Goal: Task Accomplishment & Management: Complete application form

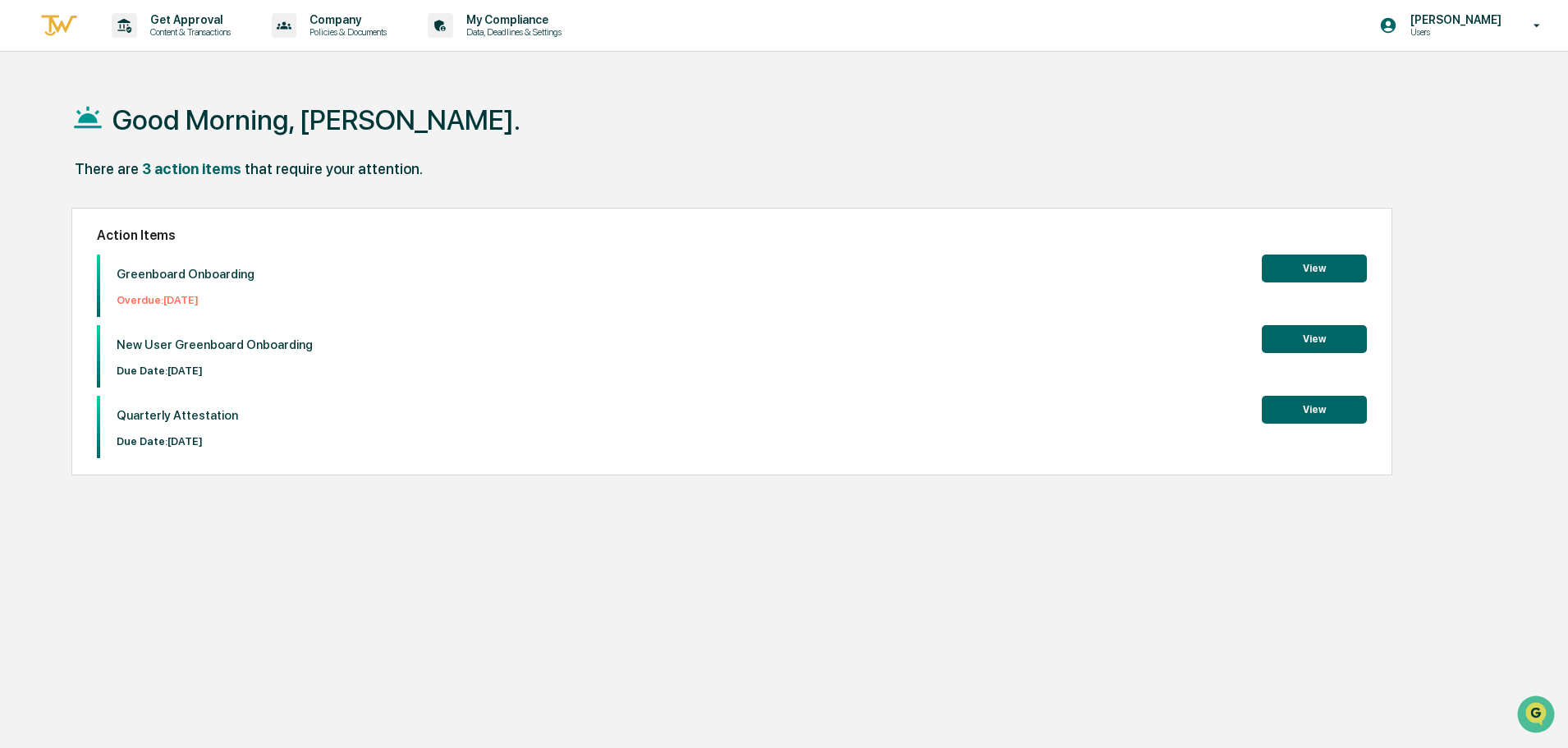
drag, startPoint x: 177, startPoint y: 299, endPoint x: 332, endPoint y: 304, distance: 155.1
click at [332, 304] on div "Greenboard Onboarding Overdue: 2025-07-11 View" at bounding box center [732, 286] width 1270 height 62
click at [1309, 267] on button "View" at bounding box center [1313, 268] width 105 height 28
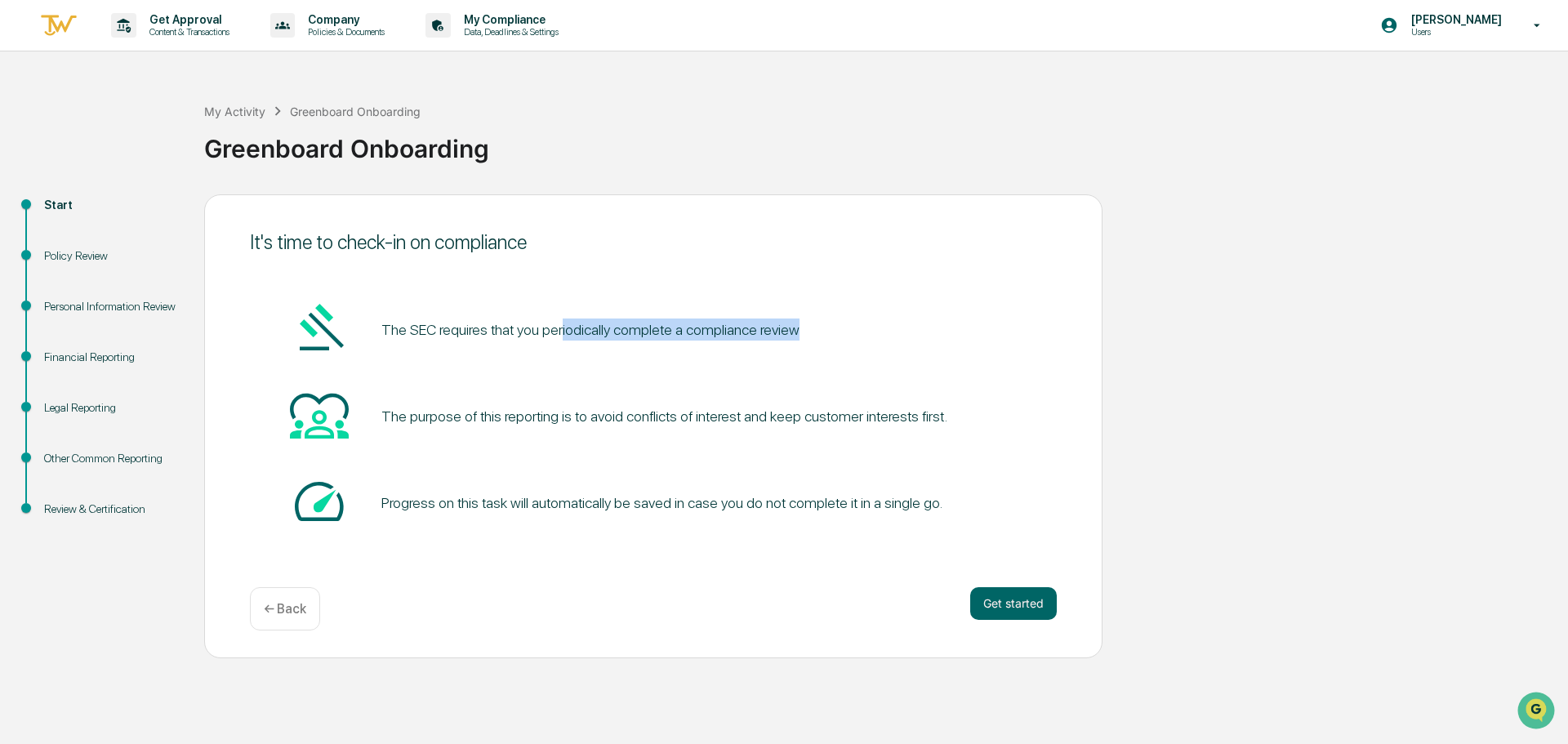
drag, startPoint x: 558, startPoint y: 328, endPoint x: 880, endPoint y: 334, distance: 322.1
click at [880, 334] on div "The SEC requires that you periodically complete a compliance review" at bounding box center [653, 330] width 807 height 62
click at [912, 367] on div "The SEC requires that you periodically complete a compliance review The purpose…" at bounding box center [653, 416] width 807 height 235
click at [999, 611] on button "Get started" at bounding box center [1013, 604] width 86 height 33
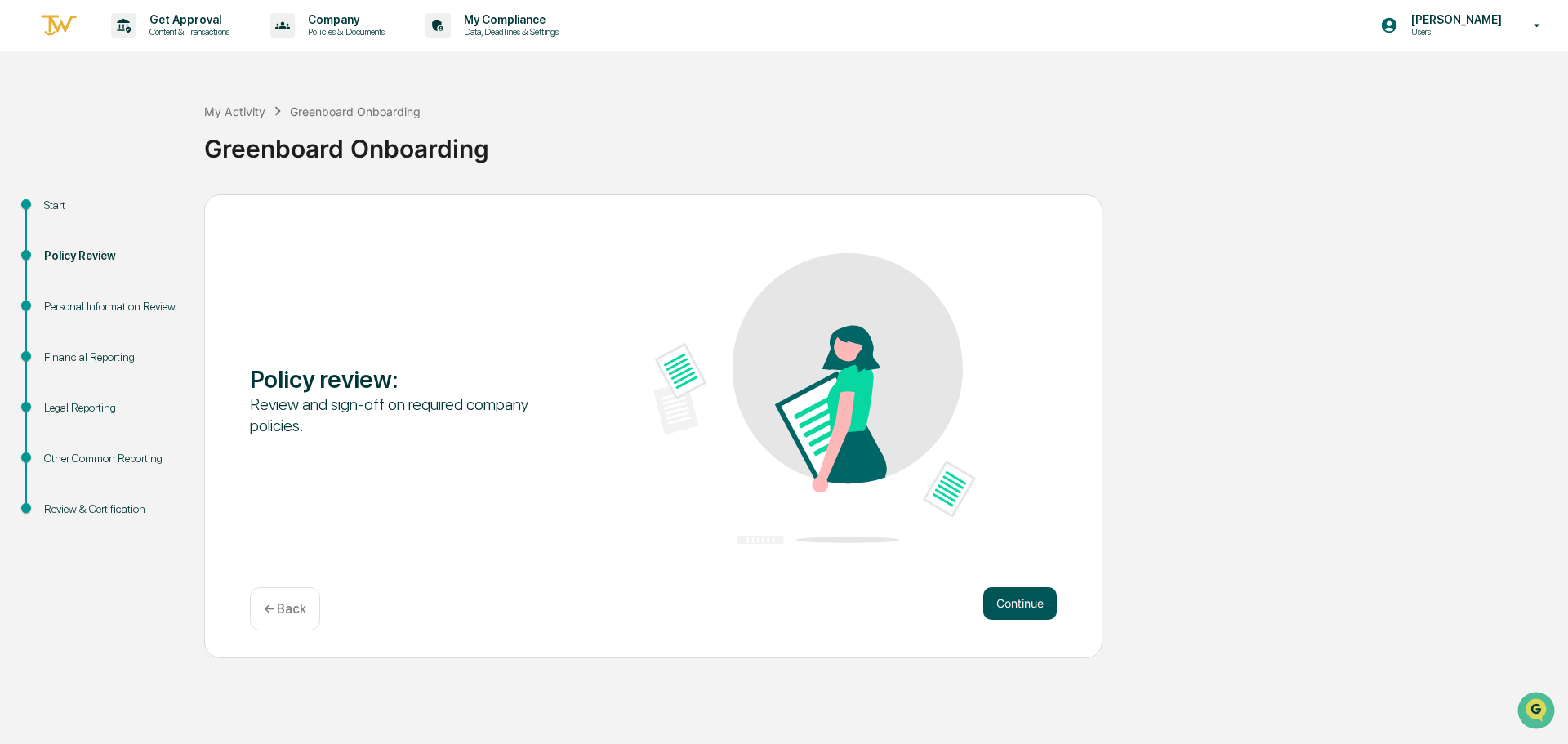
click at [1012, 604] on button "Continue" at bounding box center [1019, 604] width 73 height 33
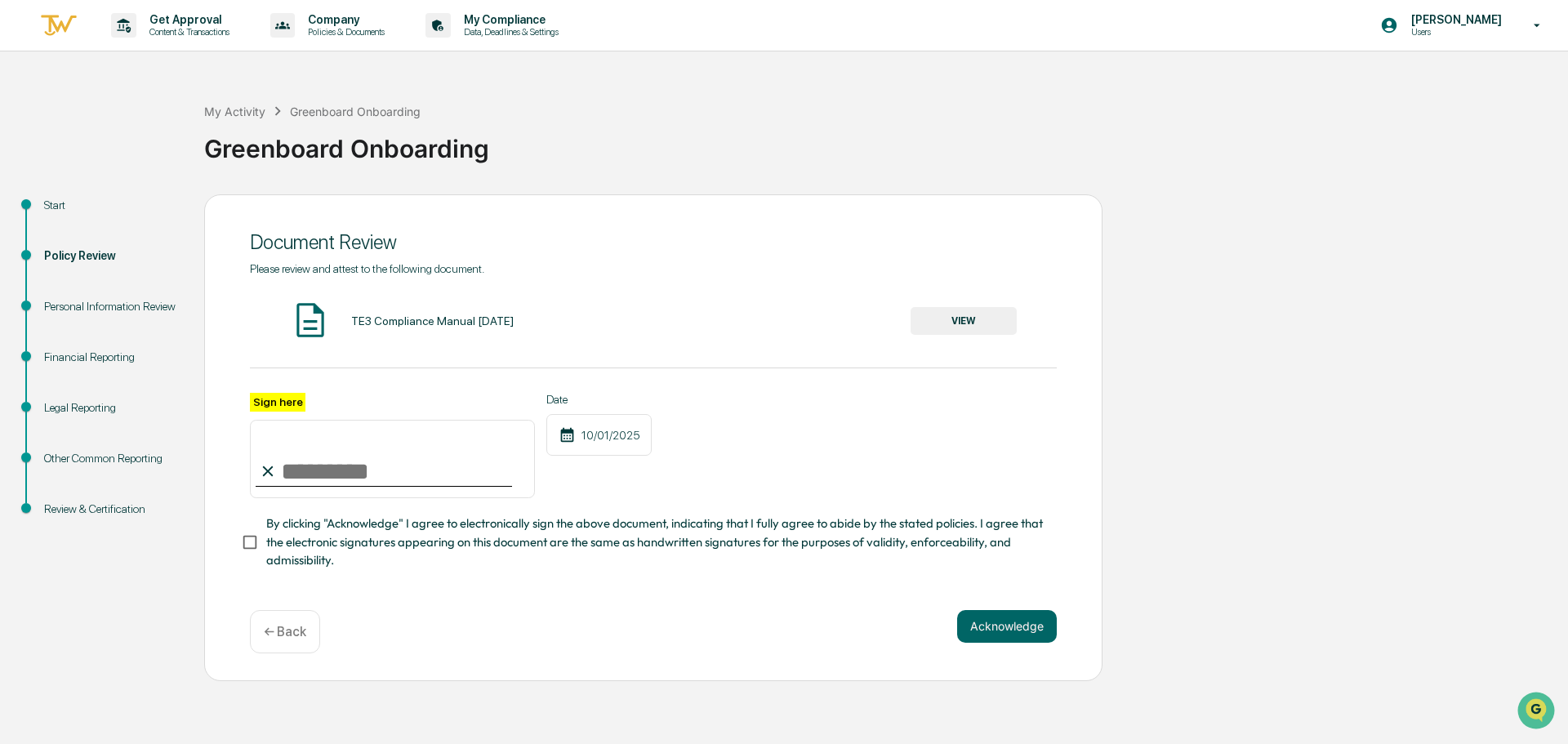
click at [319, 473] on input "Sign here" at bounding box center [392, 458] width 285 height 78
type input "**********"
click at [994, 631] on button "Acknowledge" at bounding box center [1007, 626] width 100 height 33
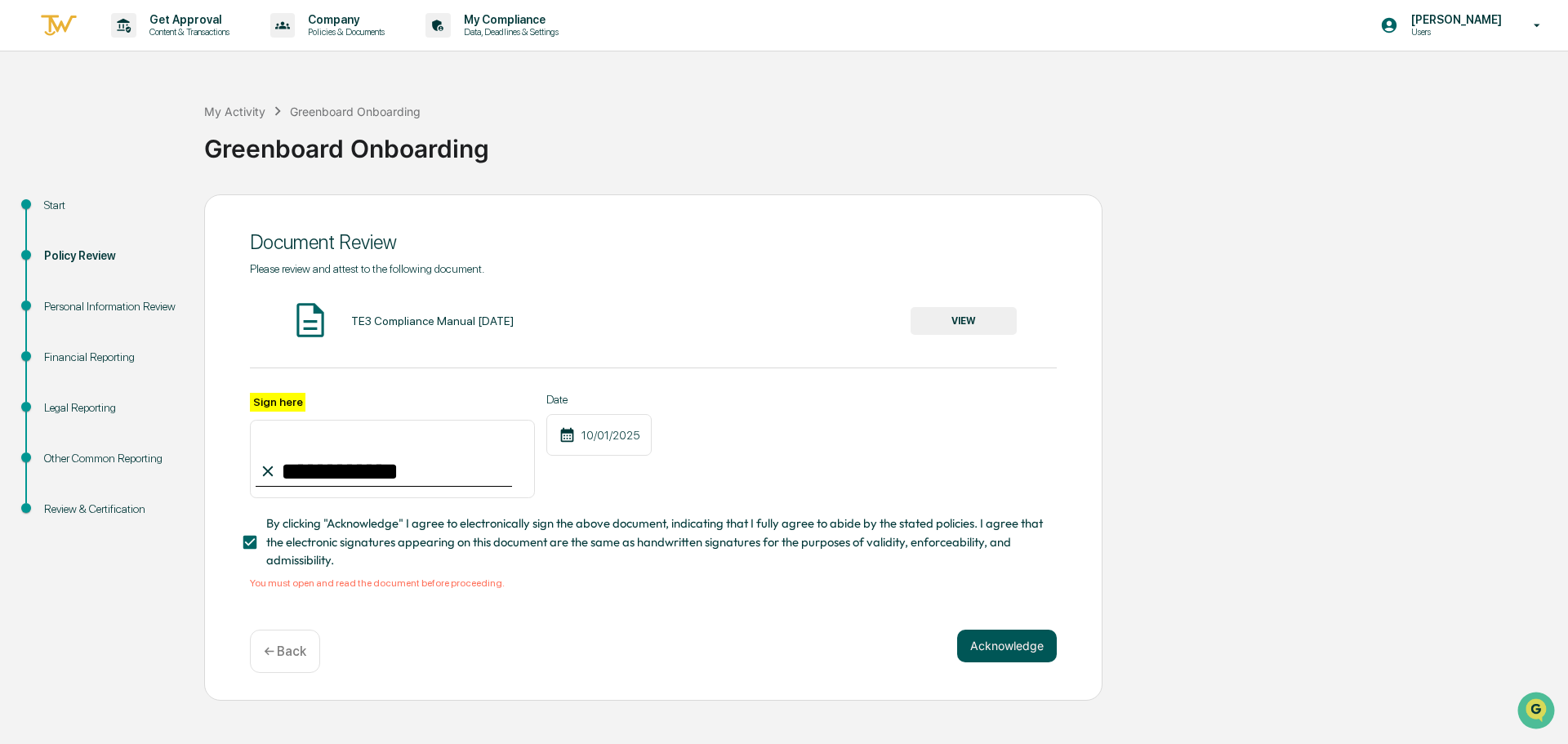
click at [1005, 654] on button "Acknowledge" at bounding box center [1007, 646] width 100 height 33
click at [949, 322] on button "VIEW" at bounding box center [963, 320] width 106 height 28
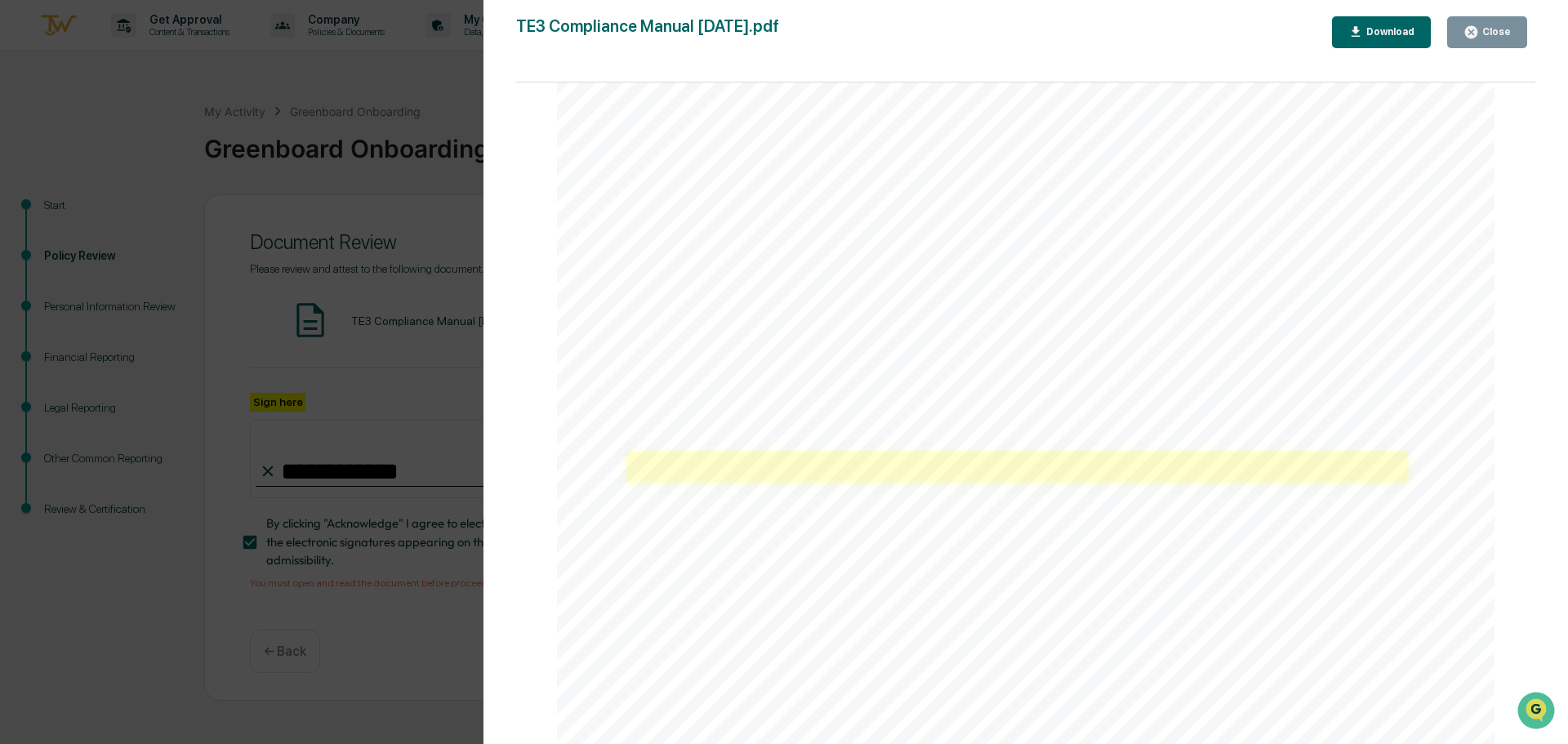
scroll to position [1306, 0]
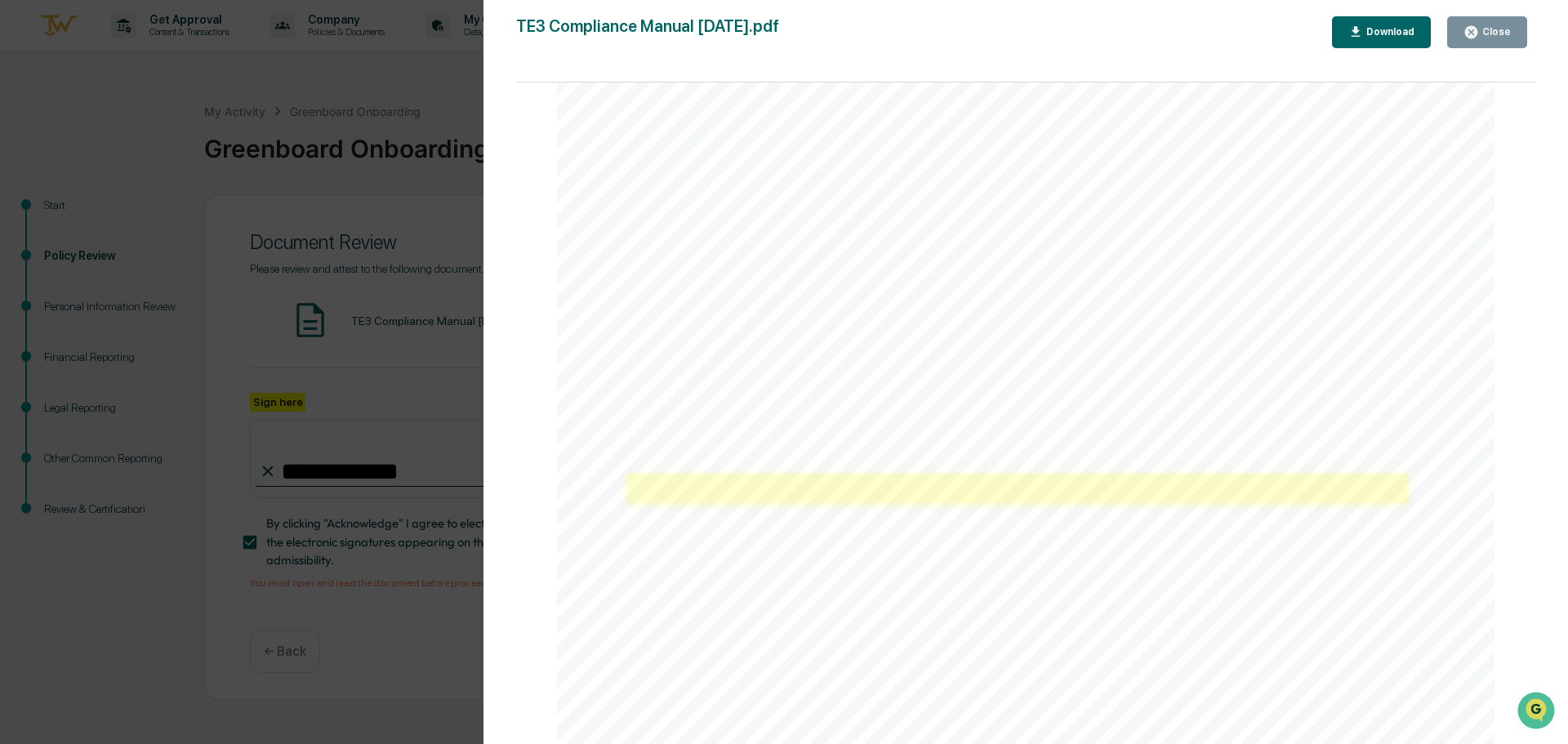
click at [717, 500] on link at bounding box center [1017, 488] width 781 height 29
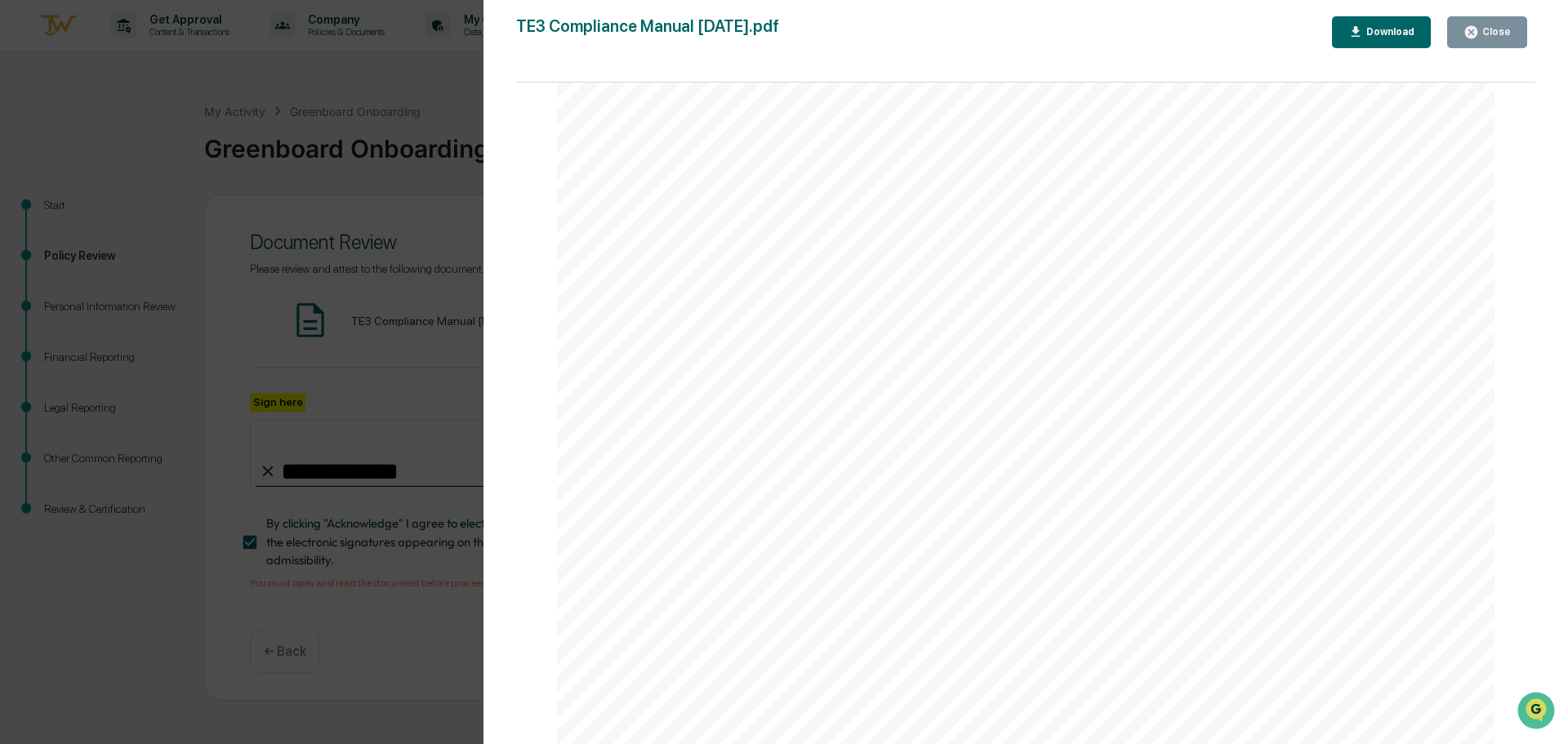
scroll to position [17230, 0]
click at [1499, 39] on div "Close" at bounding box center [1487, 32] width 47 height 16
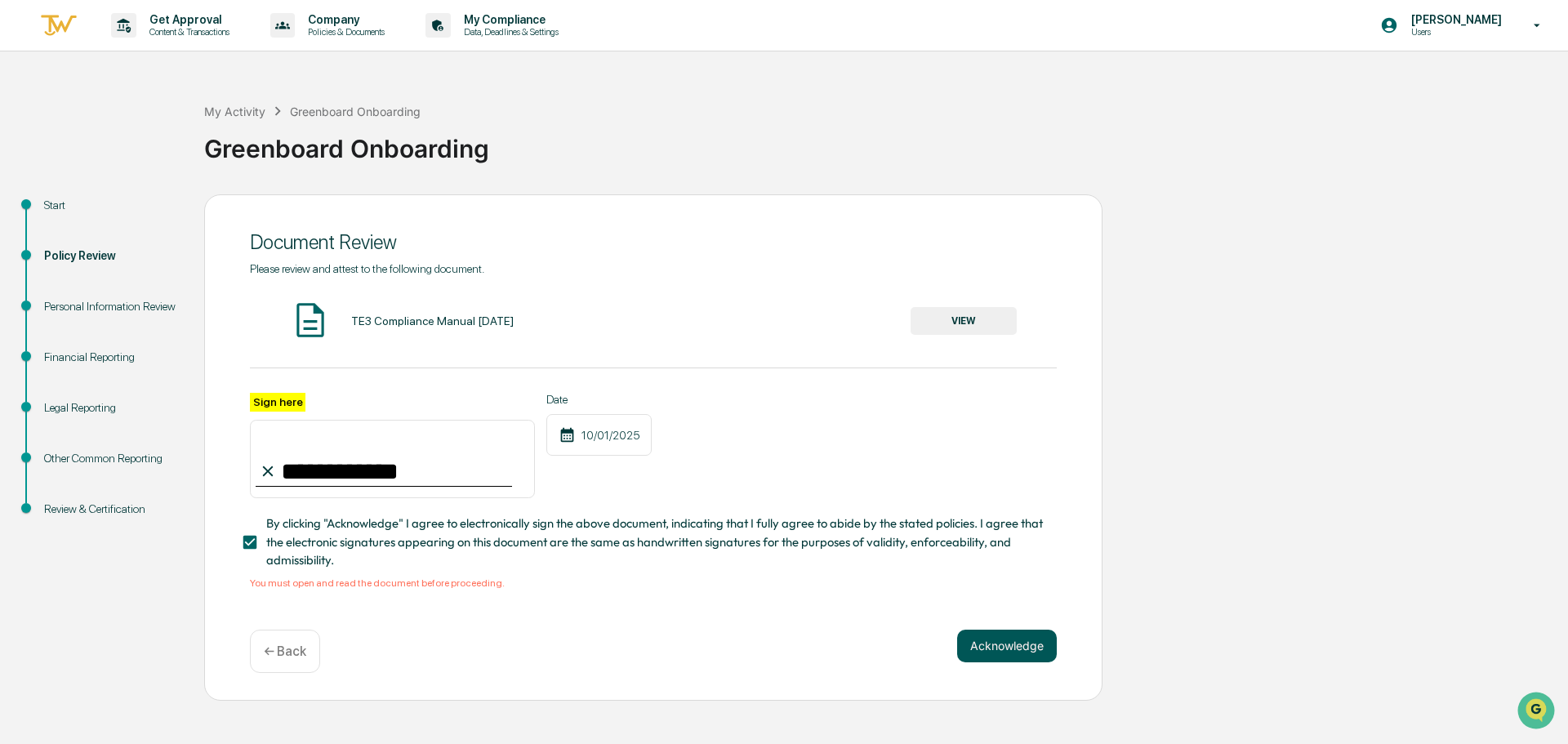
click at [1034, 651] on button "Acknowledge" at bounding box center [1007, 646] width 100 height 33
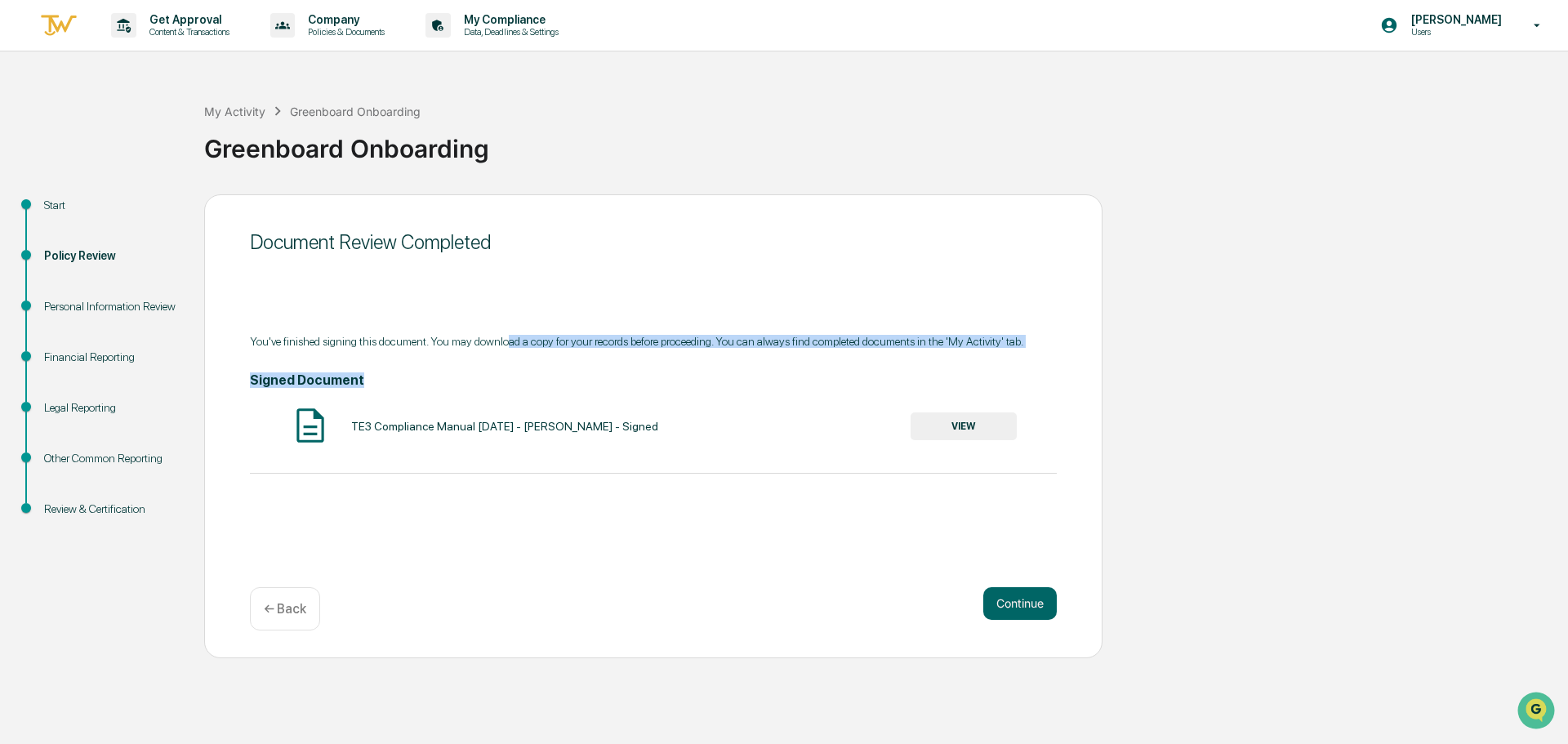
drag, startPoint x: 505, startPoint y: 339, endPoint x: 793, endPoint y: 358, distance: 288.6
click at [793, 358] on div "You've finished signing this document. You may download a copy for your records…" at bounding box center [653, 404] width 807 height 139
click at [740, 361] on div "You've finished signing this document. You may download a copy for your records…" at bounding box center [653, 404] width 807 height 139
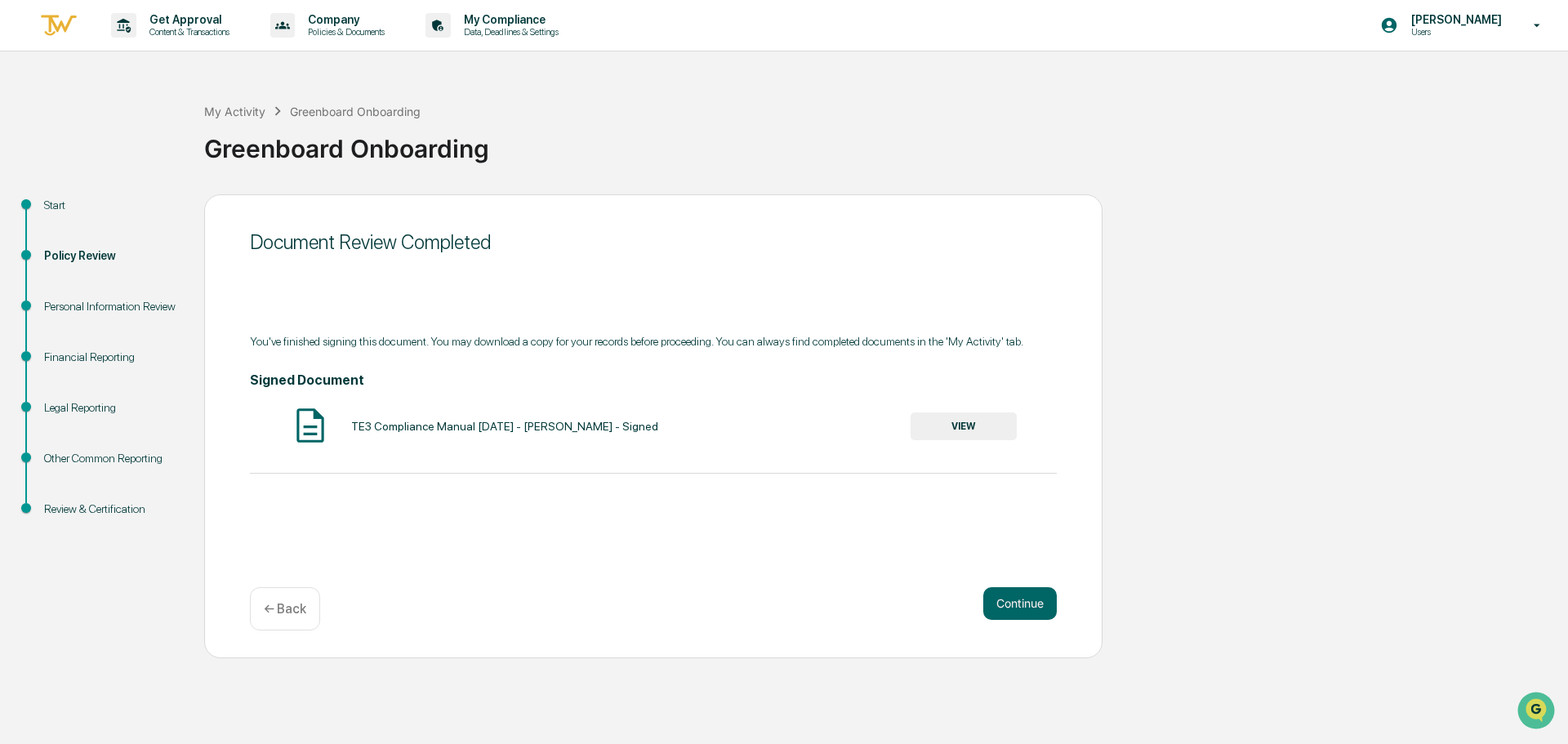
click at [956, 431] on button "VIEW" at bounding box center [963, 426] width 106 height 28
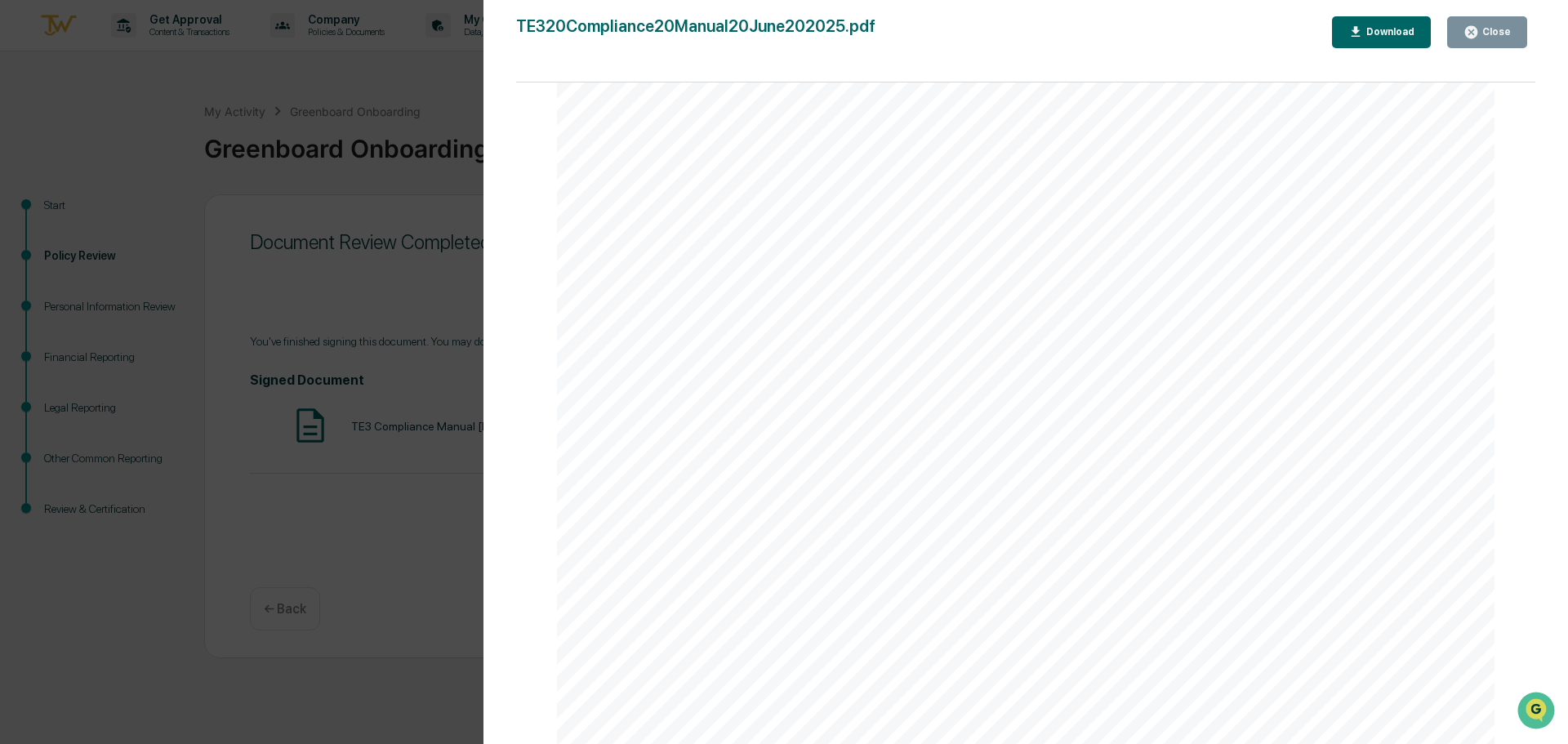
scroll to position [9470, 0]
drag, startPoint x: 1515, startPoint y: 28, endPoint x: 846, endPoint y: 549, distance: 847.9
click at [1515, 28] on button "Close" at bounding box center [1487, 32] width 80 height 32
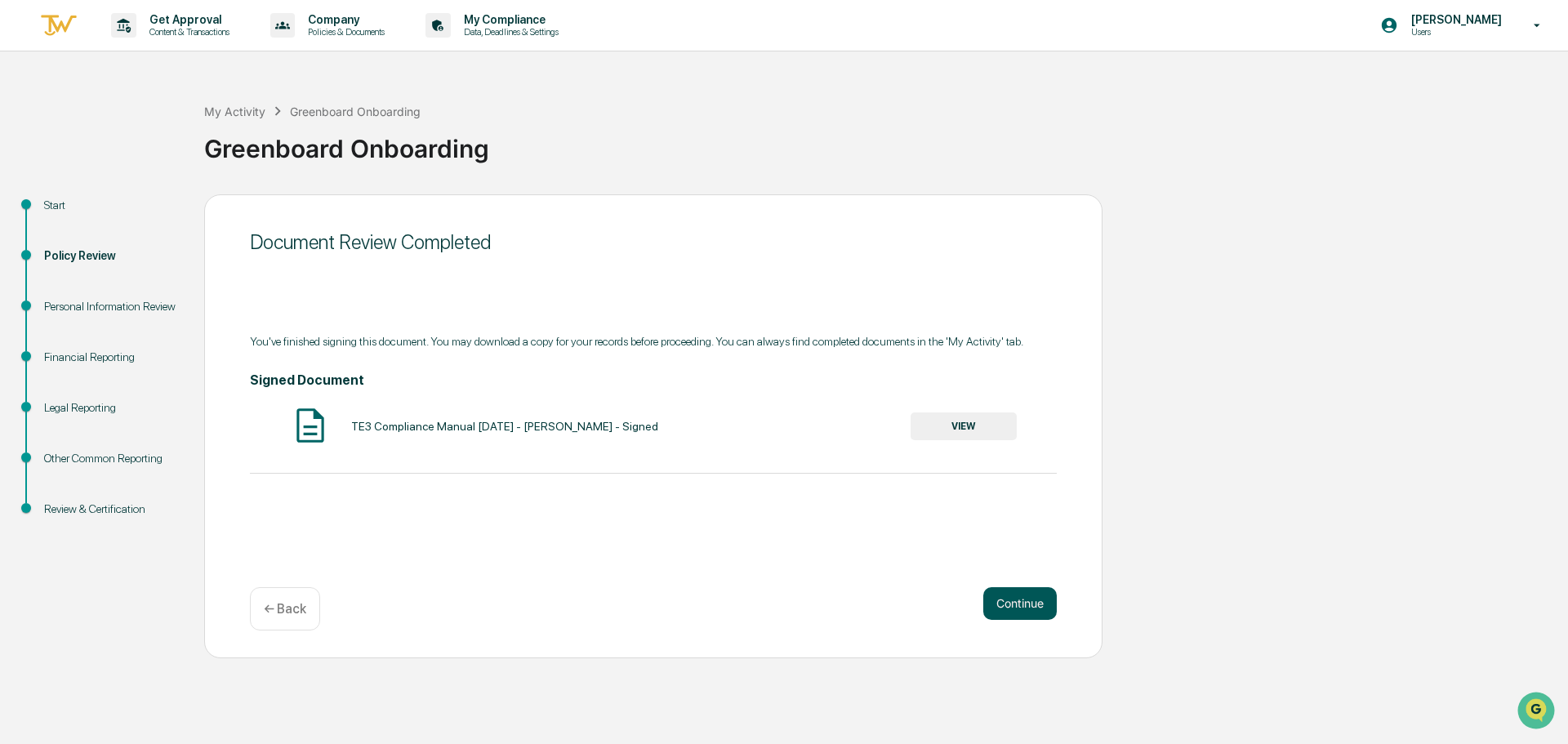
click at [1030, 604] on button "Continue" at bounding box center [1019, 604] width 73 height 33
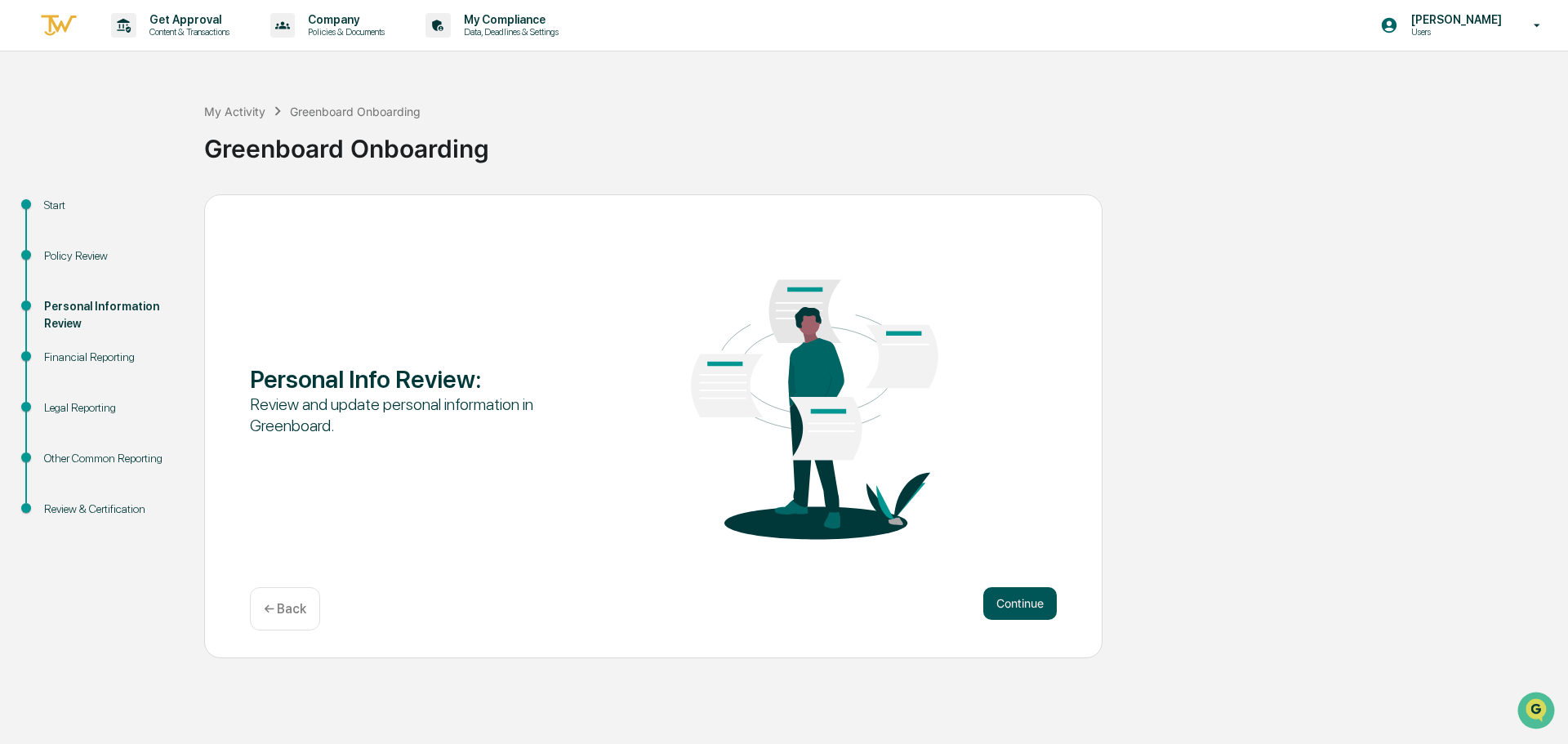
click at [1042, 604] on button "Continue" at bounding box center [1019, 604] width 73 height 33
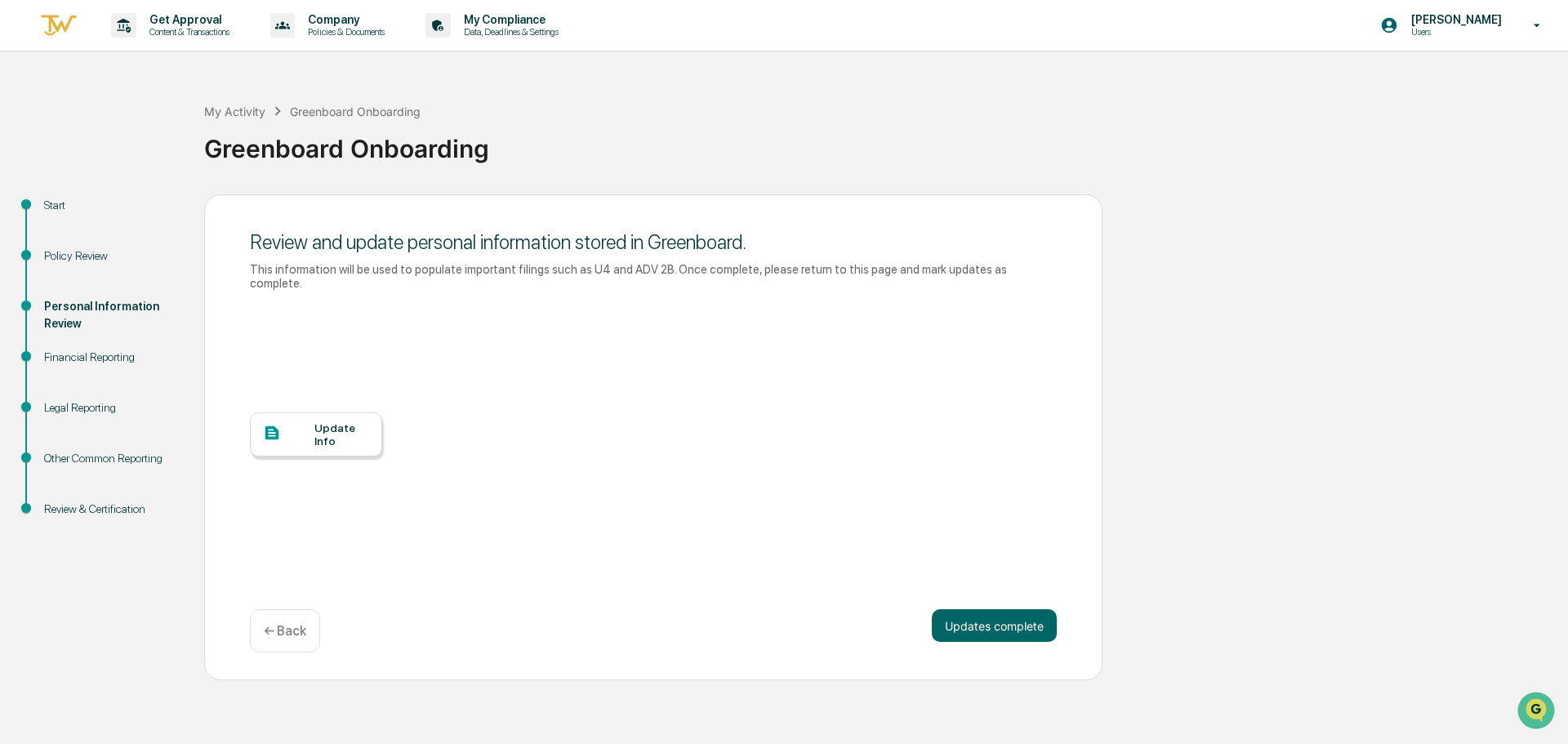
click at [314, 421] on div "Update Info" at bounding box center [342, 434] width 55 height 26
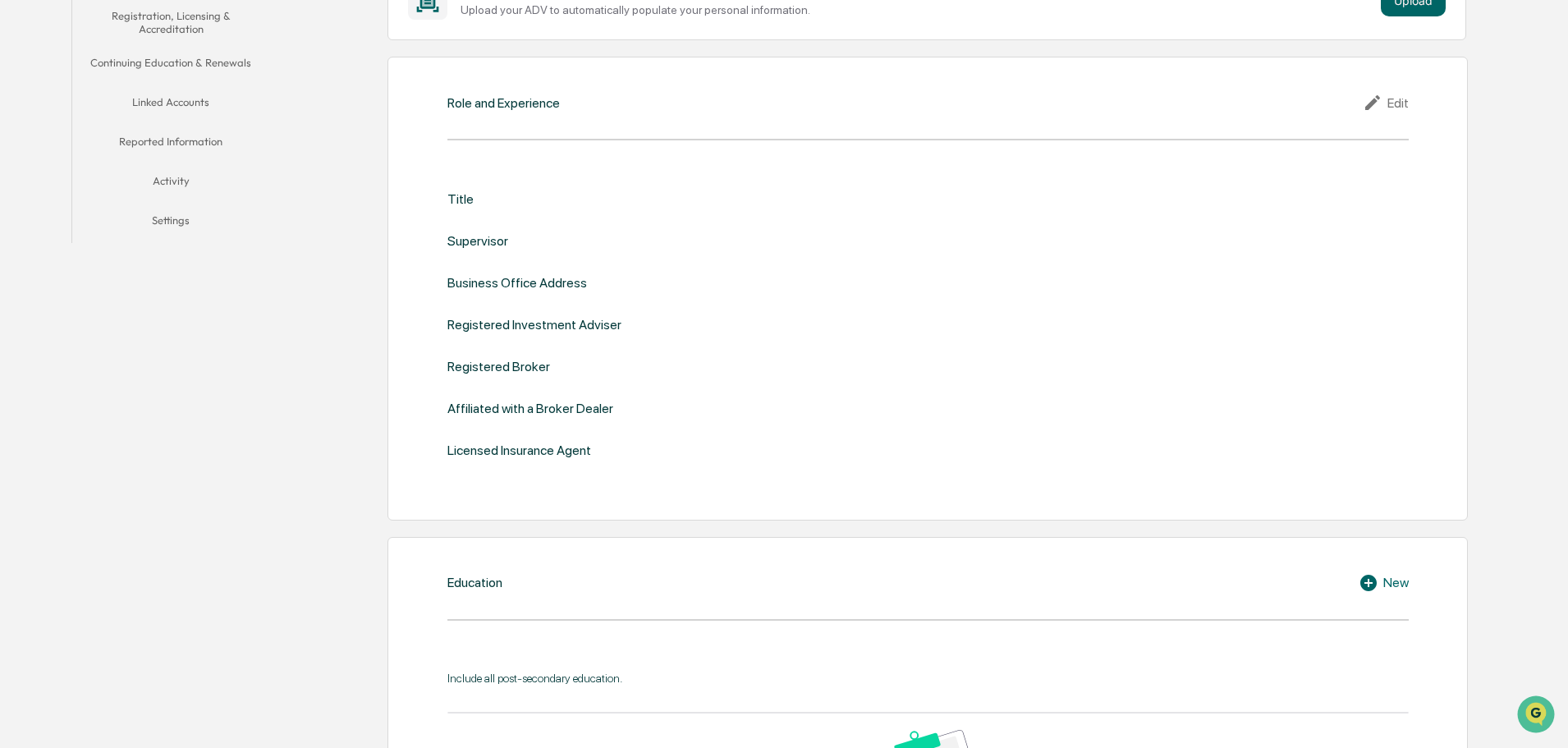
scroll to position [82, 0]
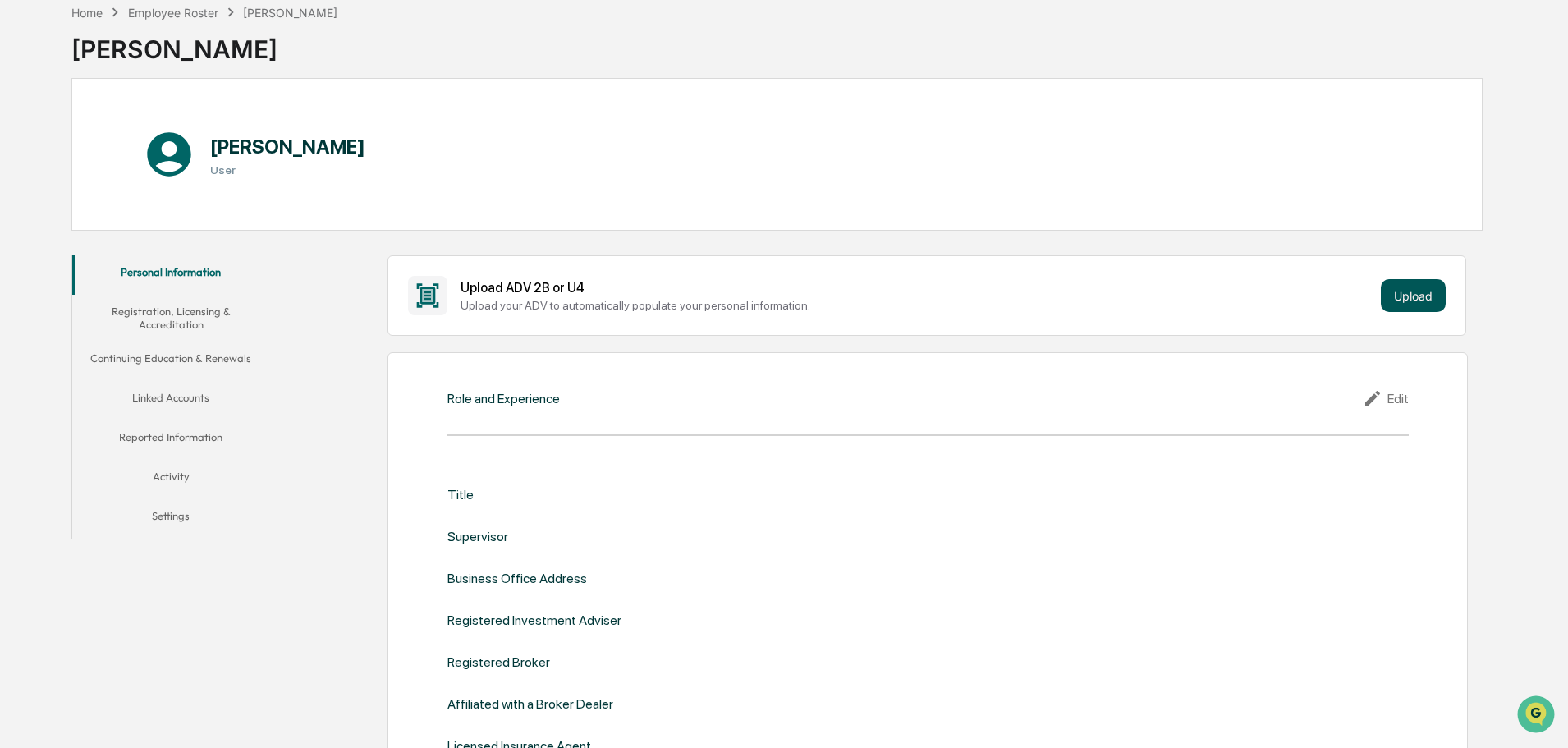
click at [1399, 292] on button "Upload" at bounding box center [1413, 295] width 65 height 33
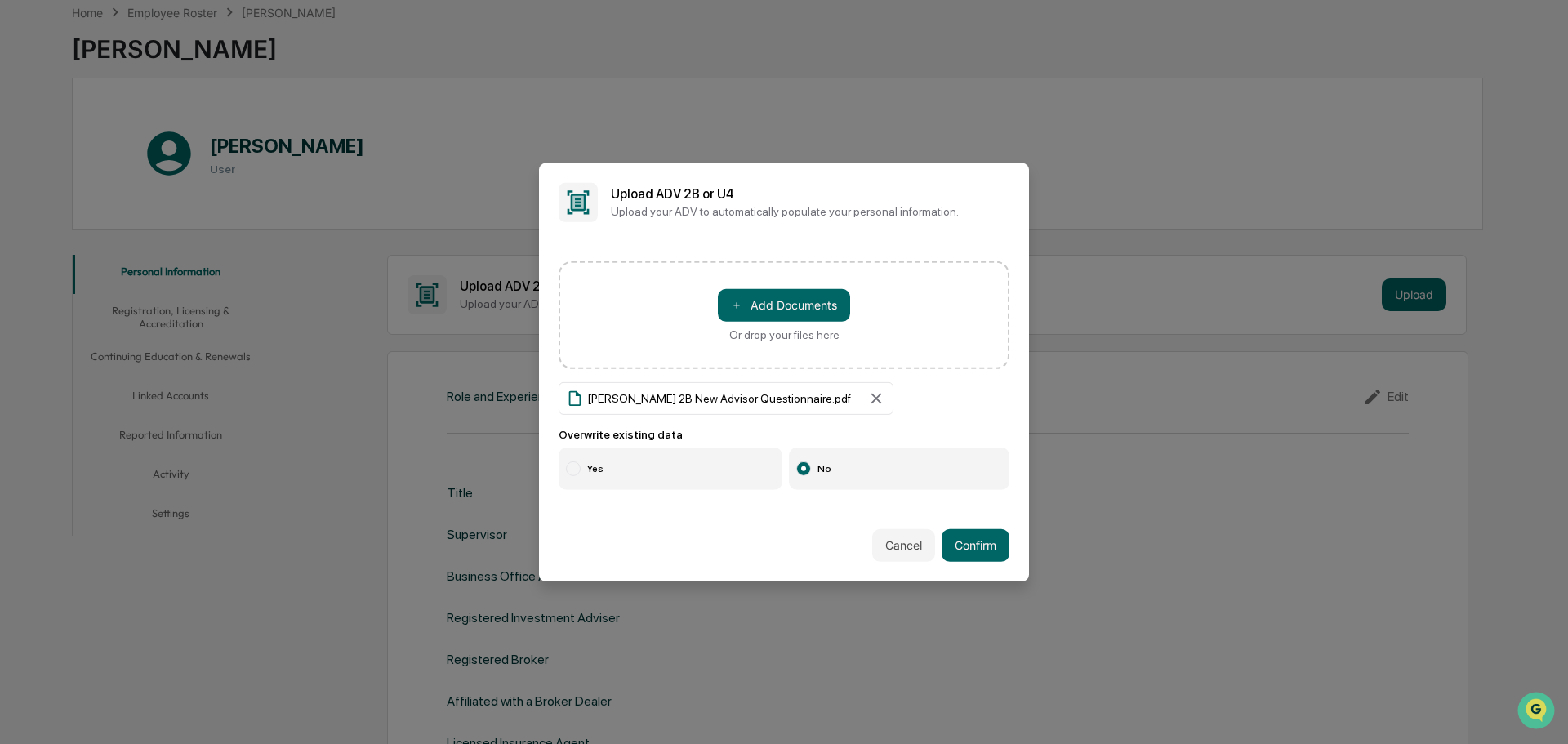
click at [643, 465] on label "Yes" at bounding box center [670, 468] width 224 height 42
click at [858, 453] on label "No" at bounding box center [899, 468] width 221 height 42
click at [621, 466] on label "Yes" at bounding box center [670, 468] width 224 height 42
click at [975, 546] on button "Confirm" at bounding box center [975, 545] width 68 height 33
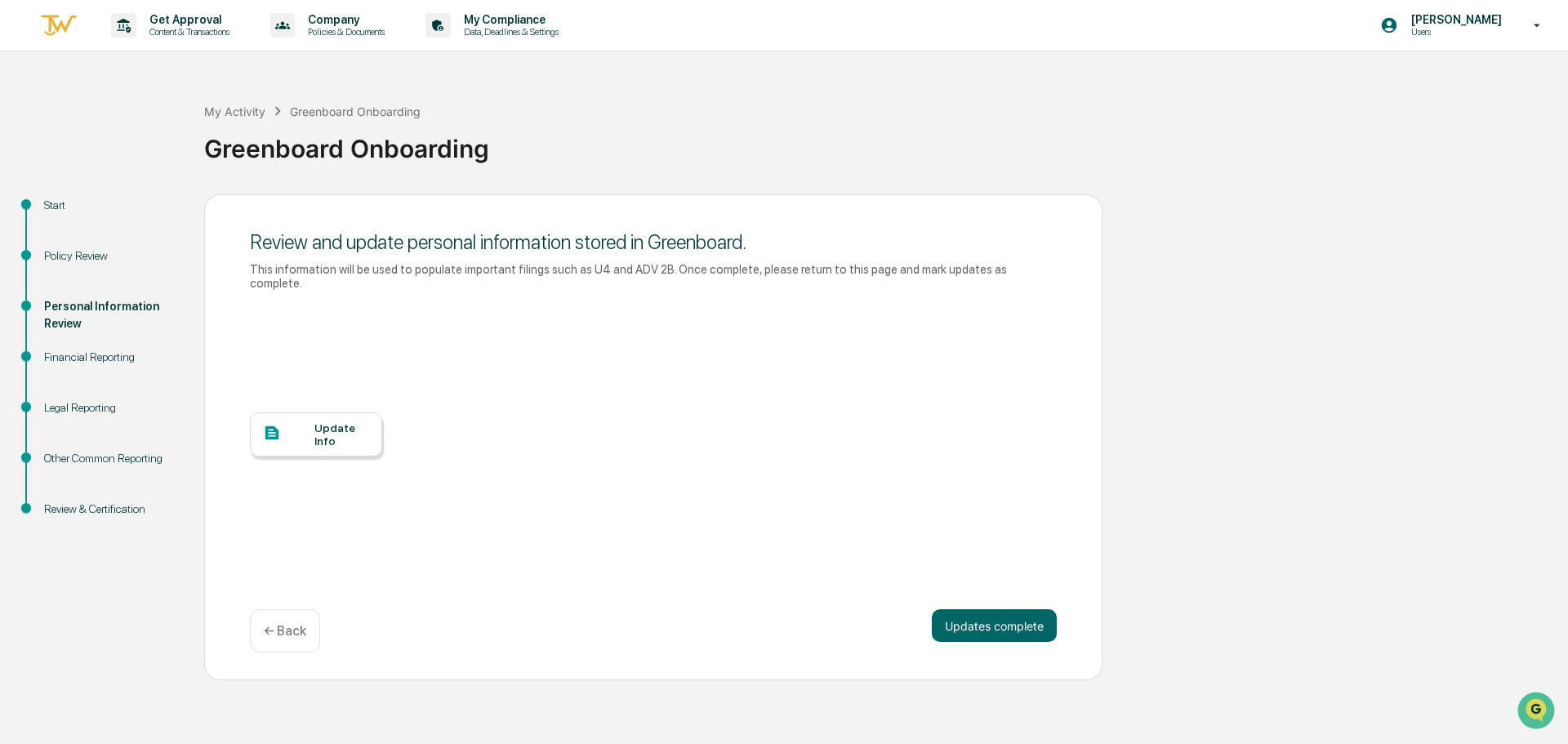
click at [352, 422] on div "Update Info" at bounding box center [342, 434] width 55 height 26
click at [961, 613] on button "Updates complete" at bounding box center [994, 625] width 125 height 33
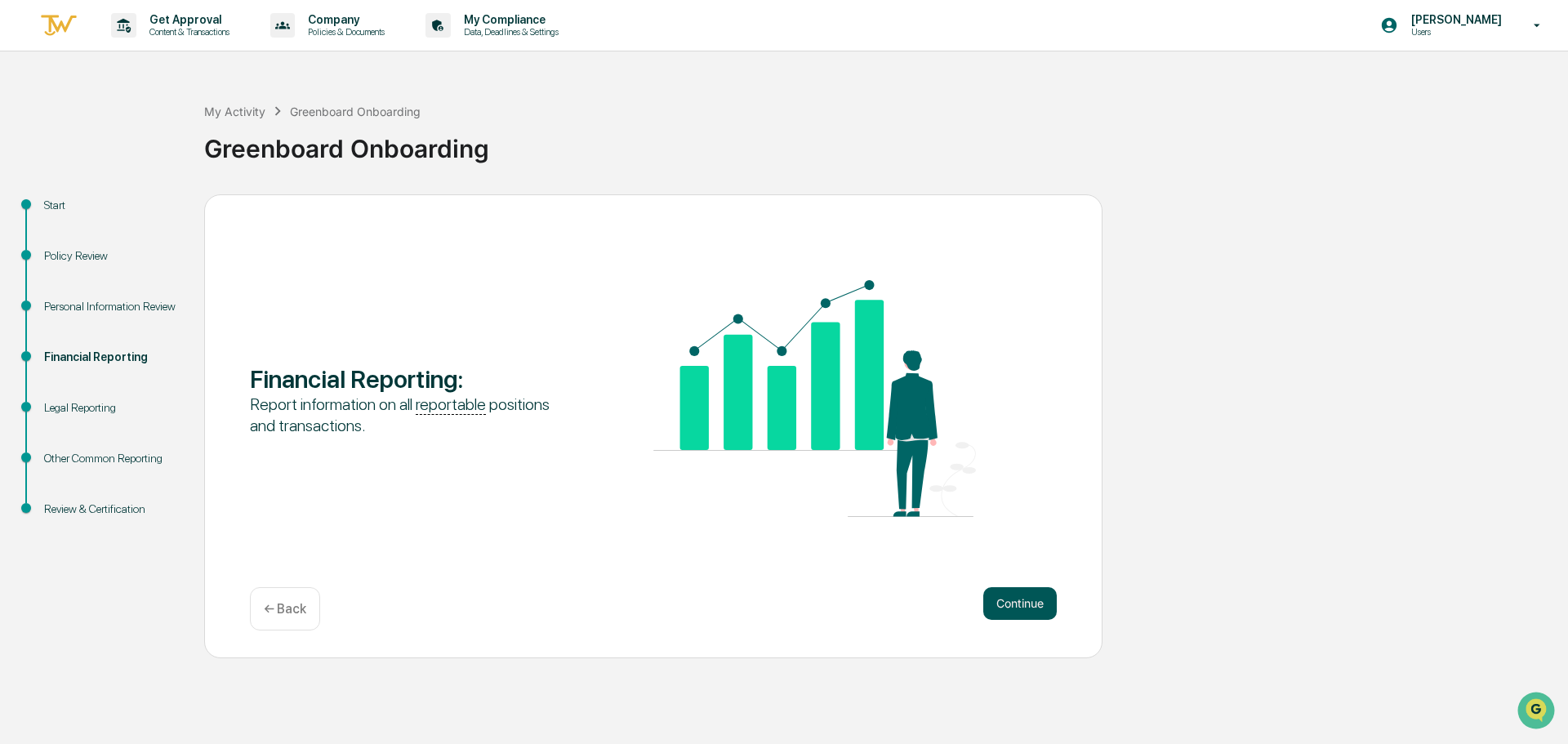
click at [1018, 611] on button "Continue" at bounding box center [1019, 604] width 73 height 33
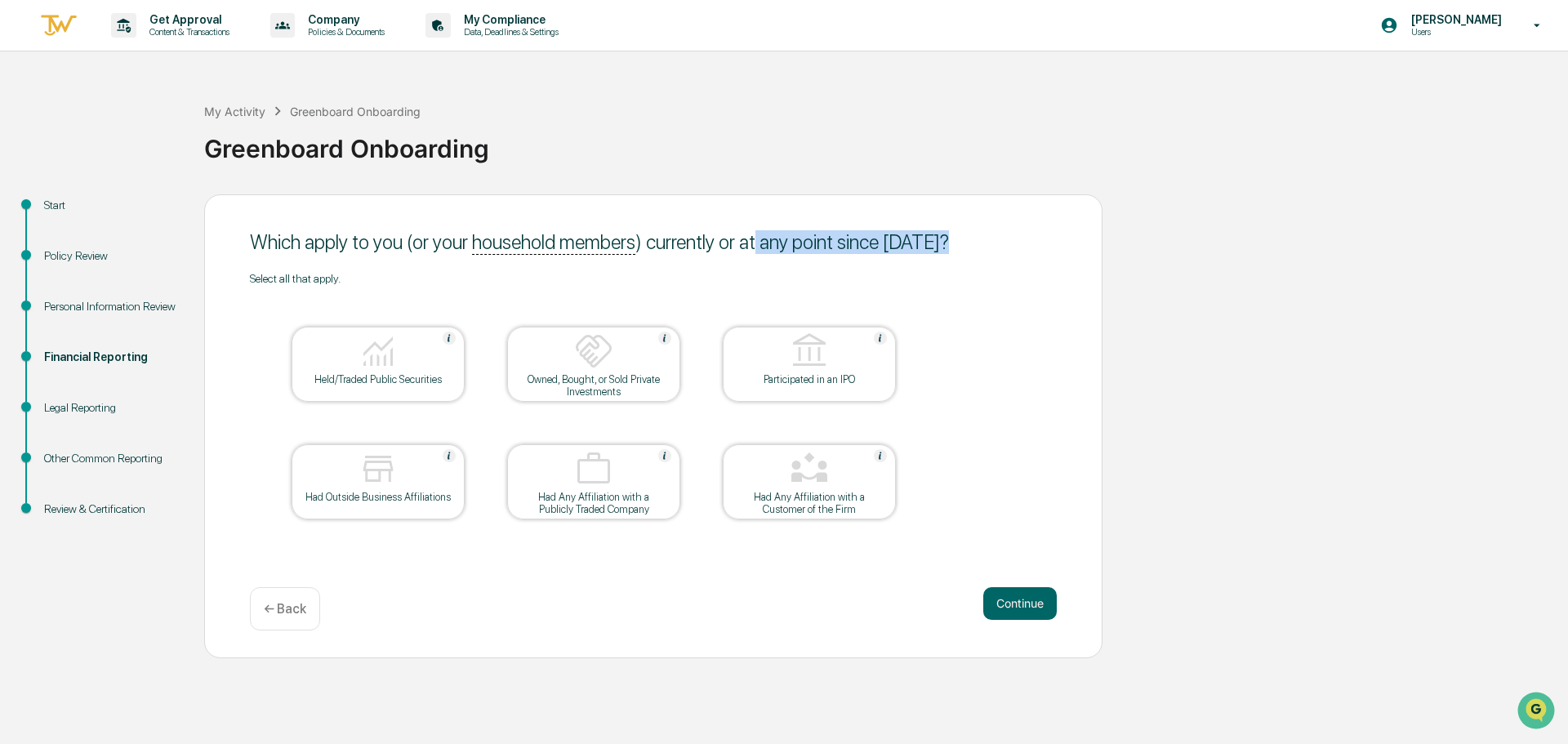
drag, startPoint x: 760, startPoint y: 250, endPoint x: 1086, endPoint y: 260, distance: 326.2
click at [1105, 263] on div "Start Policy Review Personal Information Review Financial Reporting Legal Repor…" at bounding box center [783, 426] width 1552 height 463
click at [996, 272] on div "Select all that apply." at bounding box center [653, 278] width 807 height 13
click at [1016, 607] on button "Continue" at bounding box center [1019, 604] width 73 height 33
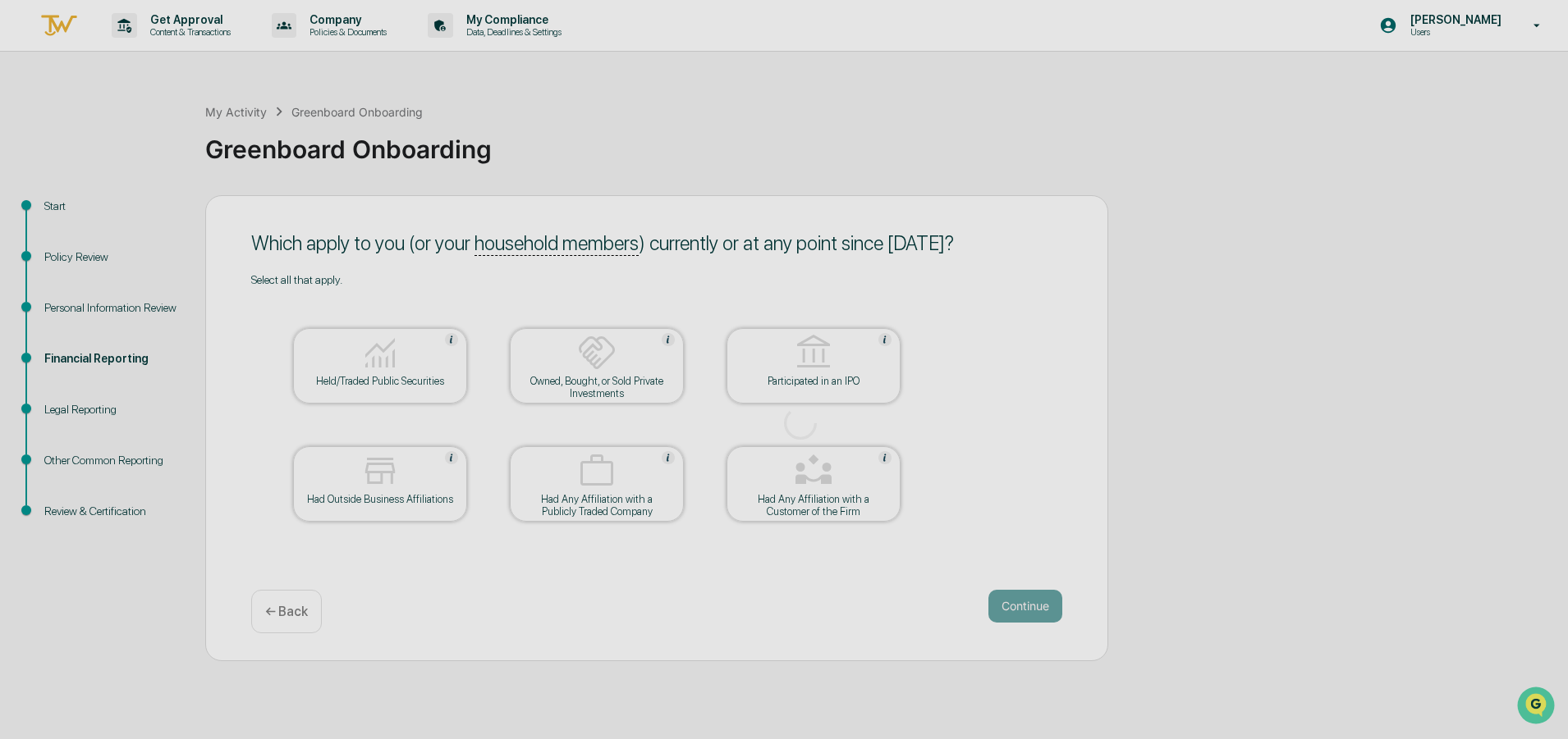
click at [477, 267] on div at bounding box center [800, 422] width 1601 height 845
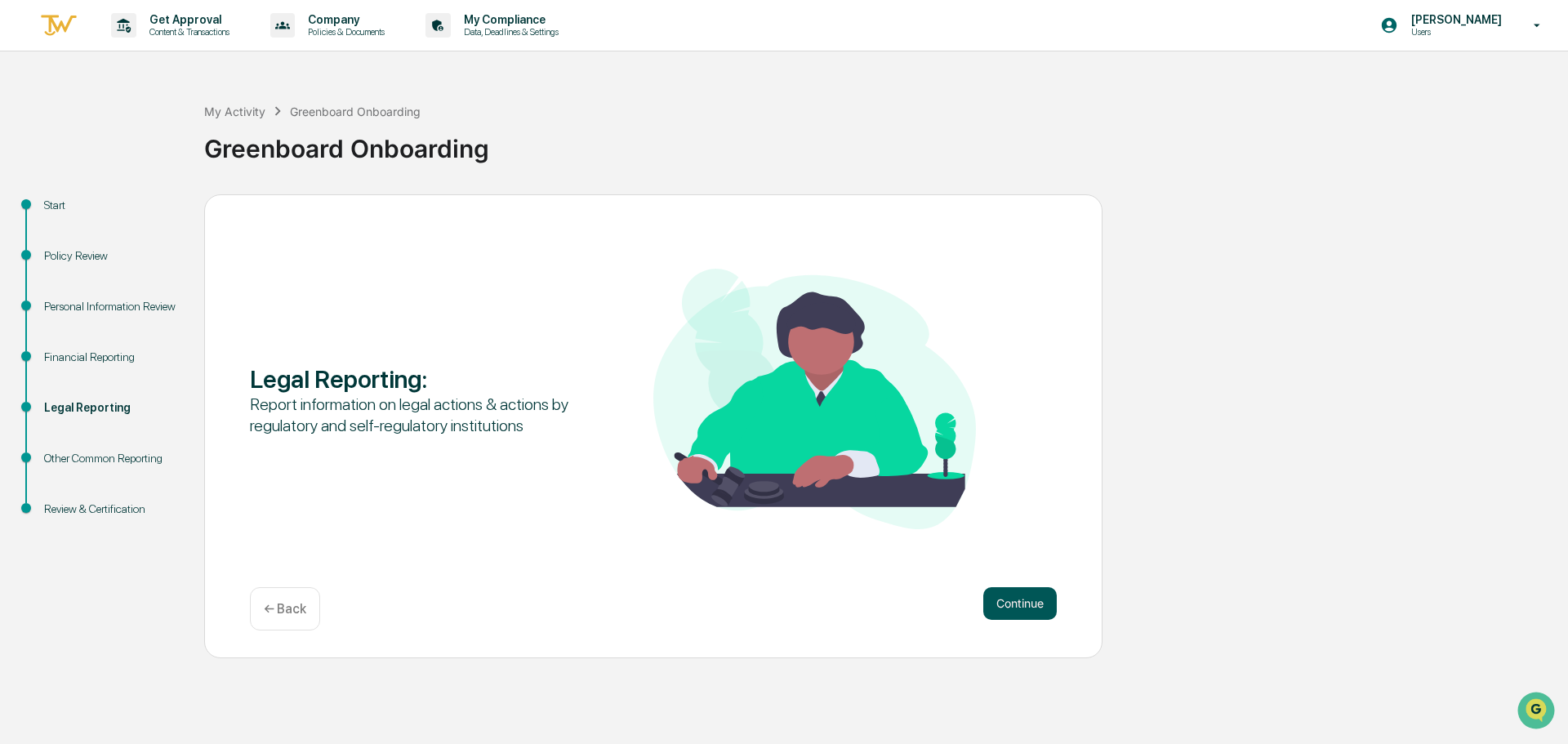
click at [1012, 607] on button "Continue" at bounding box center [1019, 604] width 73 height 33
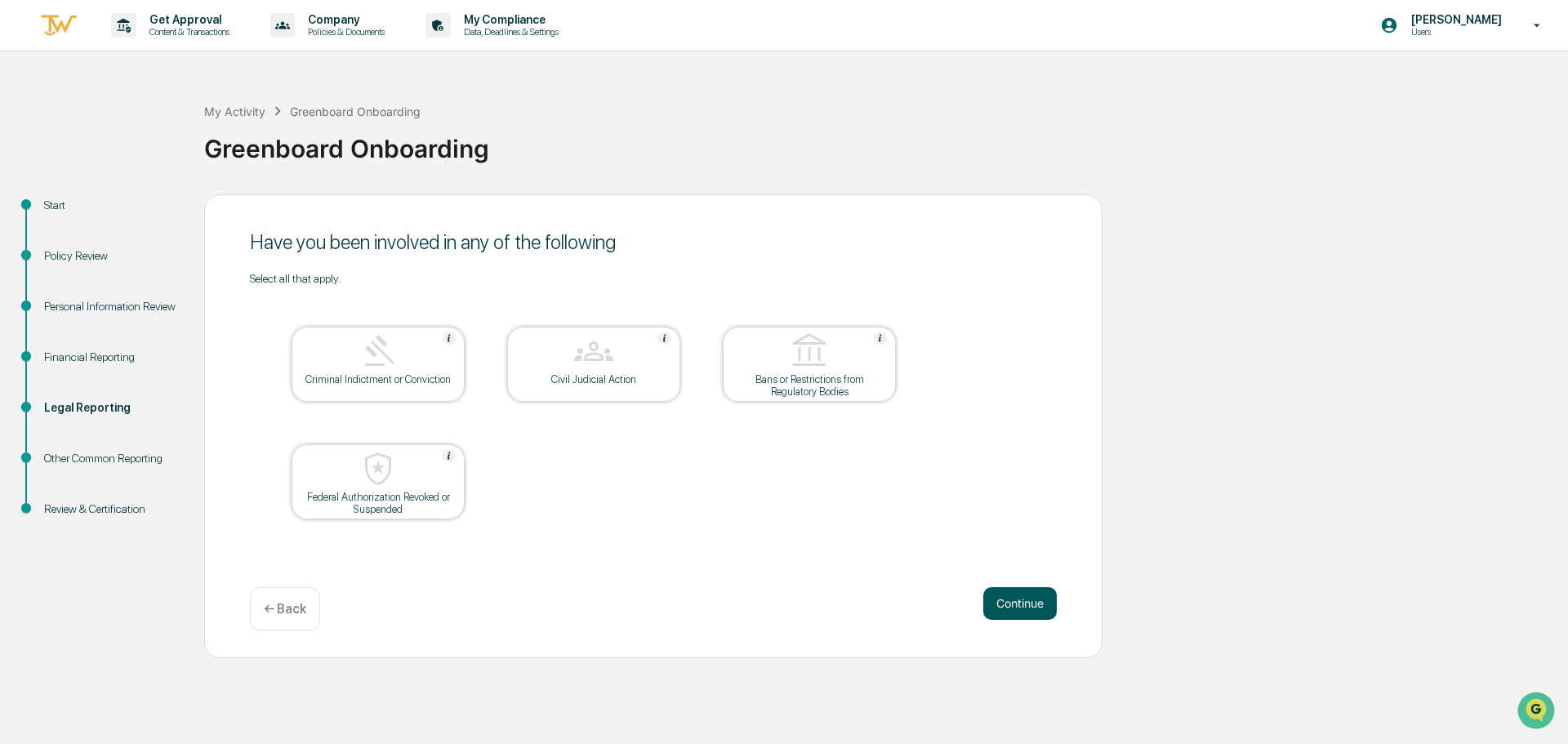
click at [1013, 599] on button "Continue" at bounding box center [1019, 604] width 73 height 33
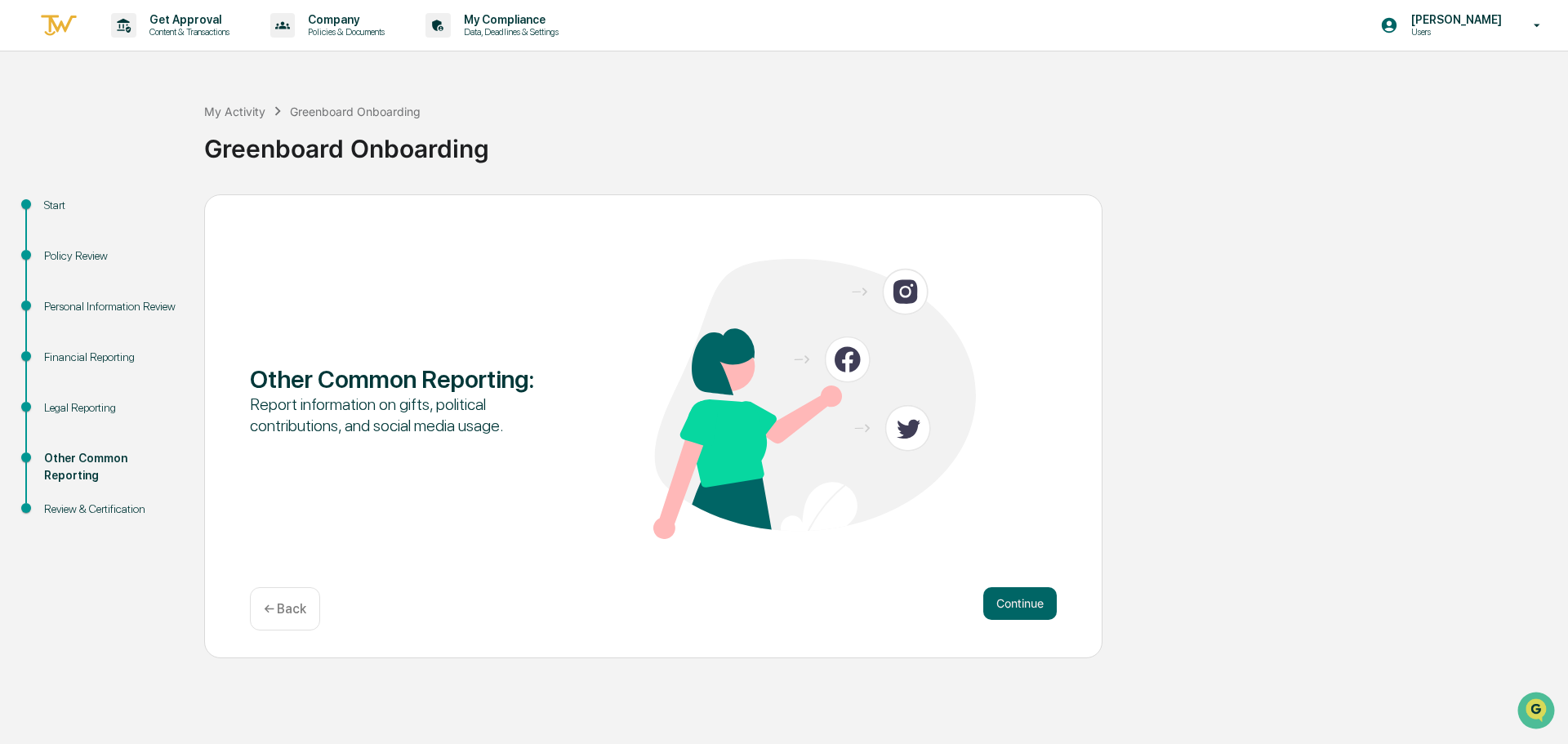
click at [1013, 599] on button "Continue" at bounding box center [1019, 604] width 73 height 33
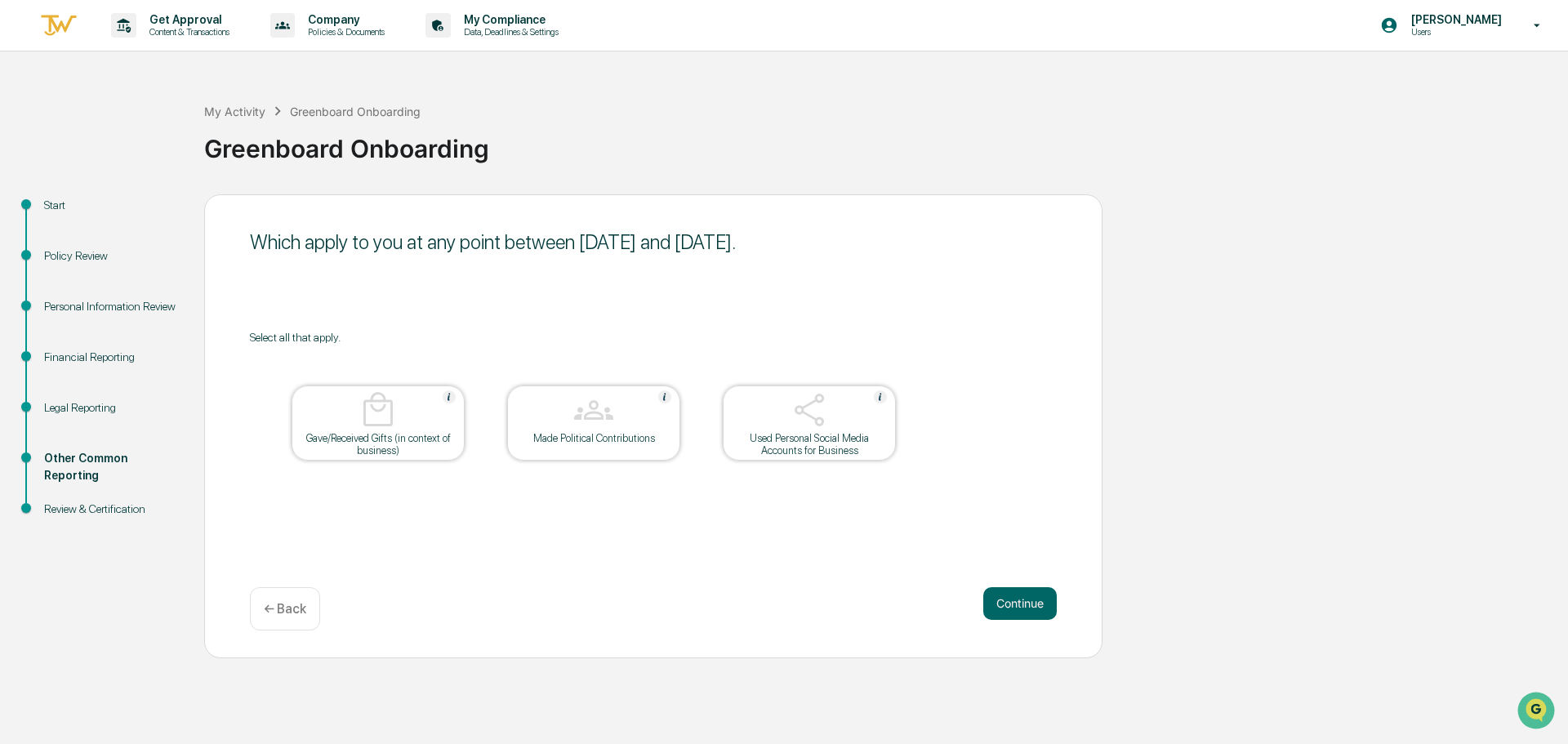
click at [807, 442] on div "Used Personal Social Media Accounts for Business" at bounding box center [809, 443] width 147 height 24
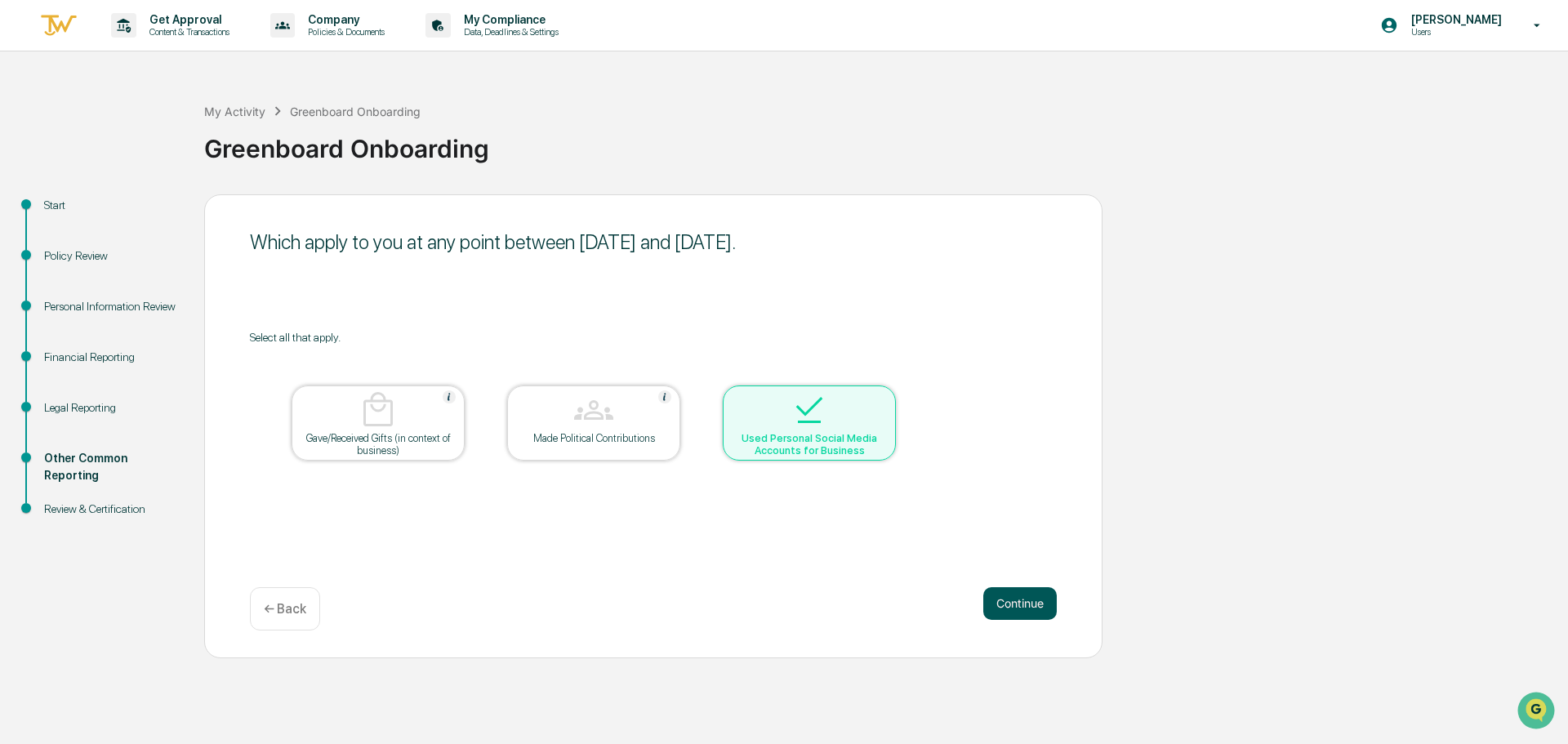
click at [1012, 600] on button "Continue" at bounding box center [1019, 604] width 73 height 33
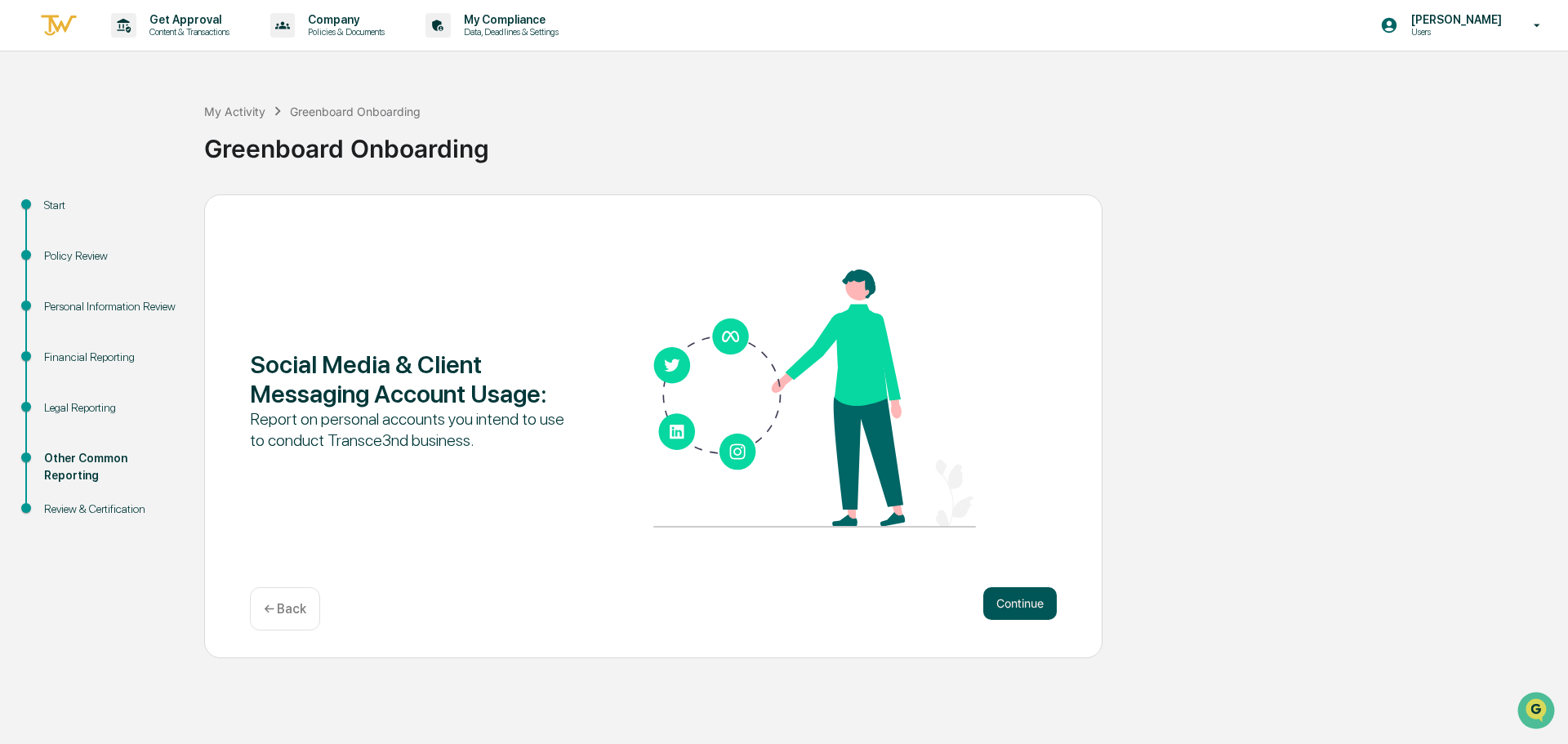
click at [1017, 604] on button "Continue" at bounding box center [1019, 604] width 73 height 33
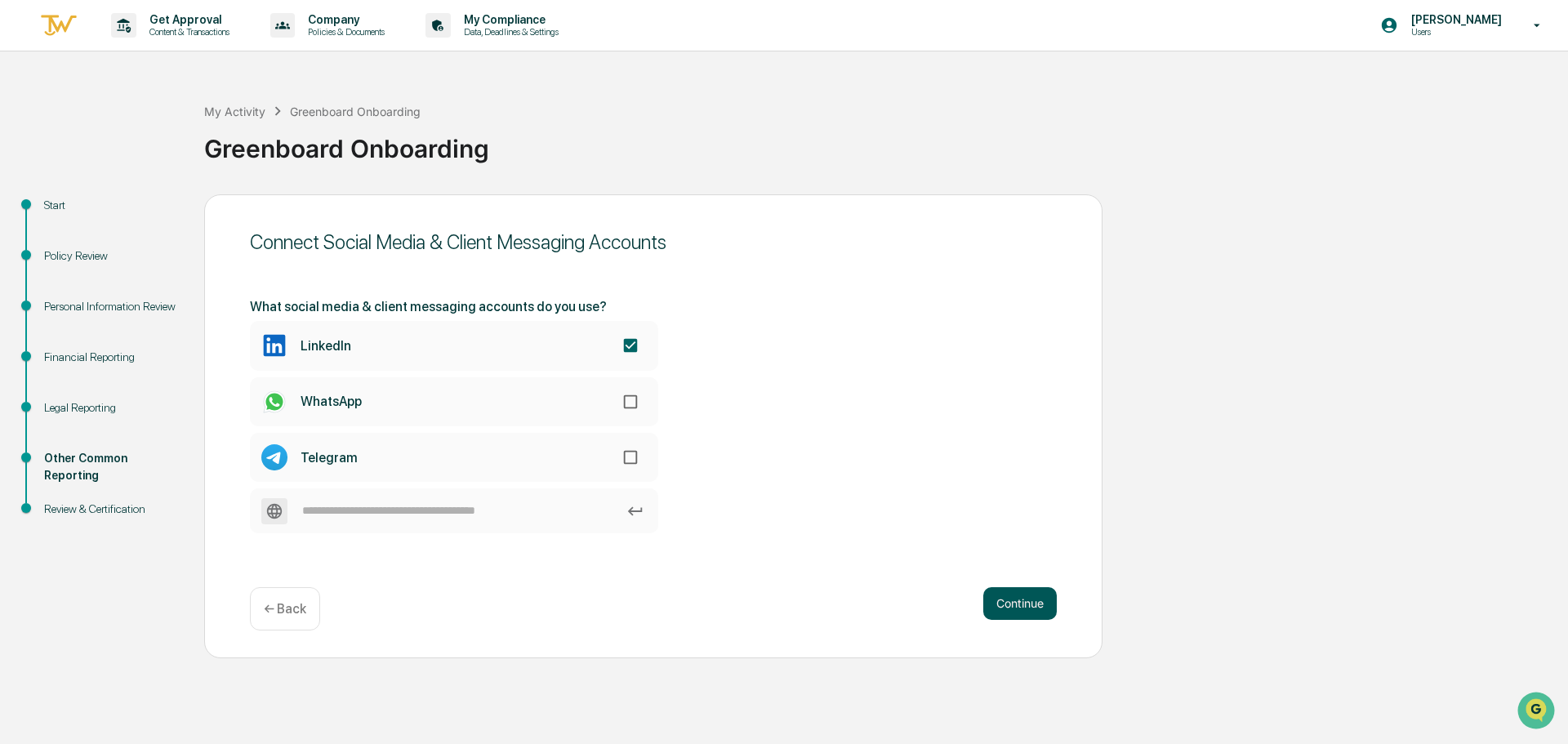
click at [997, 602] on button "Continue" at bounding box center [1019, 604] width 73 height 33
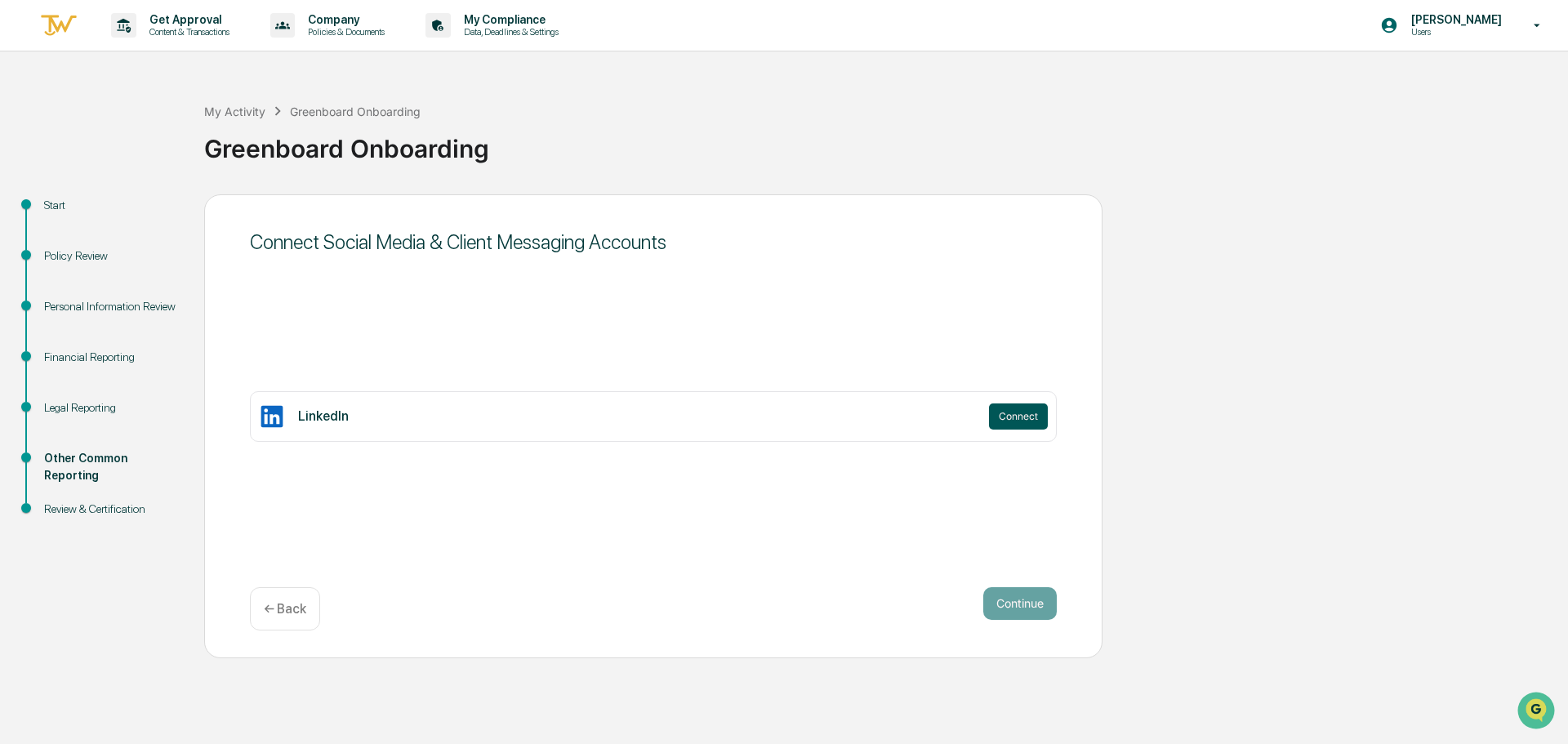
click at [1024, 417] on button "Connect" at bounding box center [1018, 416] width 59 height 26
click at [1022, 610] on button "Continue" at bounding box center [1019, 604] width 73 height 33
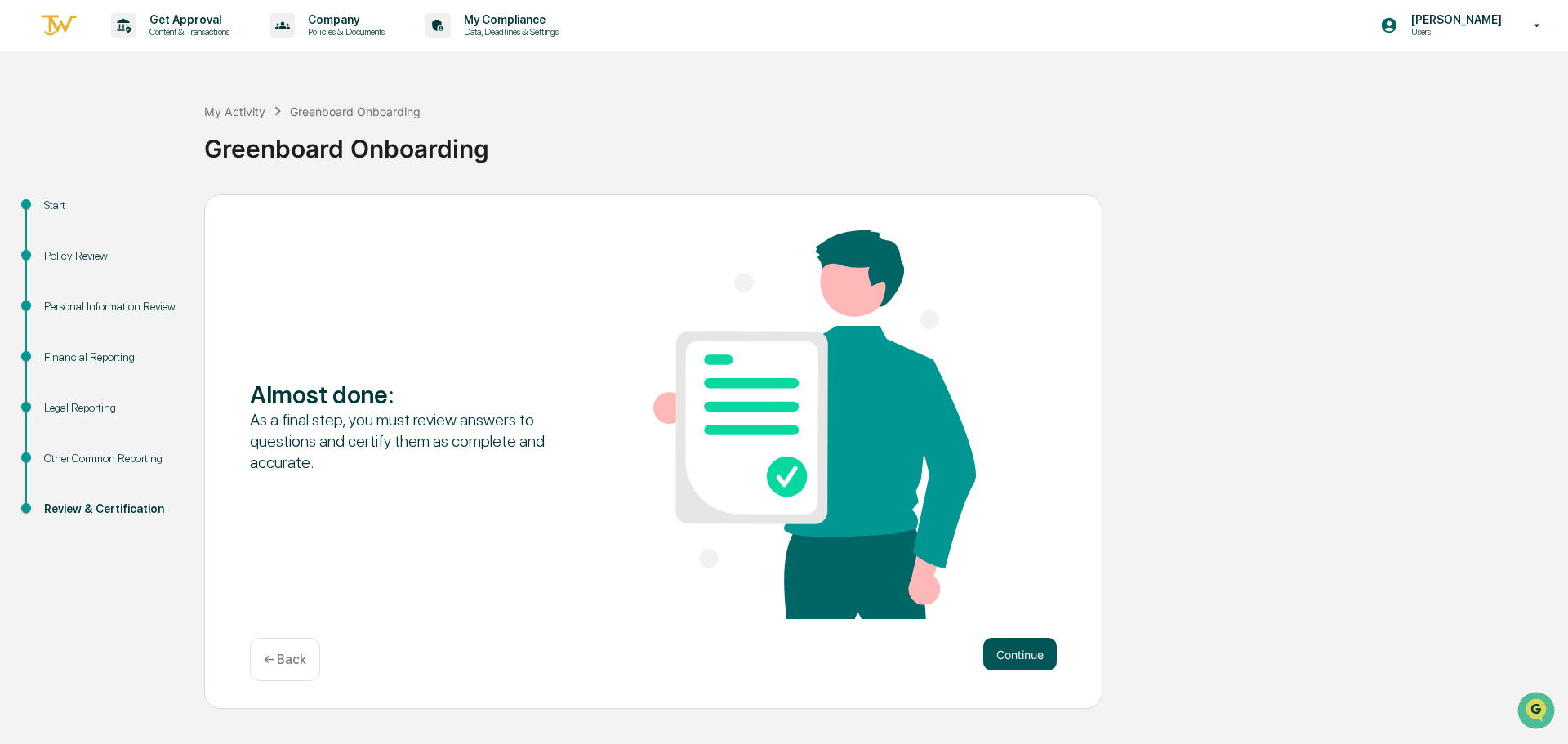
click at [1032, 661] on button "Continue" at bounding box center [1019, 654] width 73 height 33
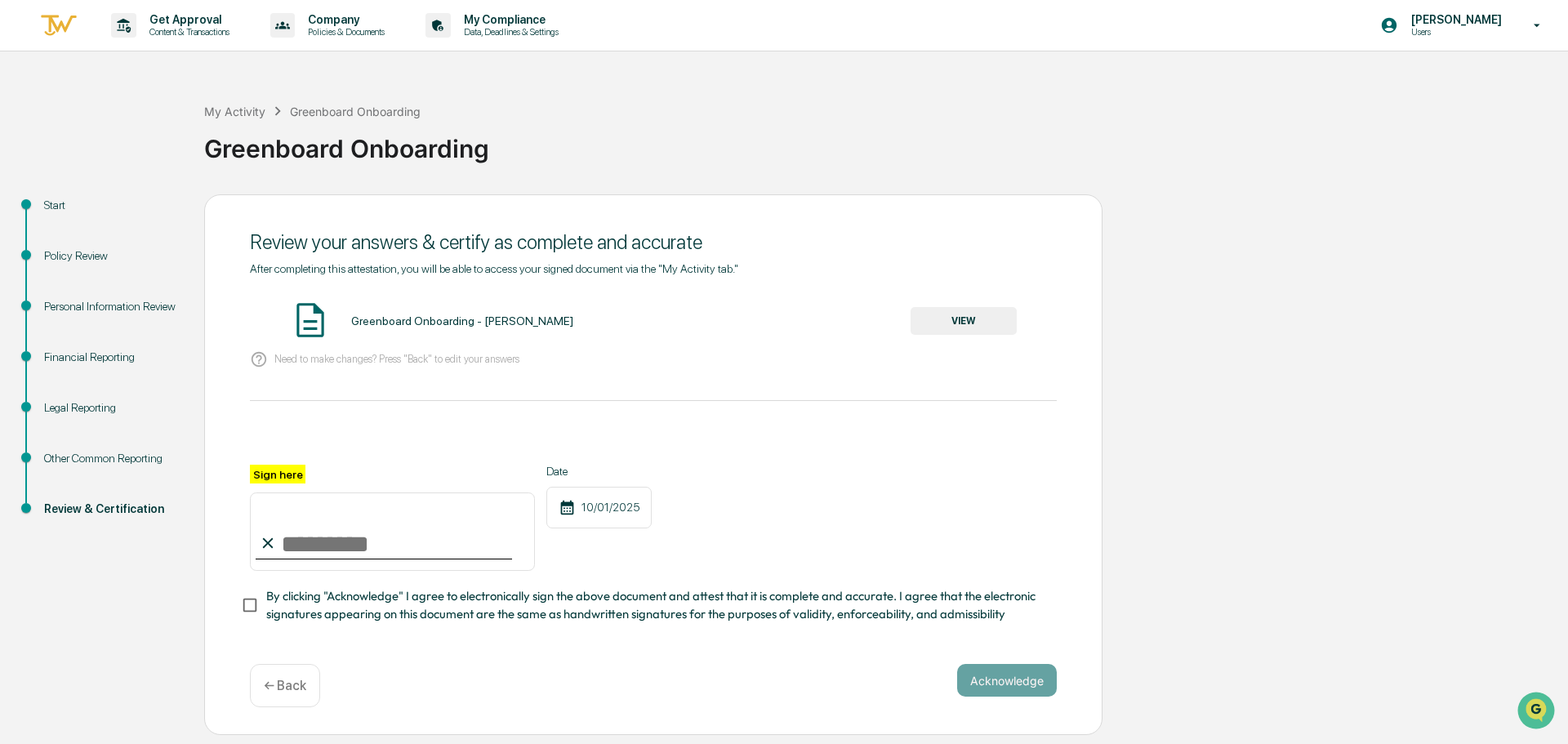
click at [334, 546] on input "Sign here" at bounding box center [392, 531] width 285 height 78
type input "**********"
click at [967, 325] on button "VIEW" at bounding box center [963, 320] width 106 height 28
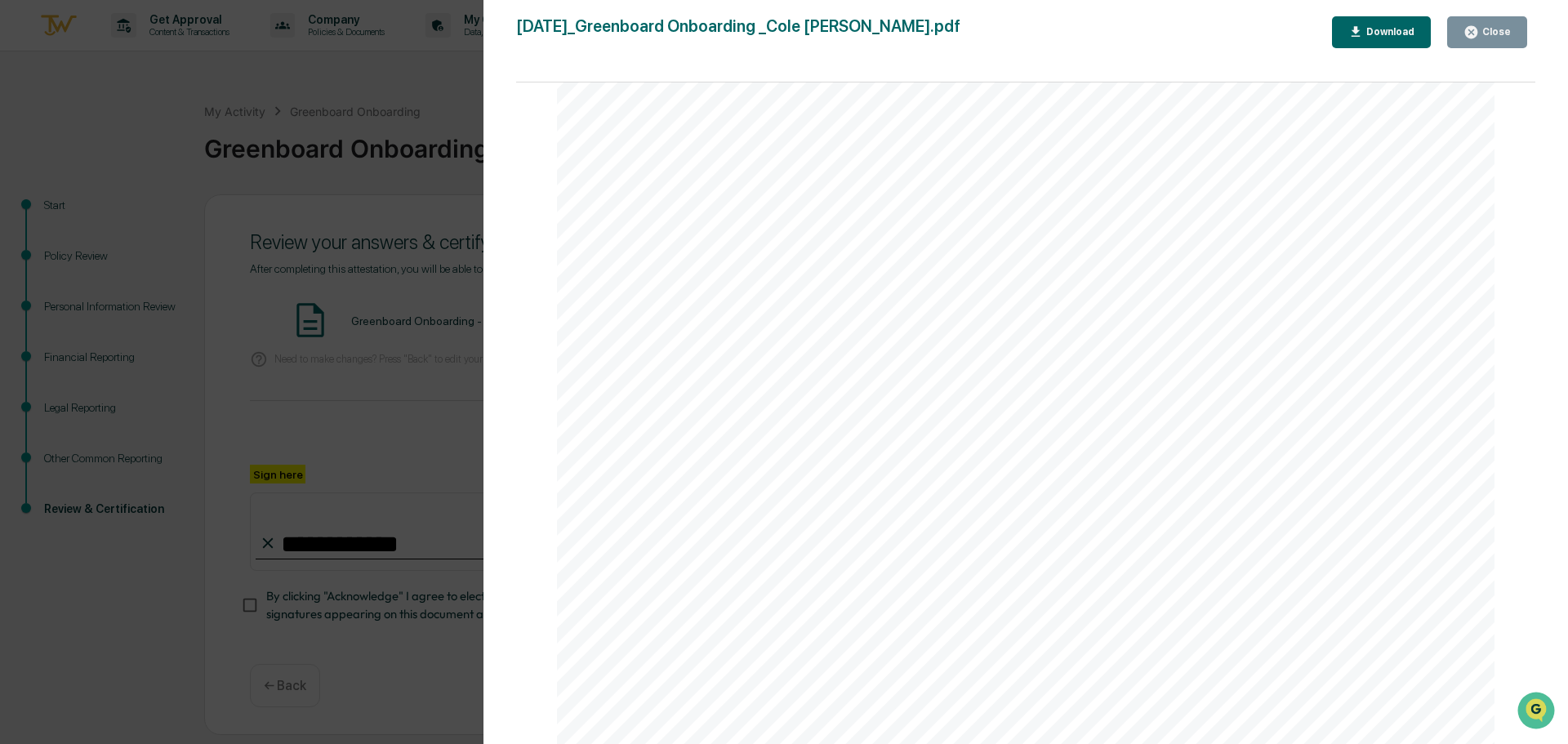
scroll to position [4838, 0]
click at [383, 445] on div "Version History 10/01/2025, 01:35 PM Cole Pickett 2025-10-01_Greenboard Onboard…" at bounding box center [784, 372] width 1568 height 744
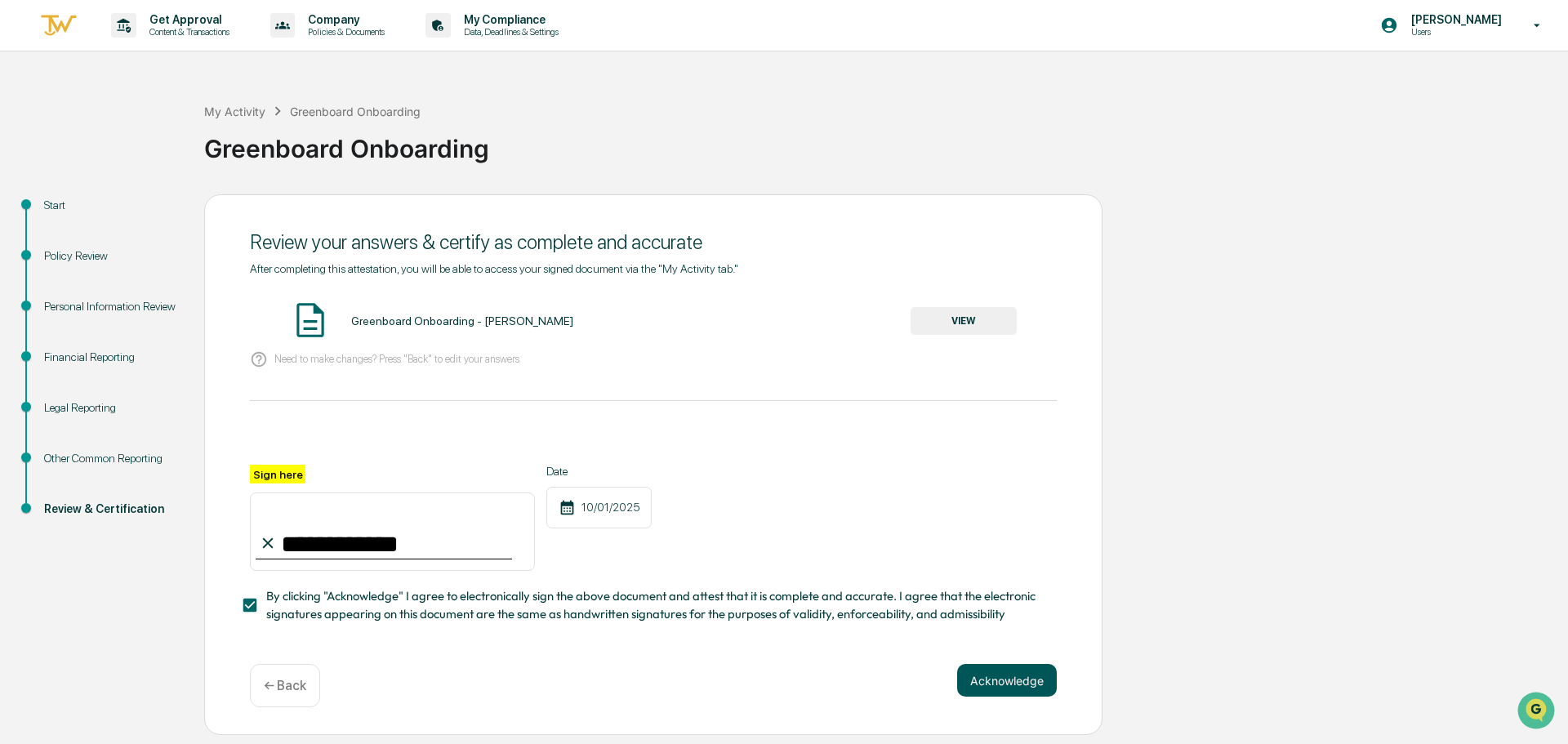
click at [997, 691] on button "Acknowledge" at bounding box center [1007, 680] width 100 height 33
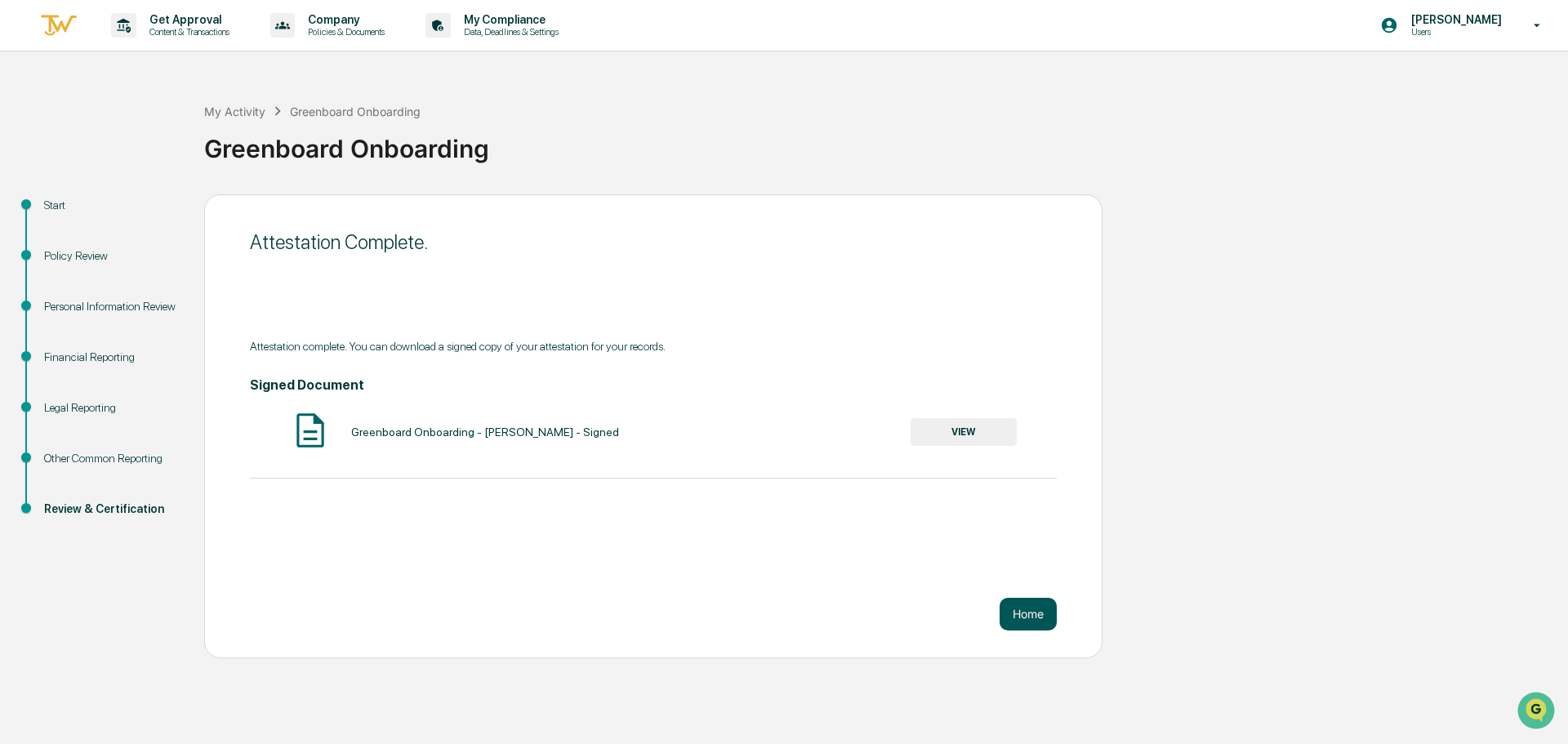
click at [1026, 620] on button "Home" at bounding box center [1028, 614] width 57 height 33
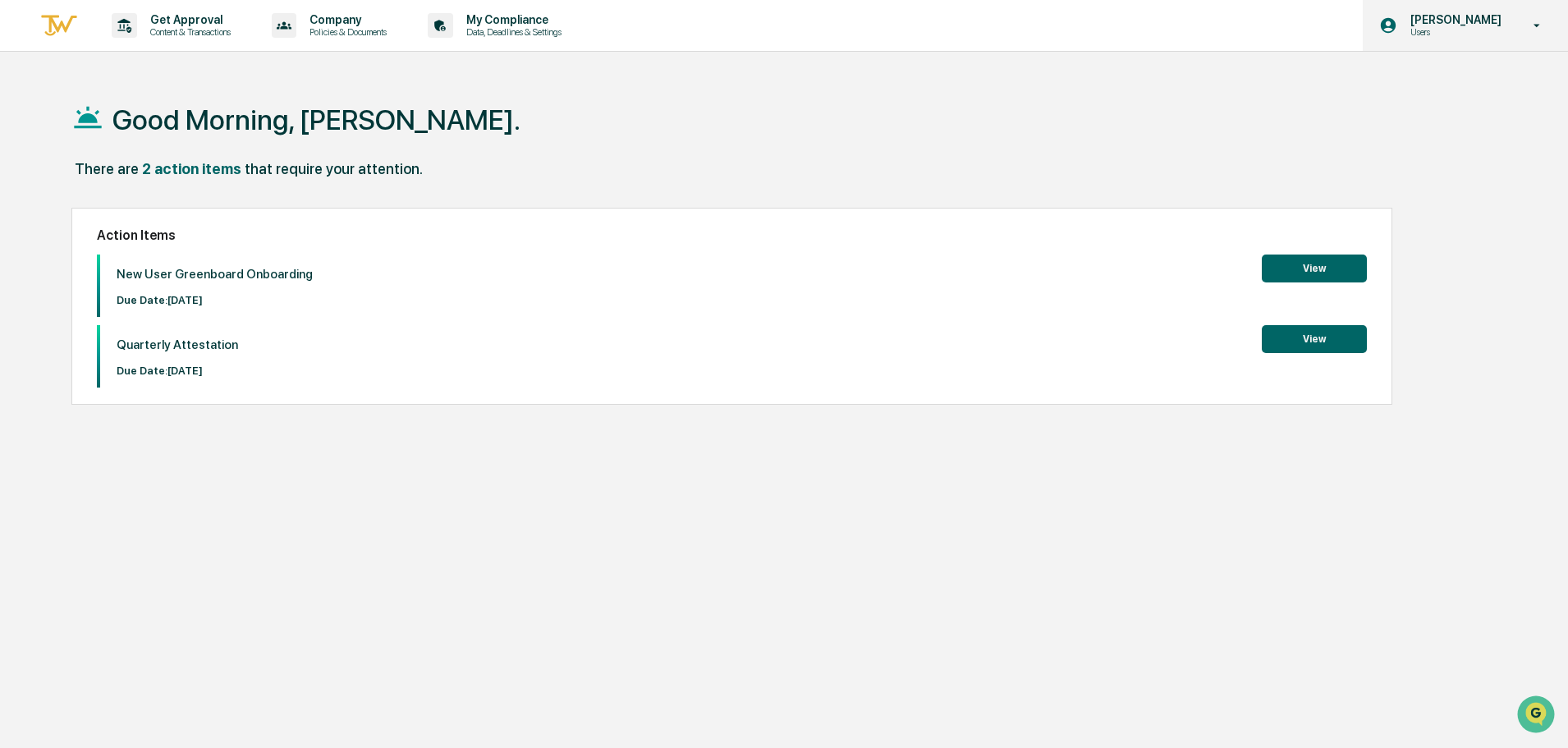
click at [1510, 41] on div "Cole Pickett Users" at bounding box center [1465, 25] width 205 height 51
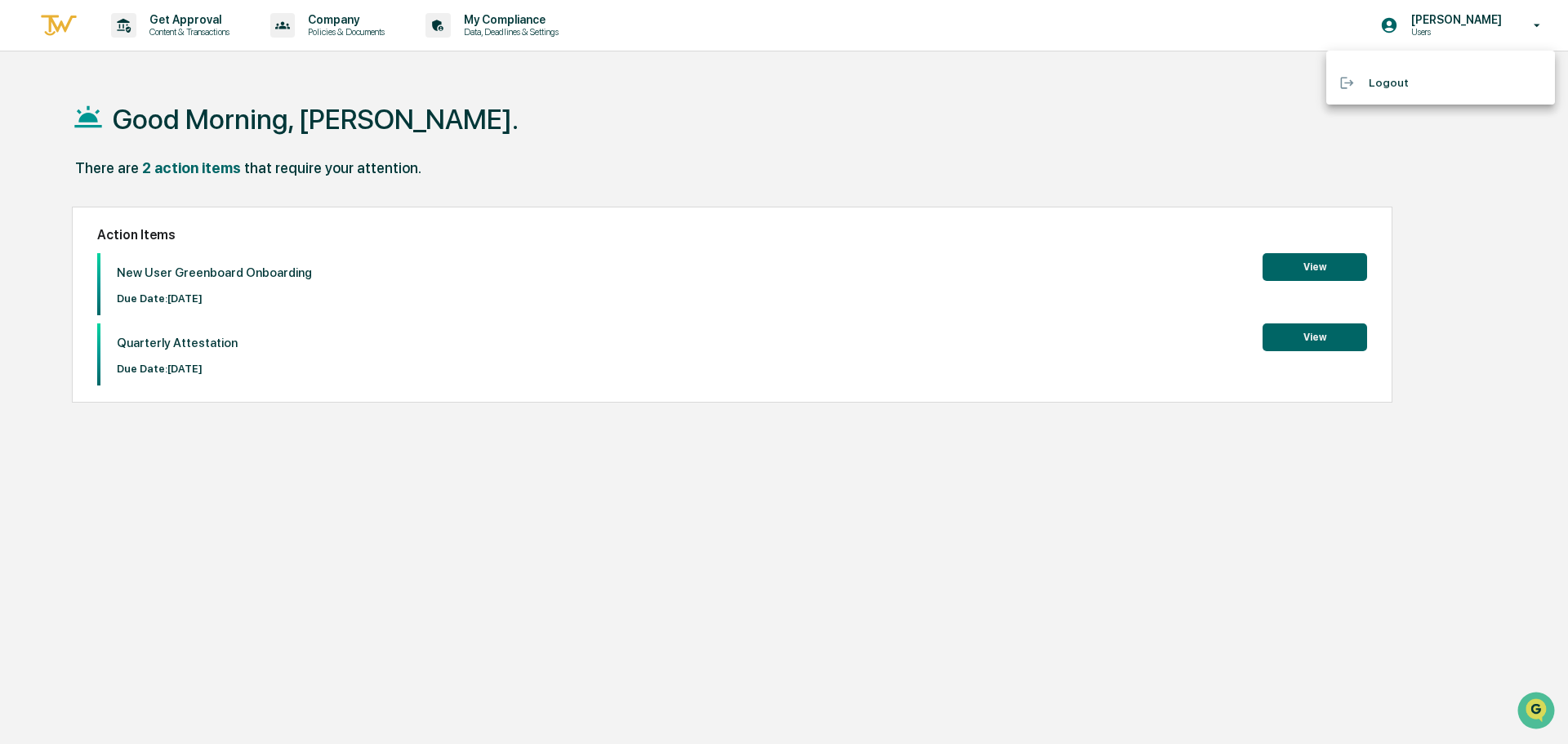
click at [731, 133] on div at bounding box center [784, 372] width 1568 height 744
click at [1311, 275] on button "View" at bounding box center [1307, 267] width 104 height 28
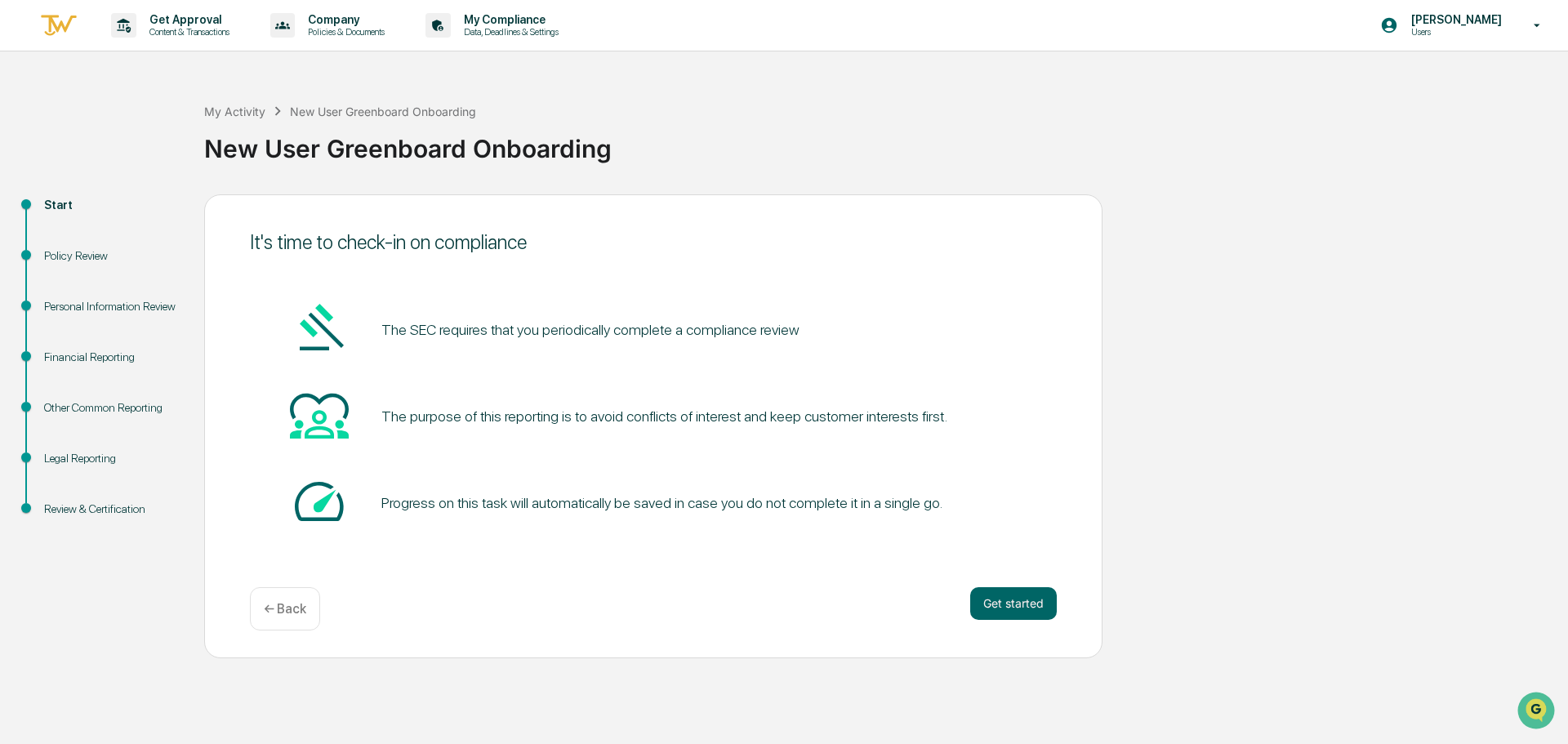
click at [72, 257] on div "Policy Review" at bounding box center [110, 256] width 134 height 17
click at [1013, 612] on button "Get started" at bounding box center [1013, 604] width 86 height 33
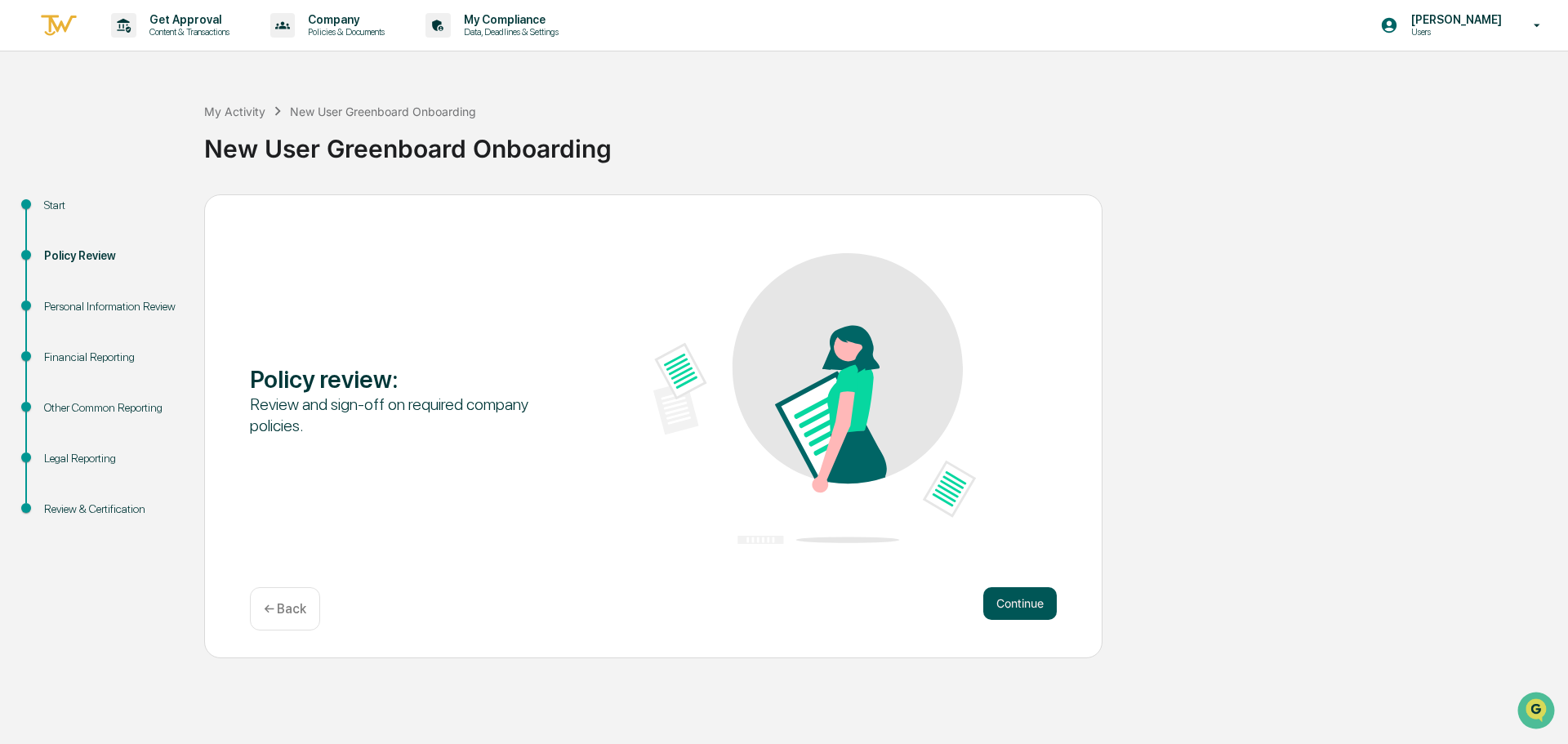
click at [1014, 605] on button "Continue" at bounding box center [1019, 604] width 73 height 33
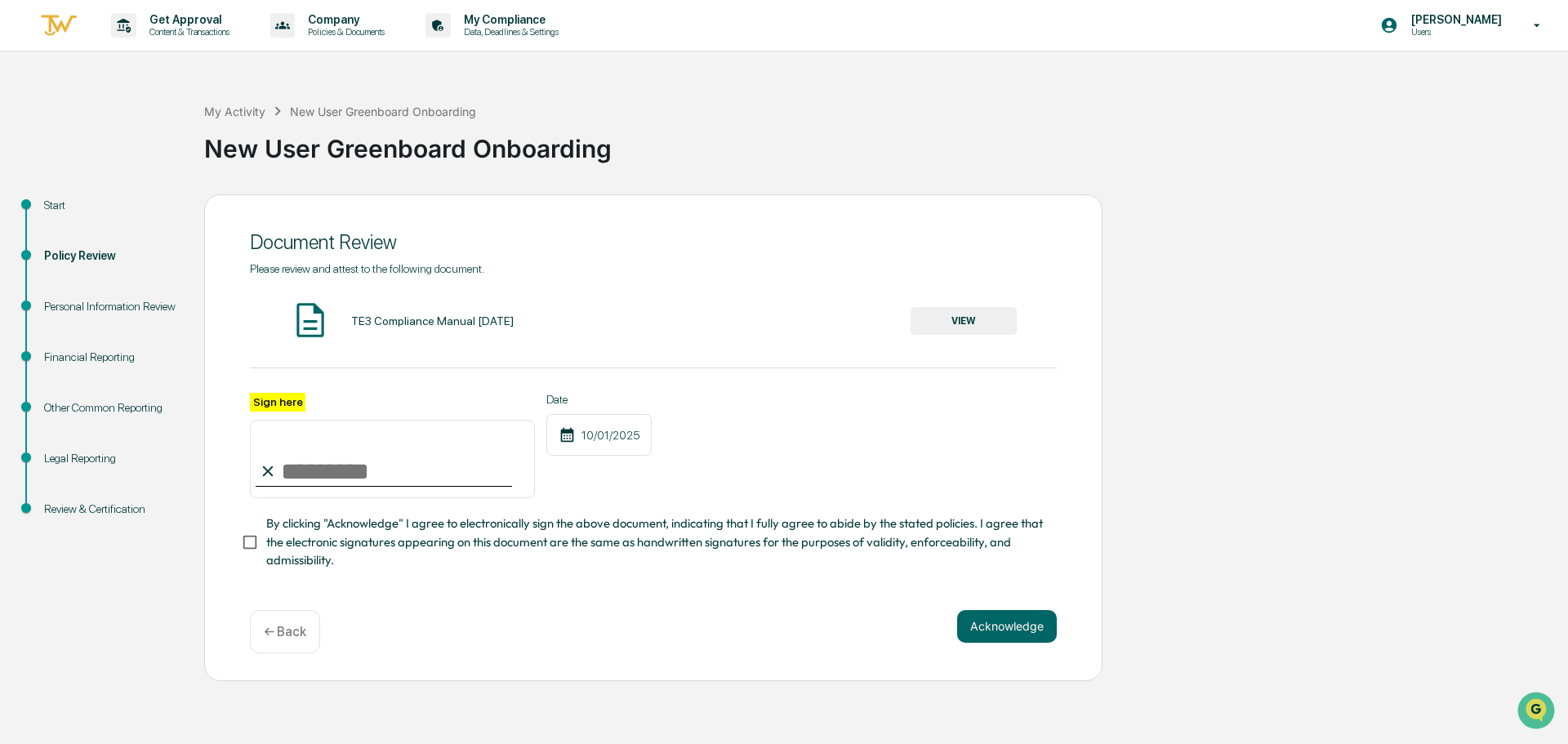
click at [60, 27] on img at bounding box center [59, 25] width 40 height 27
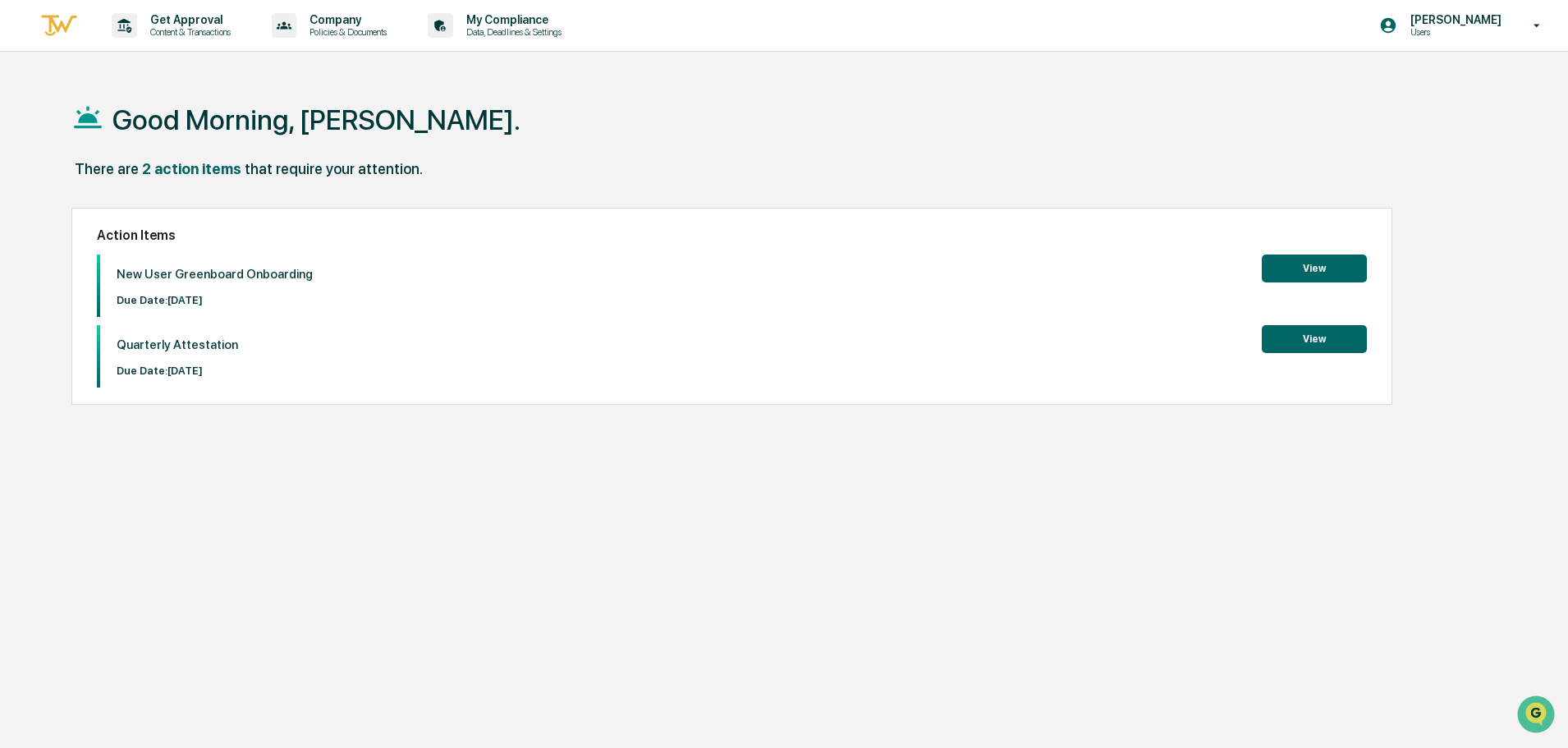
click at [1340, 269] on button "View" at bounding box center [1313, 268] width 105 height 28
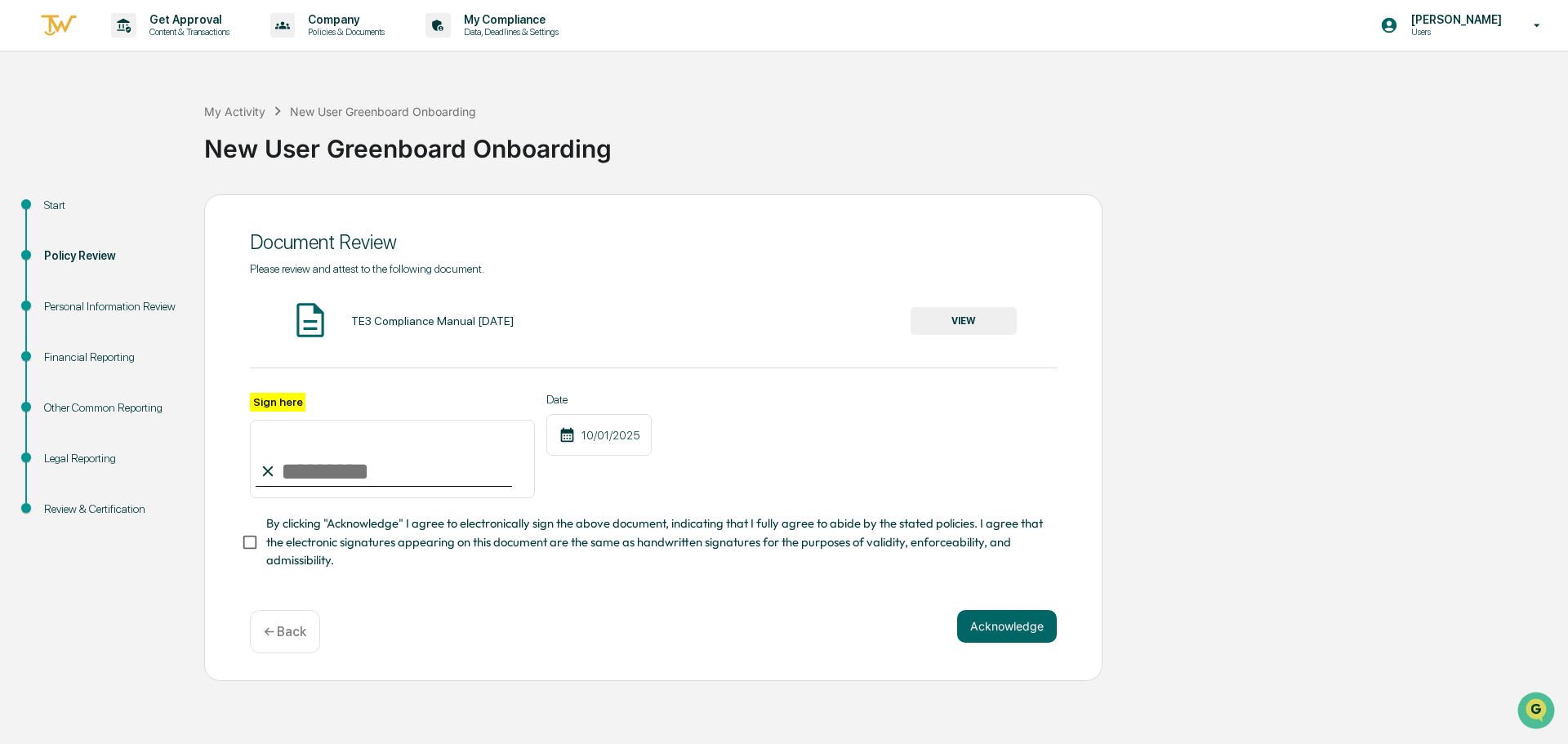
click at [978, 321] on button "VIEW" at bounding box center [963, 320] width 106 height 28
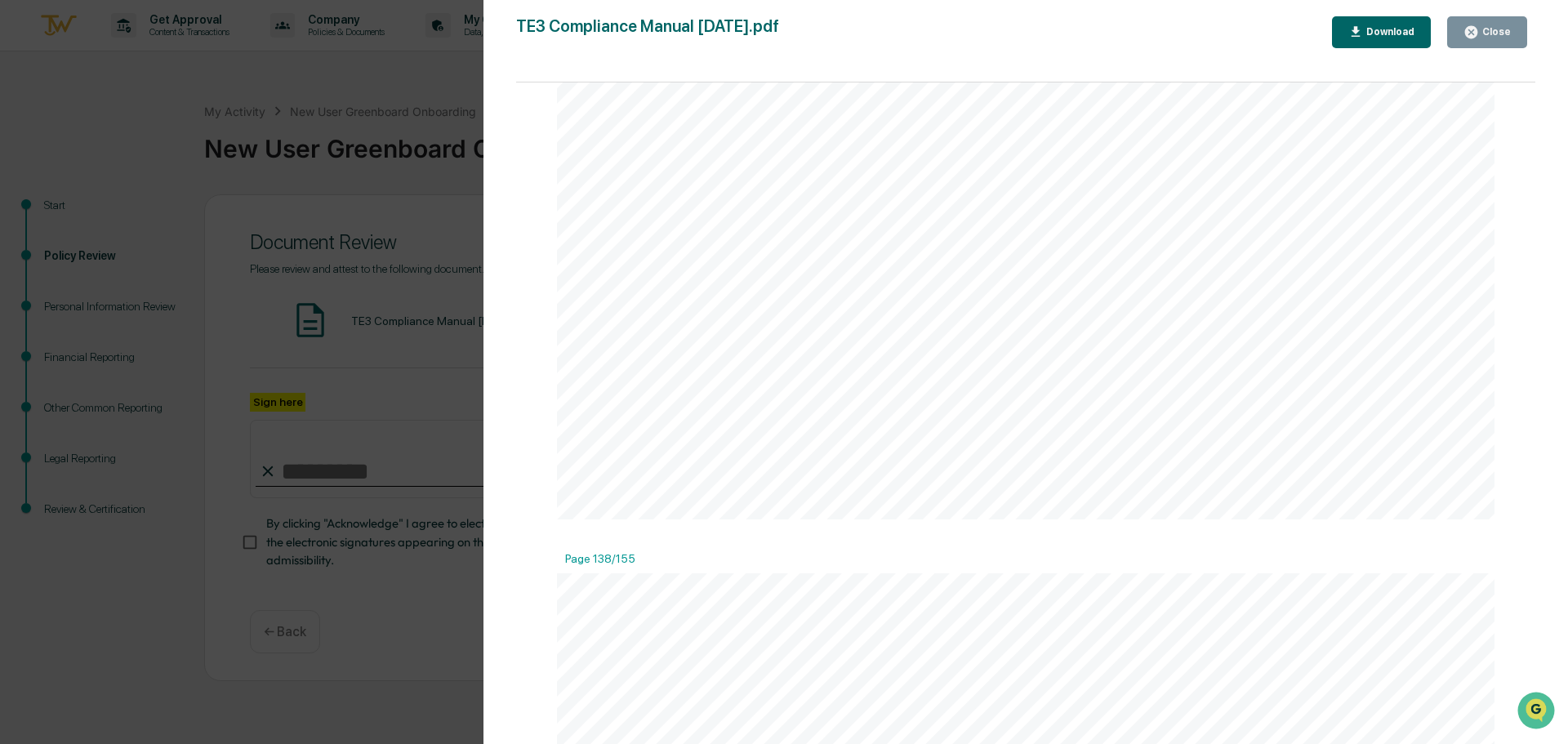
scroll to position [174719, 0]
click at [1478, 35] on icon "button" at bounding box center [1472, 32] width 12 height 12
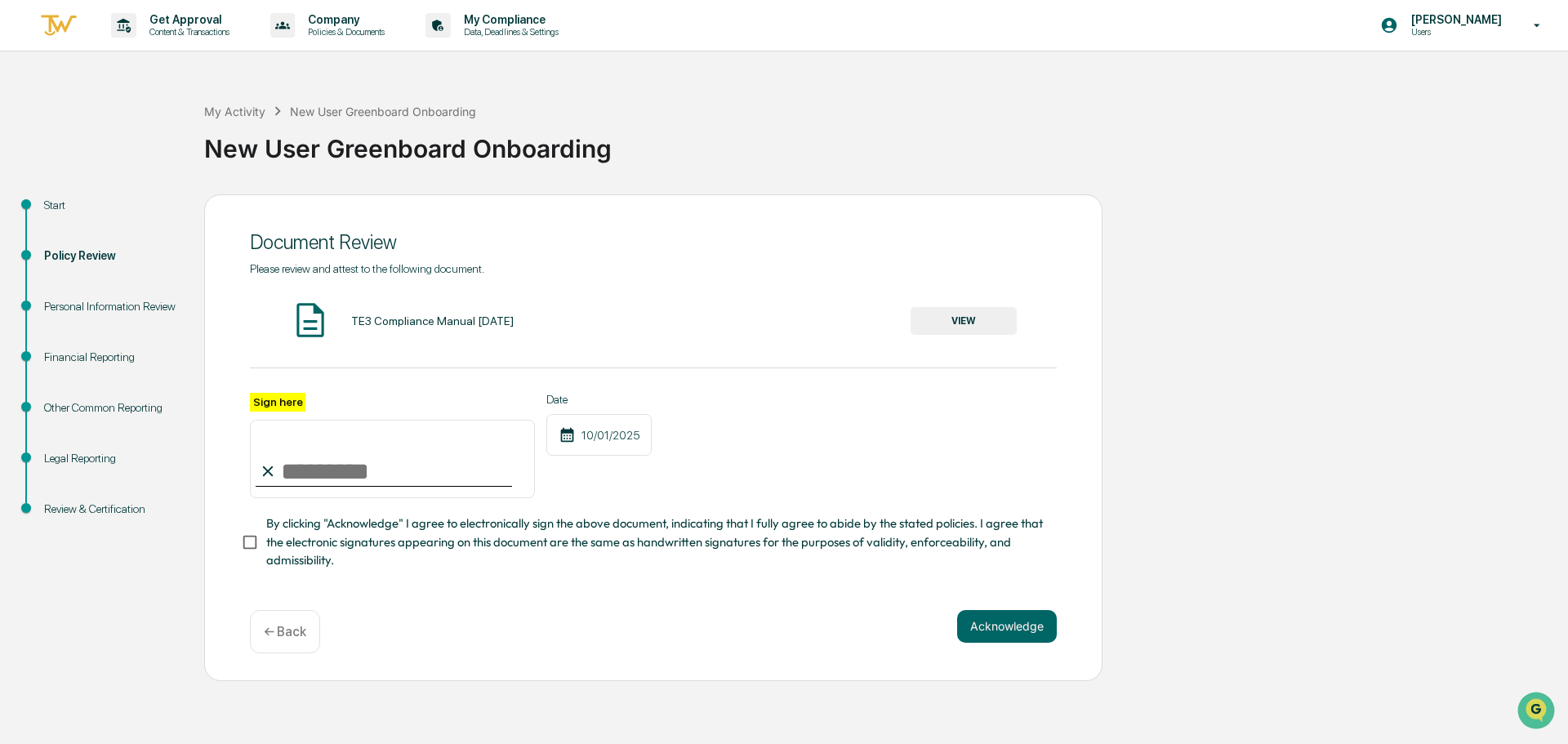
click at [369, 472] on input "Sign here" at bounding box center [392, 458] width 285 height 78
type input "**********"
click at [994, 625] on button "Acknowledge" at bounding box center [1007, 626] width 100 height 33
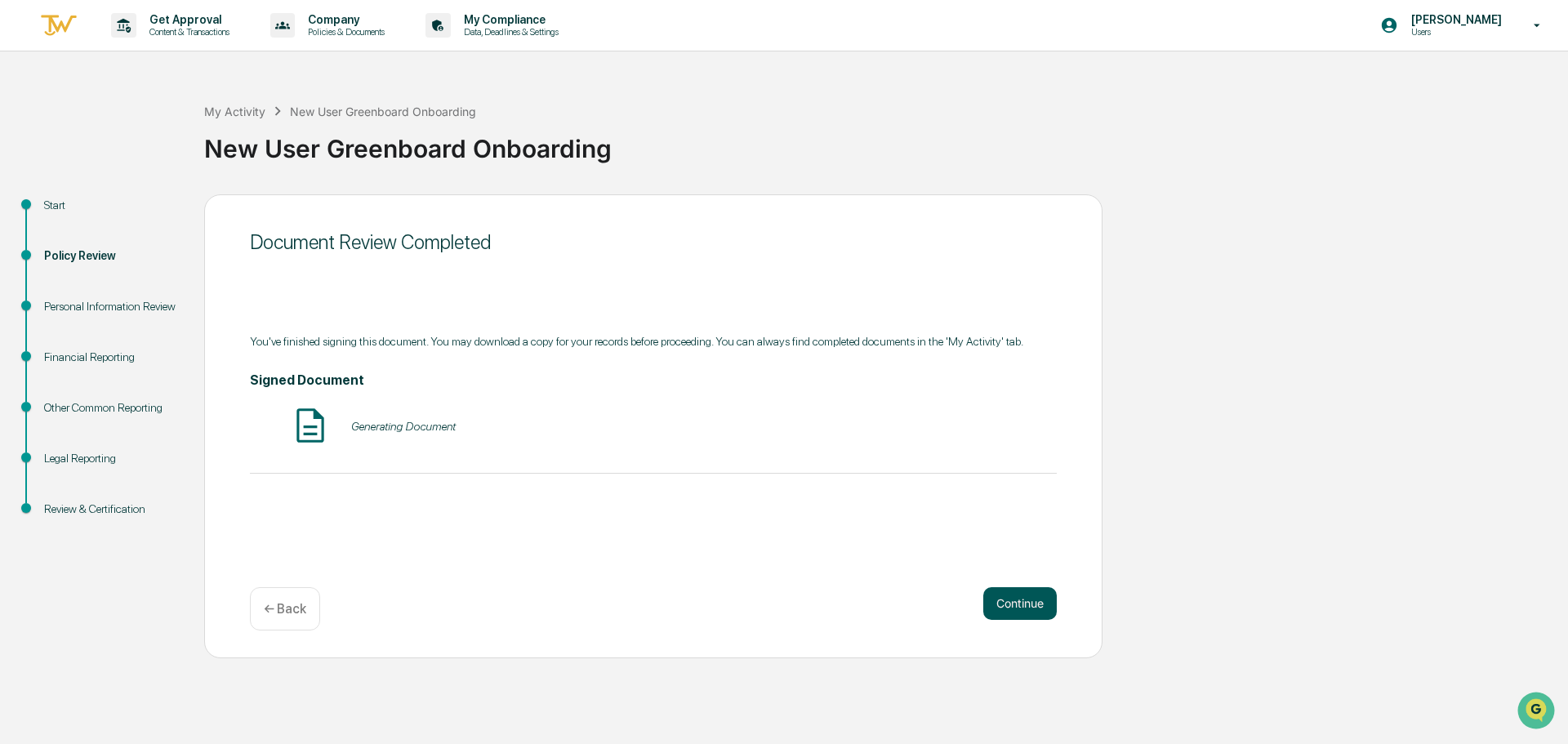
click at [1008, 598] on button "Continue" at bounding box center [1019, 604] width 73 height 33
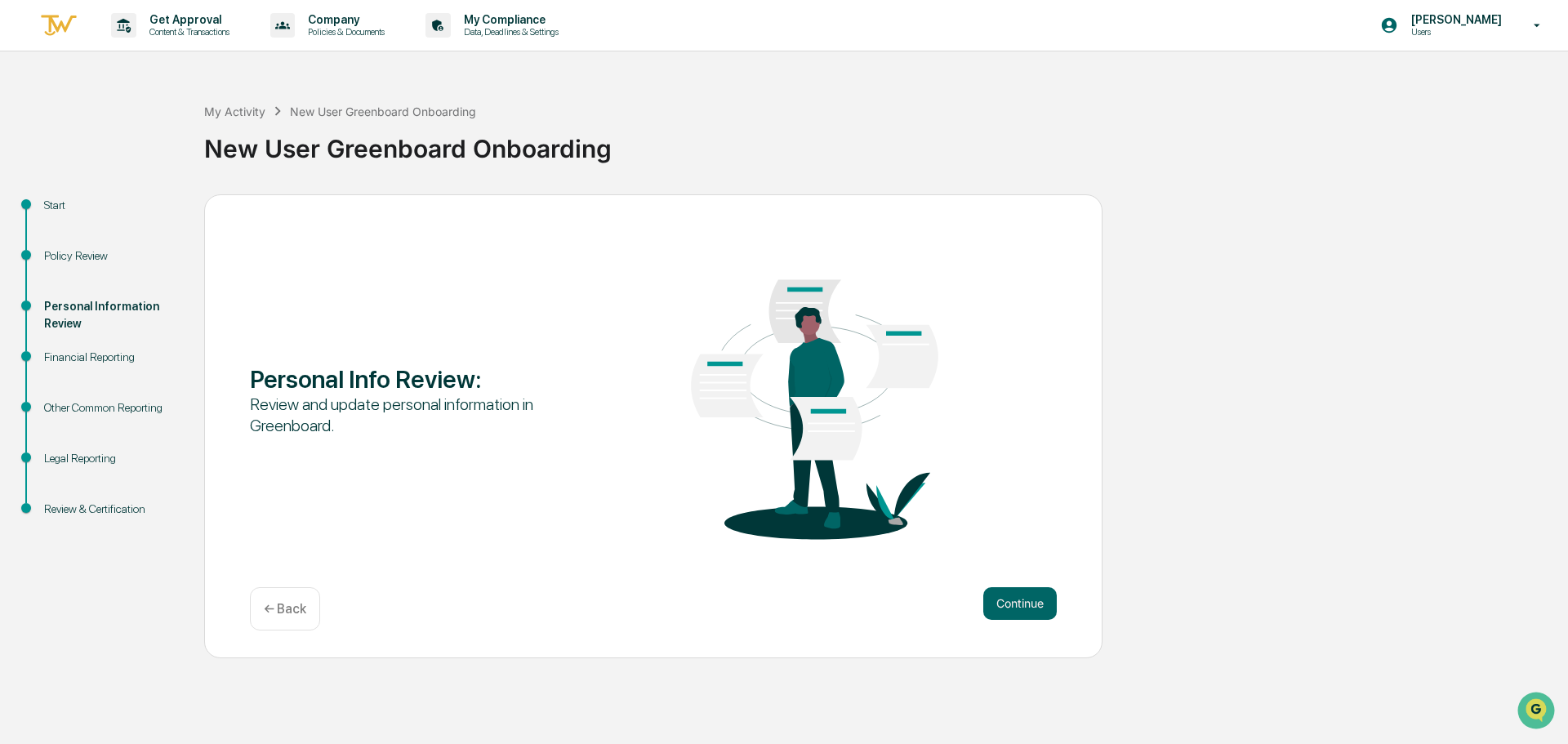
click at [1008, 598] on button "Continue" at bounding box center [1019, 604] width 73 height 33
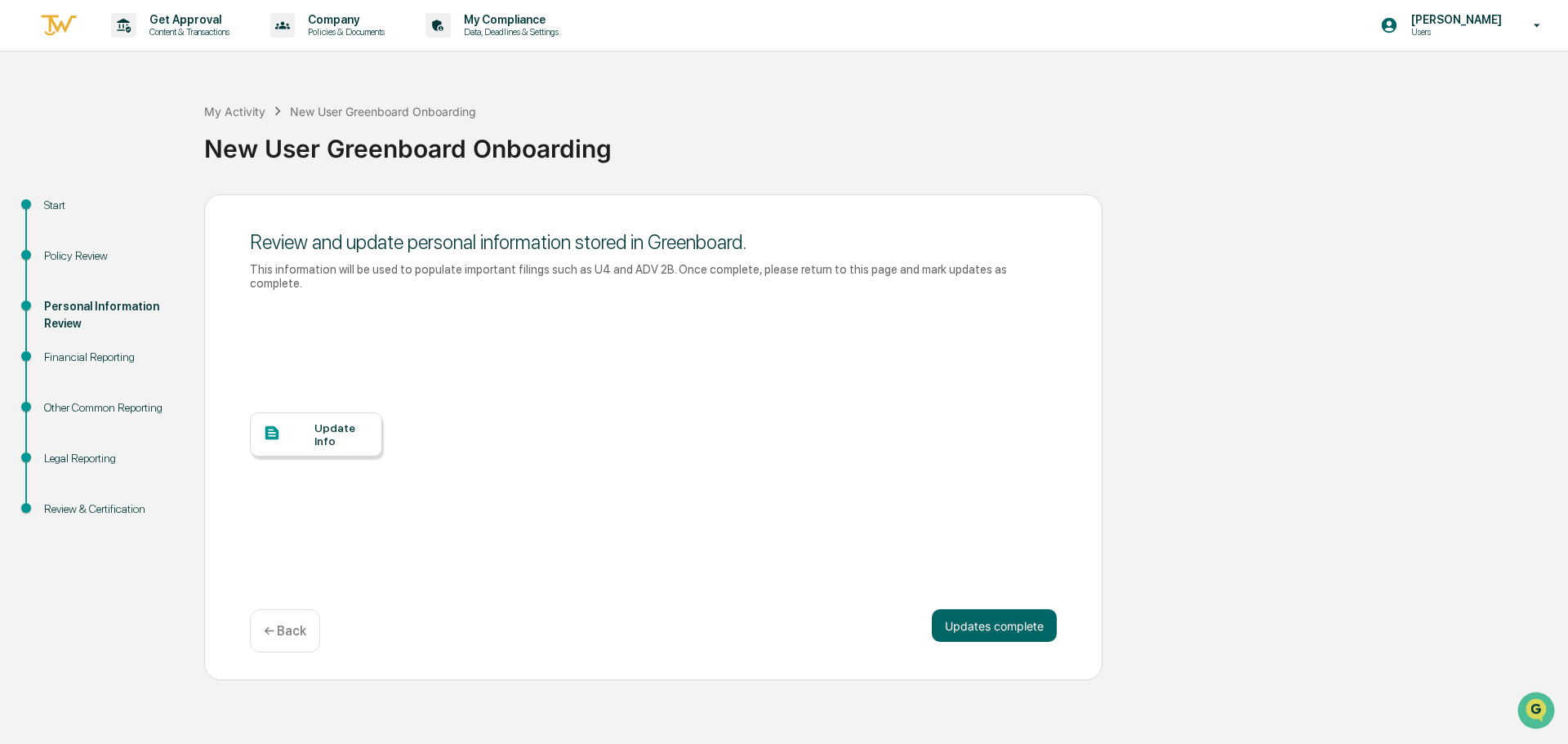
click at [339, 430] on div "Update Info" at bounding box center [342, 434] width 55 height 26
click at [1002, 623] on button "Updates complete" at bounding box center [994, 625] width 125 height 33
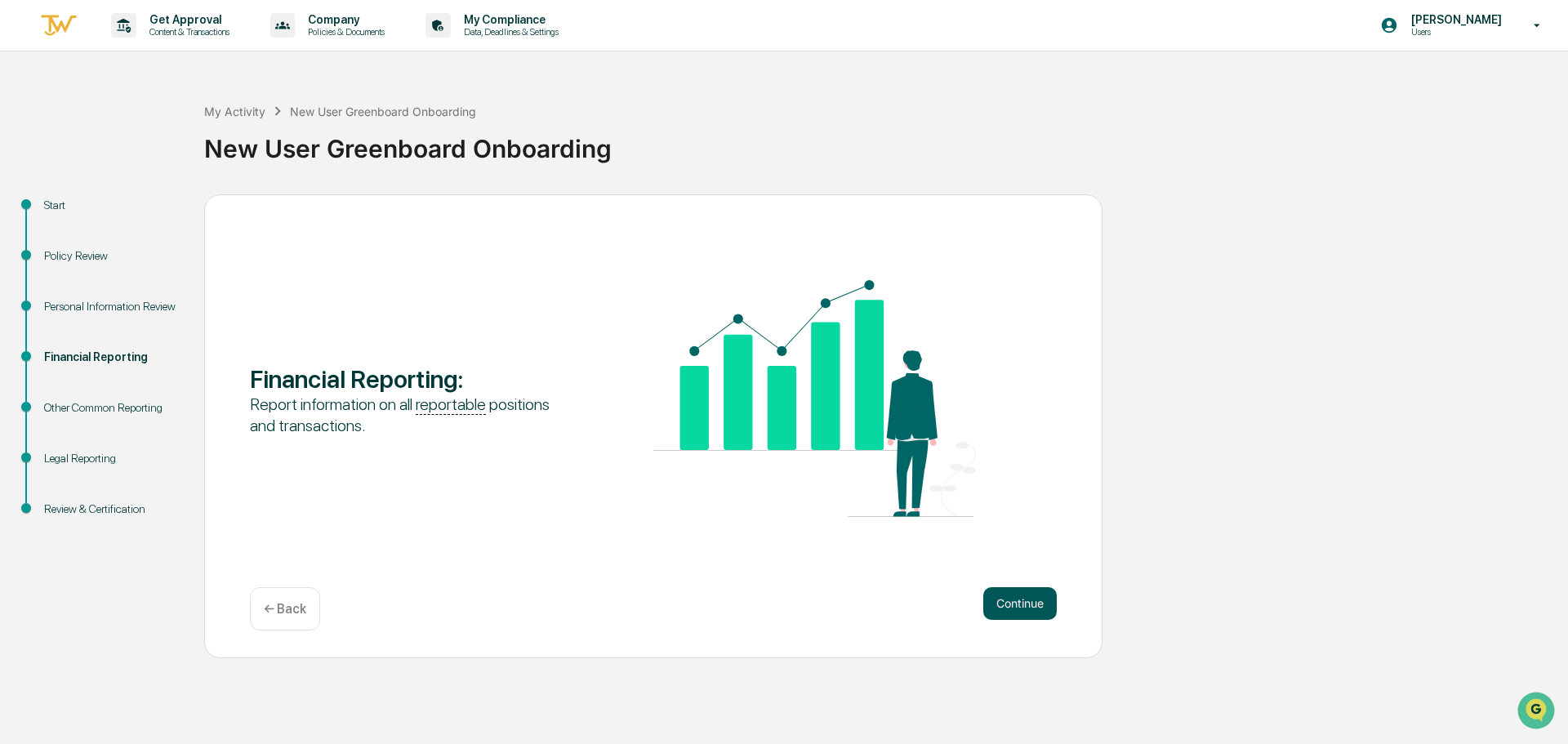
click at [1000, 611] on button "Continue" at bounding box center [1019, 604] width 73 height 33
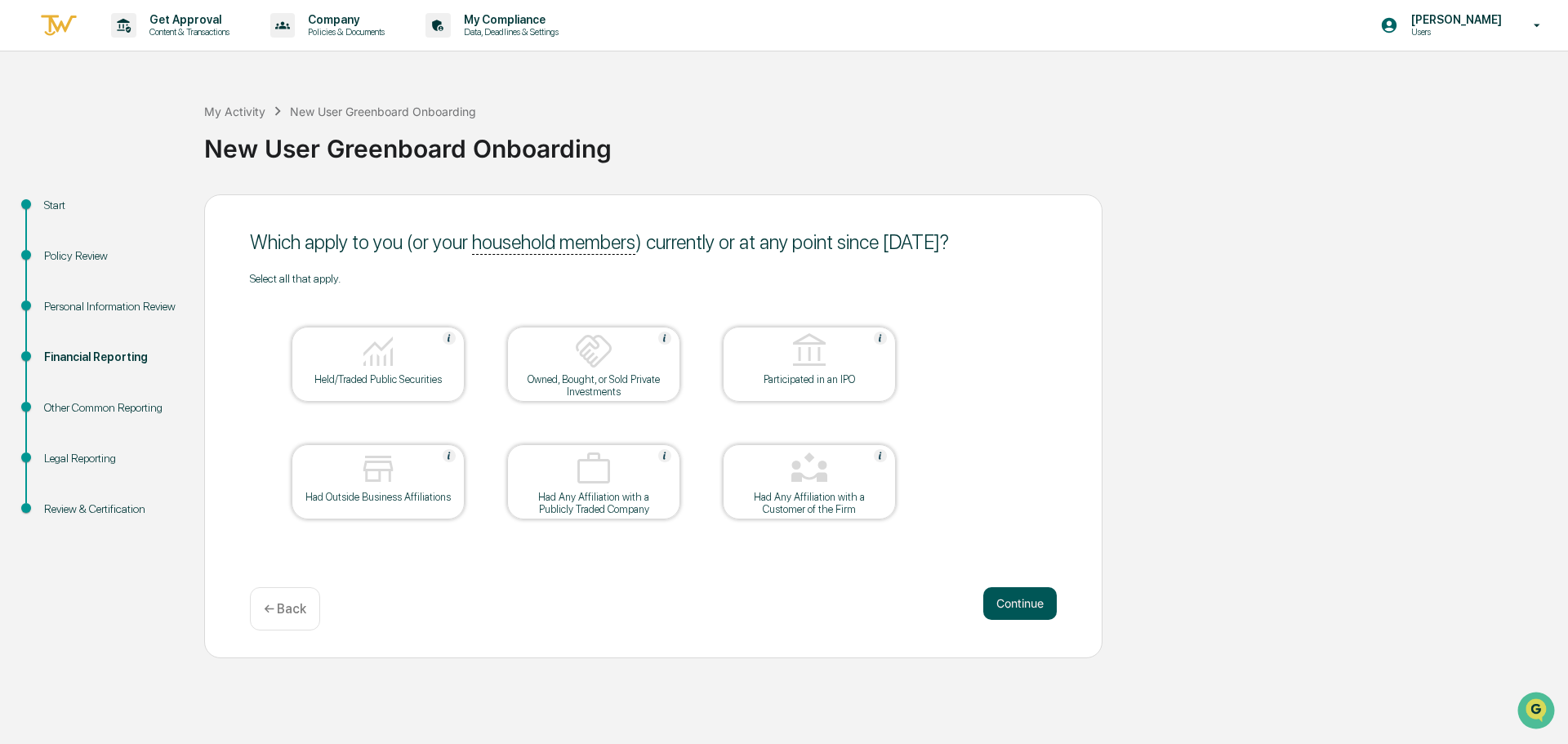
click at [1002, 609] on button "Continue" at bounding box center [1019, 604] width 73 height 33
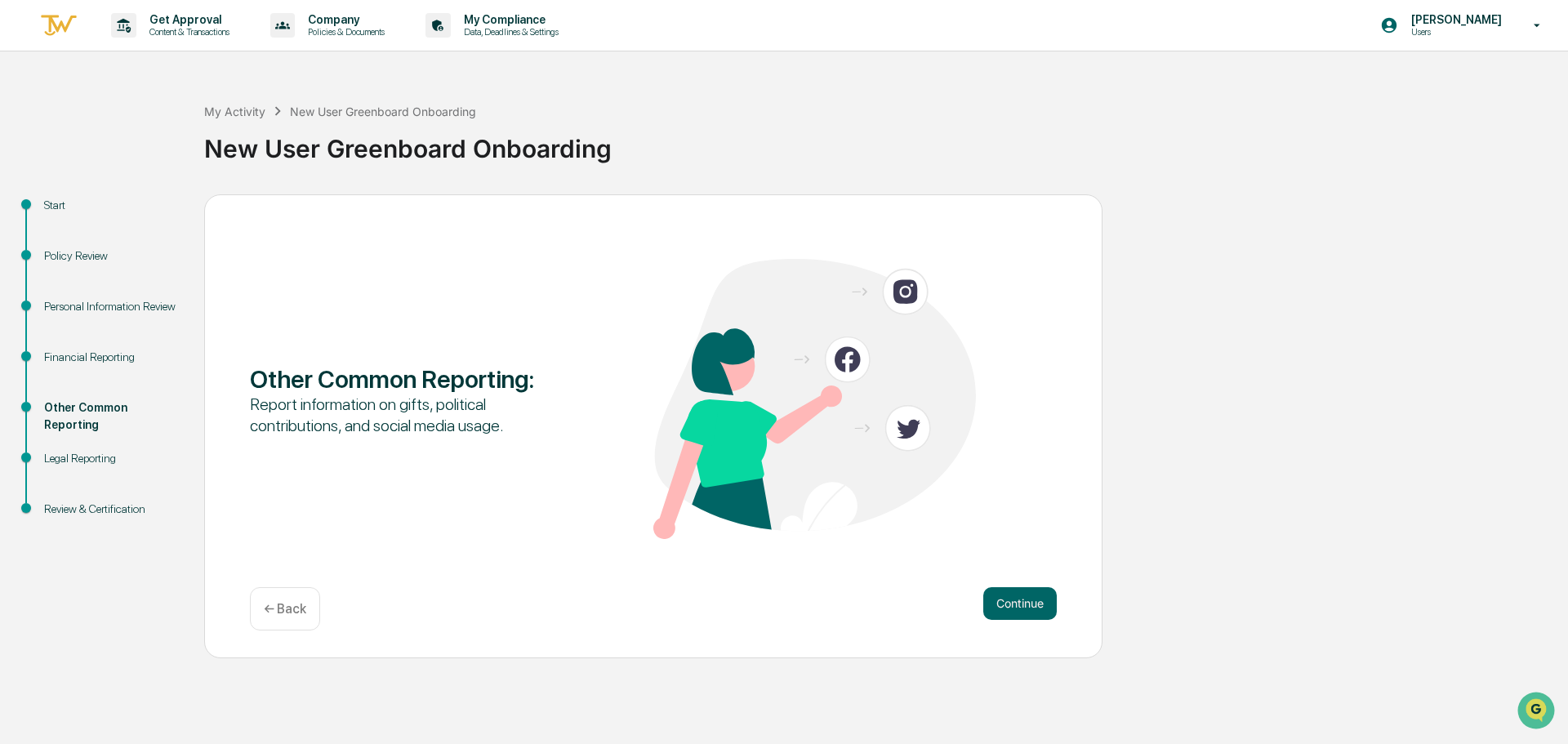
click at [1002, 609] on button "Continue" at bounding box center [1019, 604] width 73 height 33
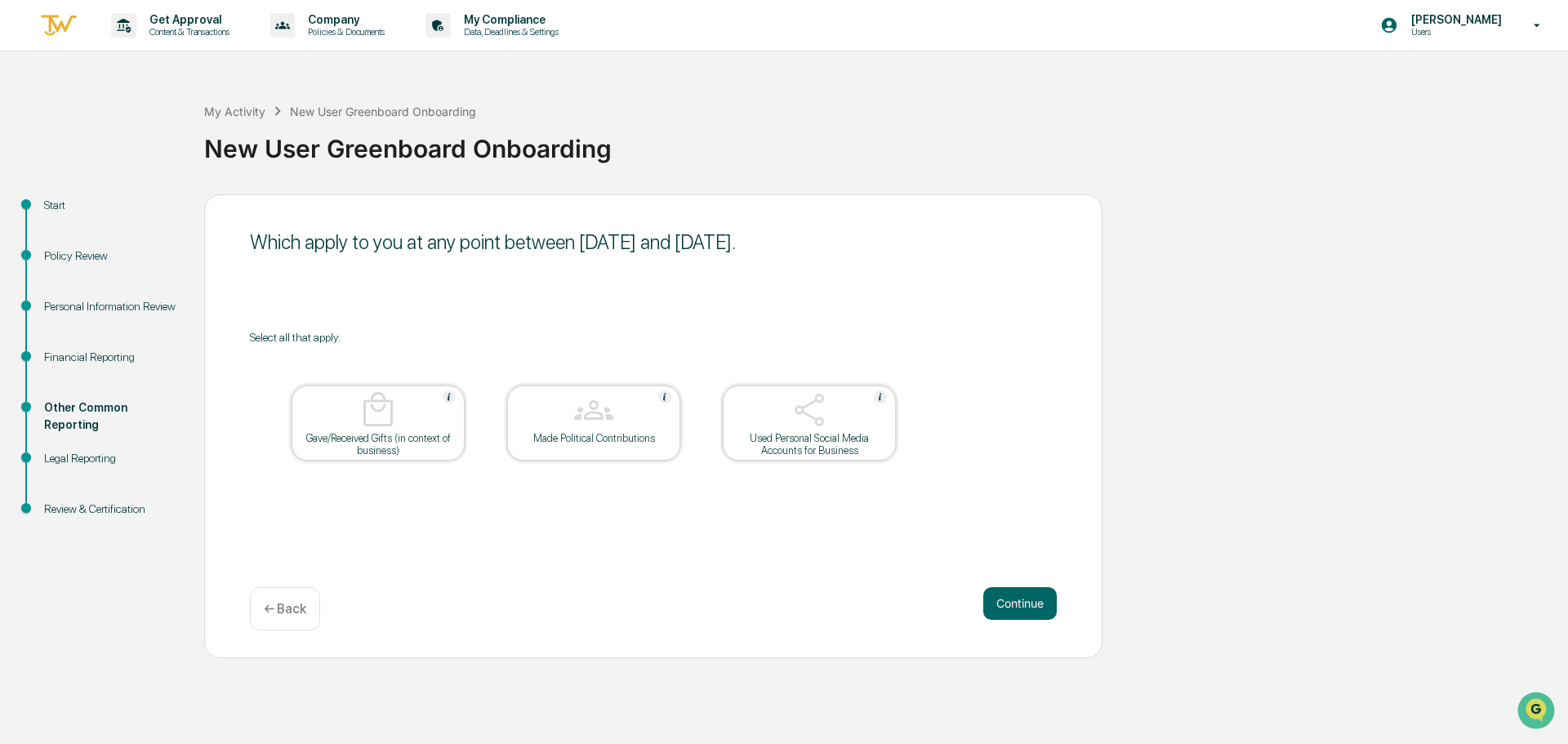
click at [810, 424] on img at bounding box center [810, 410] width 40 height 40
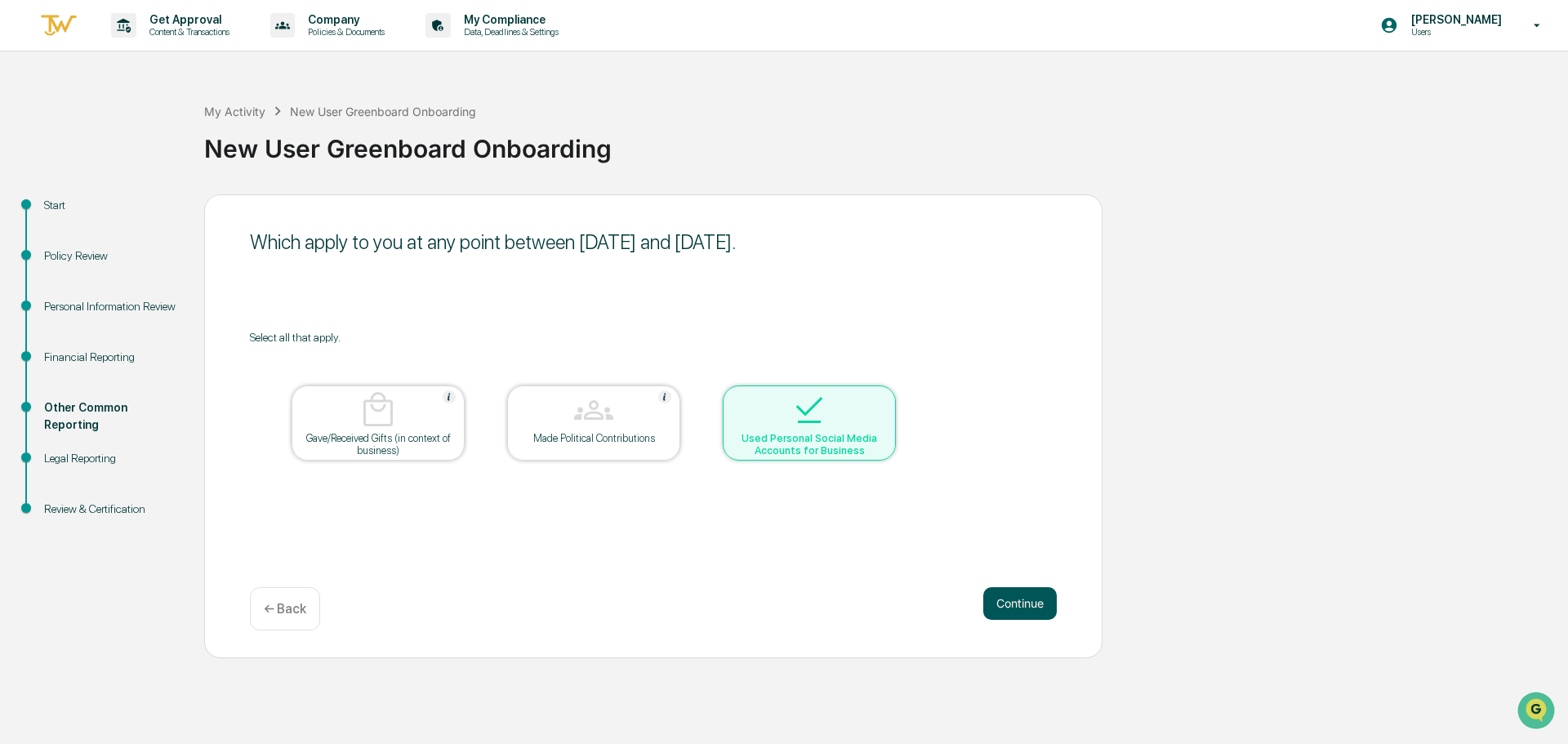
click at [1024, 618] on button "Continue" at bounding box center [1019, 604] width 73 height 33
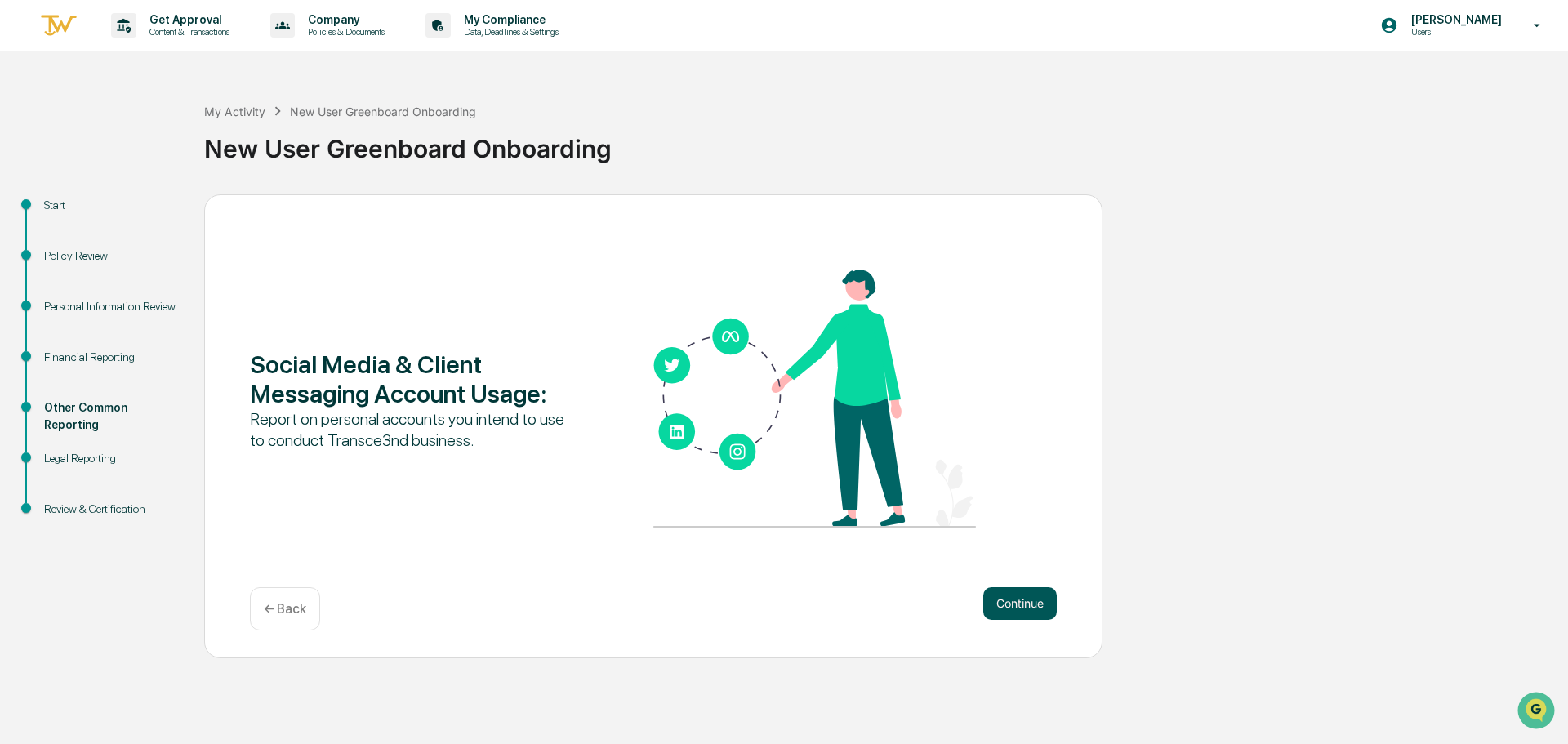
click at [1015, 611] on button "Continue" at bounding box center [1019, 604] width 73 height 33
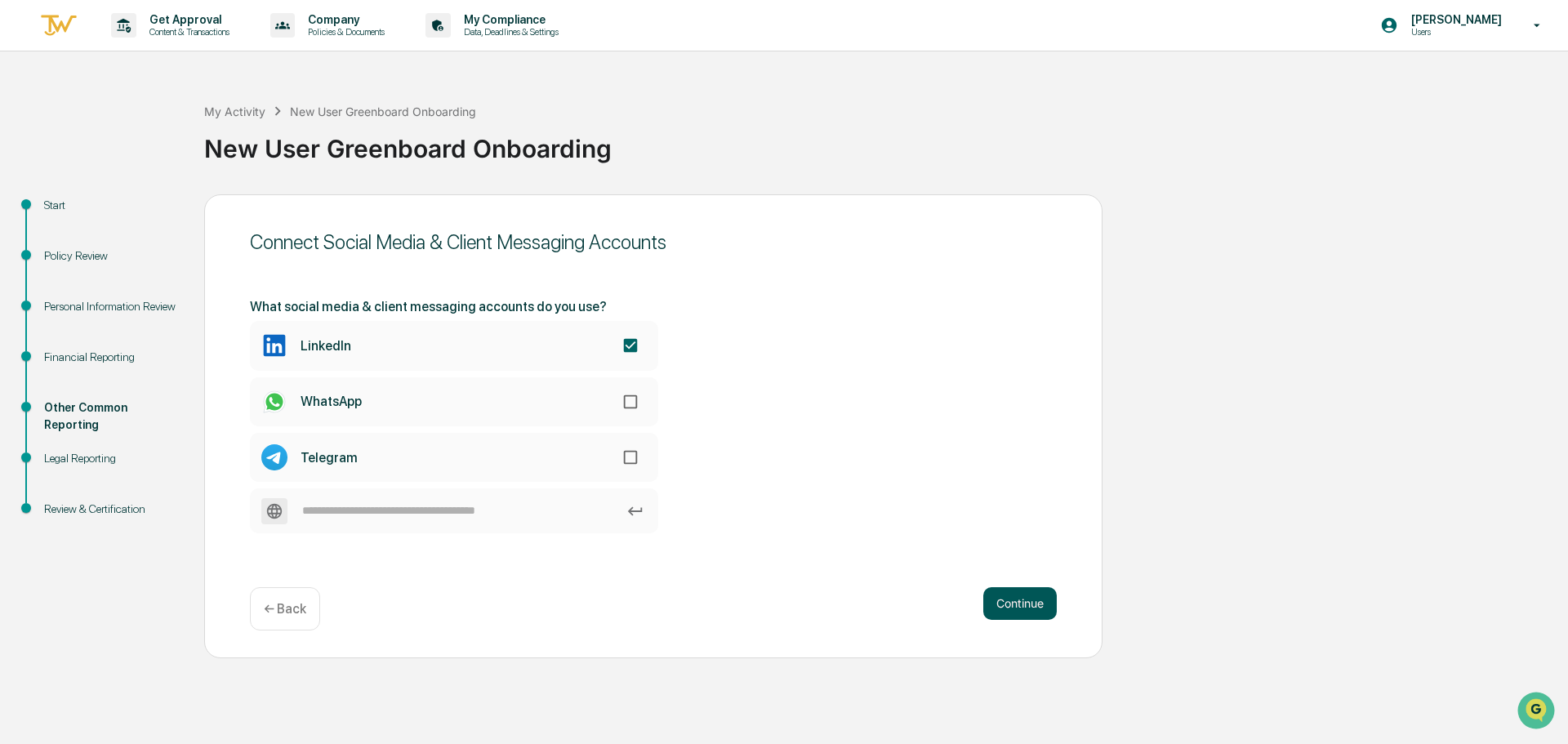
click at [1016, 617] on button "Continue" at bounding box center [1019, 604] width 73 height 33
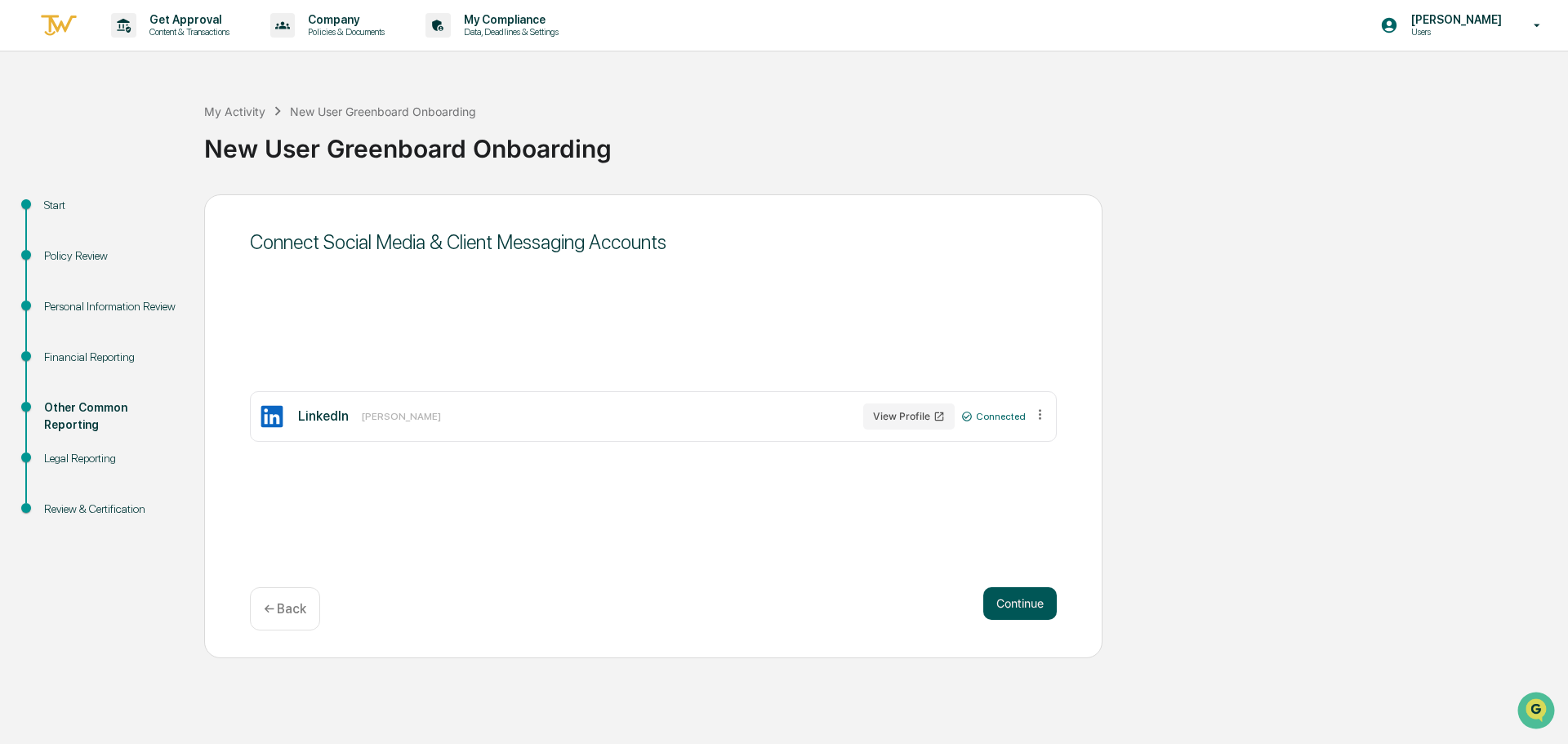
click at [1015, 604] on button "Continue" at bounding box center [1019, 604] width 73 height 33
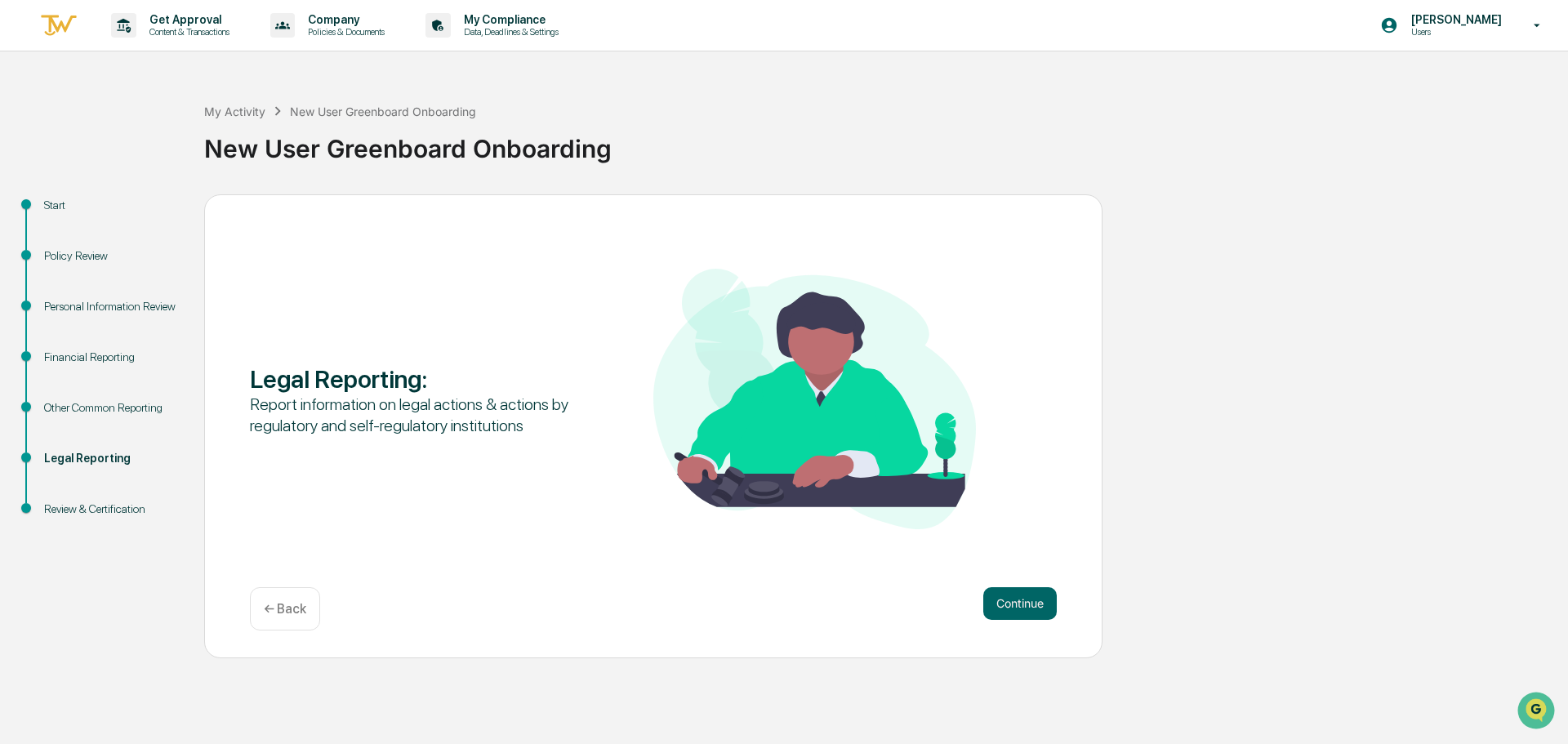
click at [1015, 604] on button "Continue" at bounding box center [1019, 604] width 73 height 33
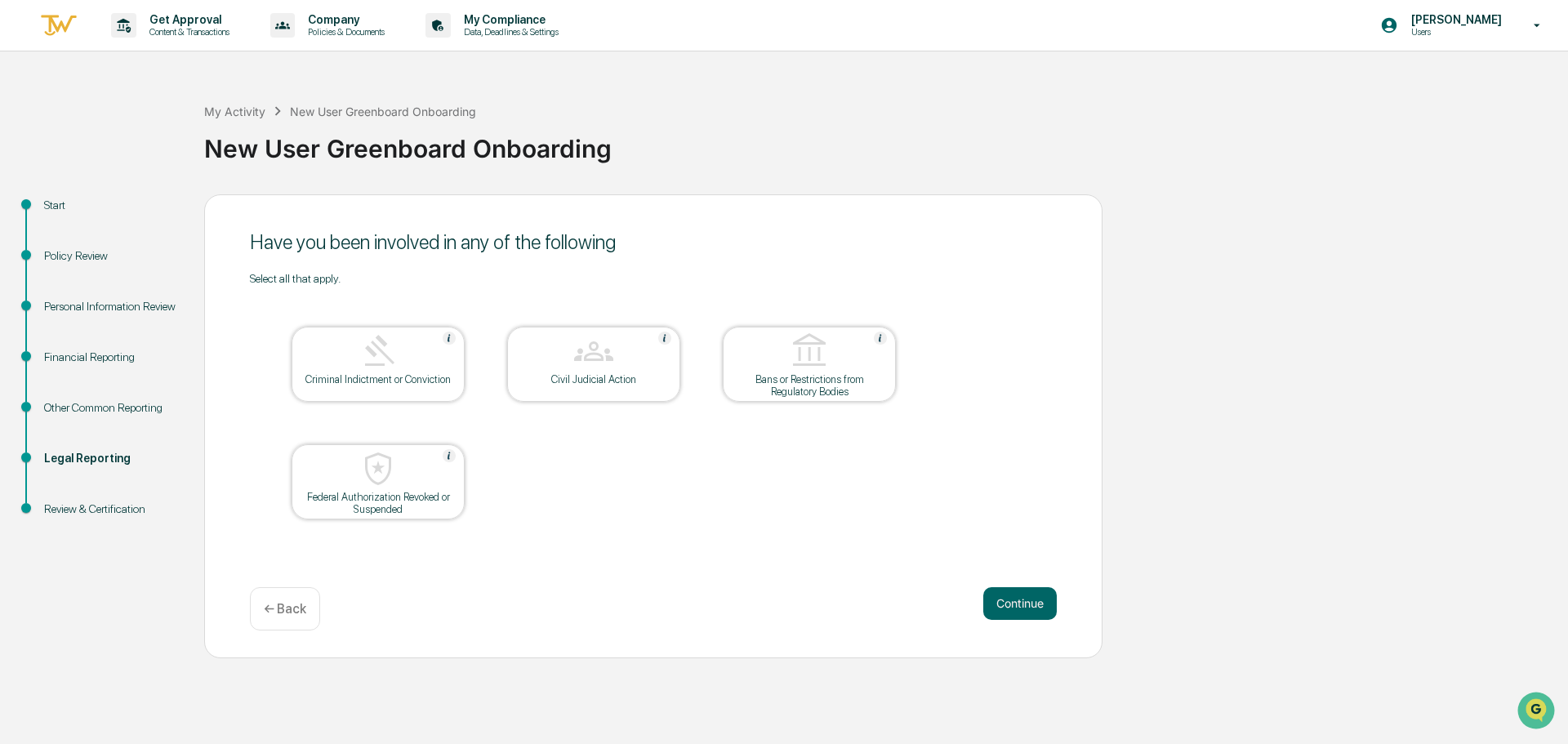
click at [1015, 604] on button "Continue" at bounding box center [1019, 604] width 73 height 33
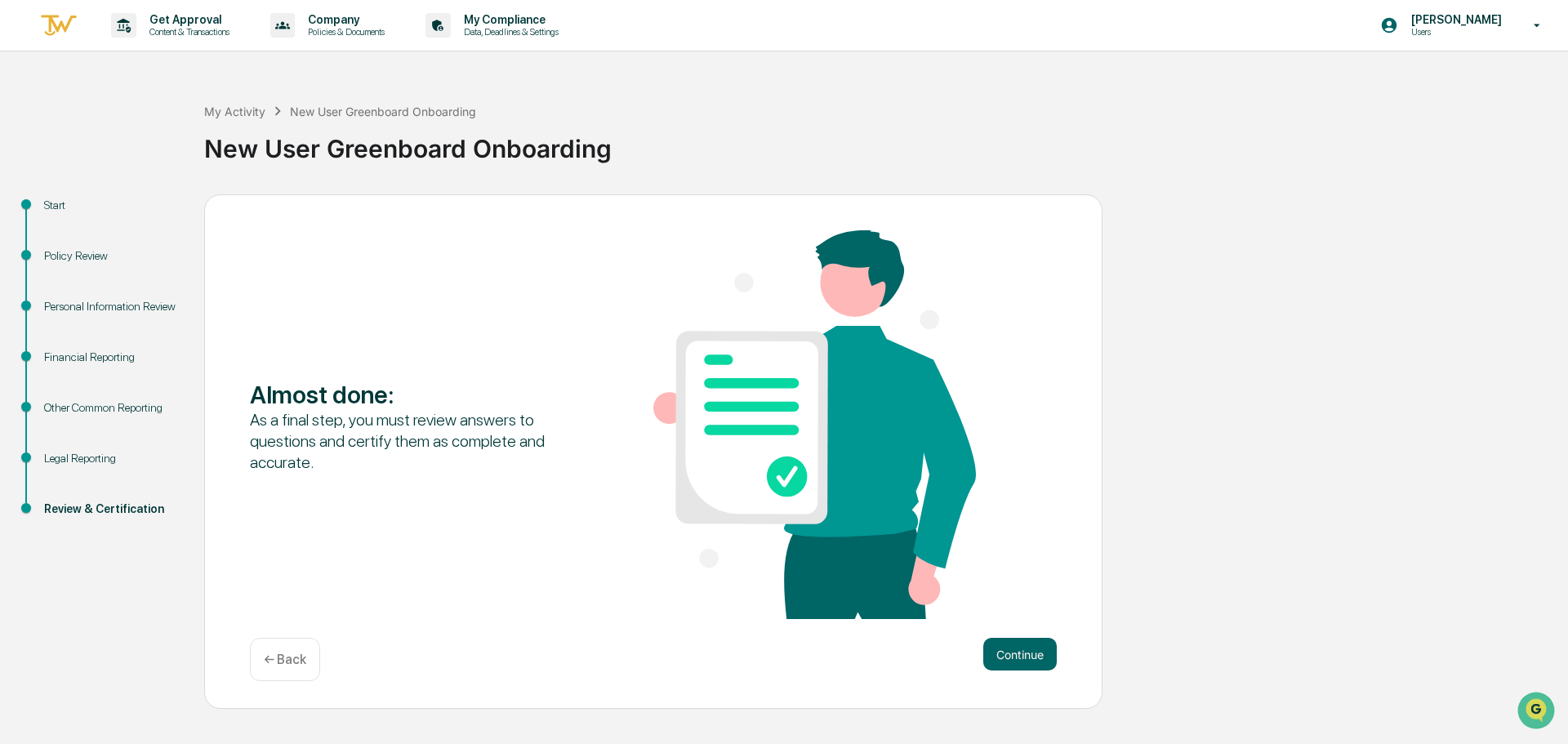
click at [1015, 604] on div "Almost done : As a final step, you must review answers to questions and certify…" at bounding box center [653, 425] width 807 height 392
click at [1033, 672] on div "Continue ← Back" at bounding box center [653, 659] width 807 height 43
click at [1029, 660] on button "Continue" at bounding box center [1019, 654] width 73 height 33
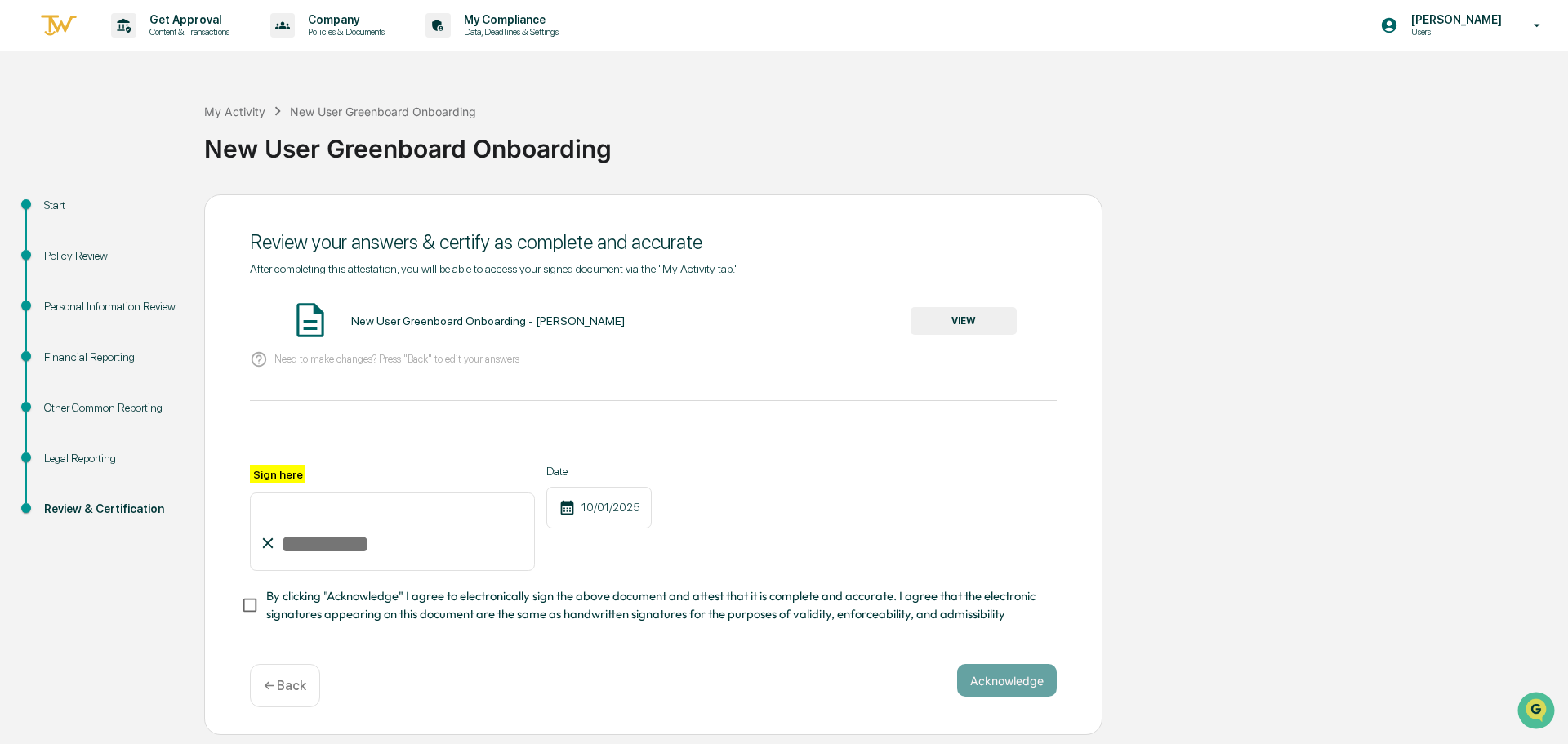
click at [981, 326] on button "VIEW" at bounding box center [963, 320] width 106 height 28
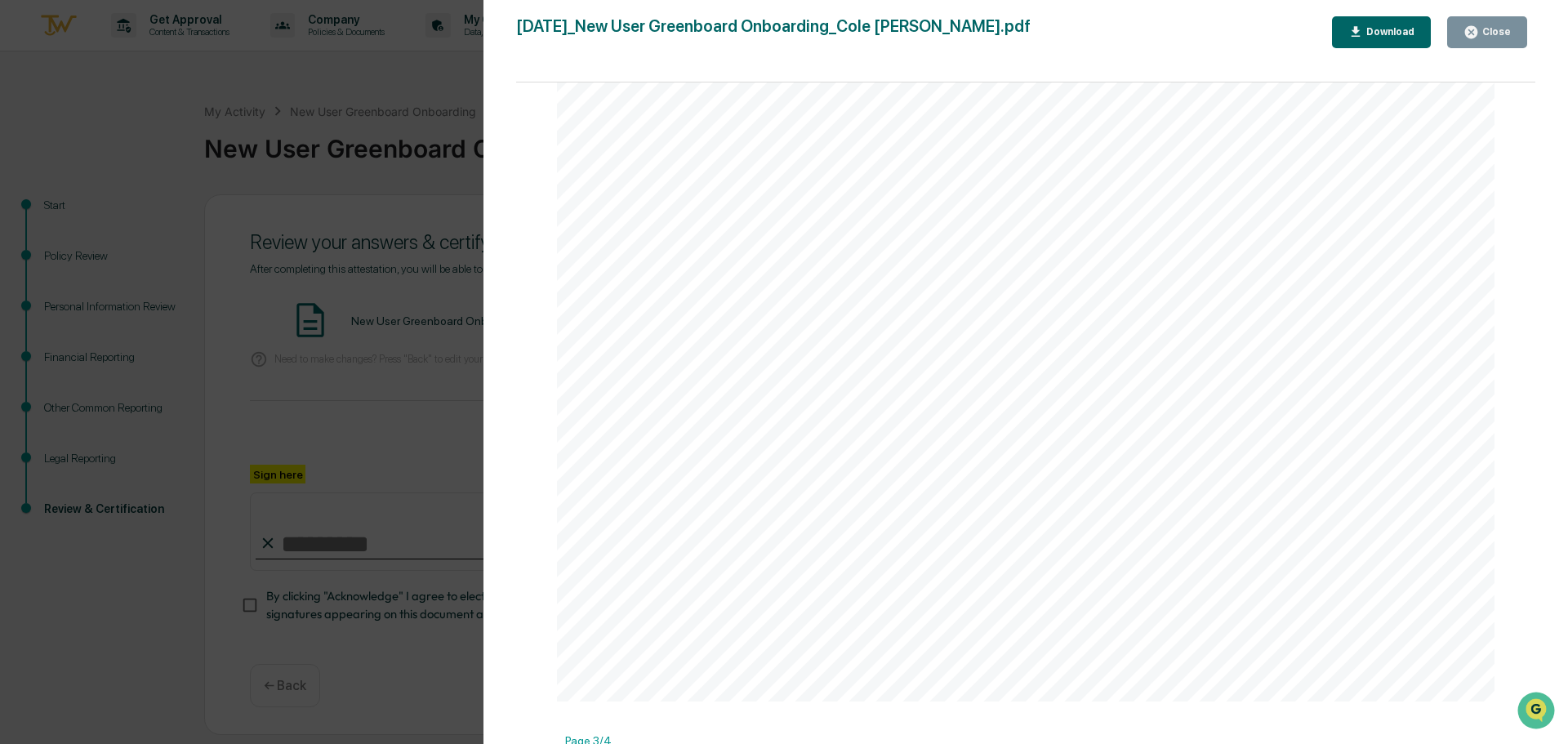
scroll to position [2939, 0]
click at [1486, 26] on div "Close" at bounding box center [1495, 31] width 32 height 11
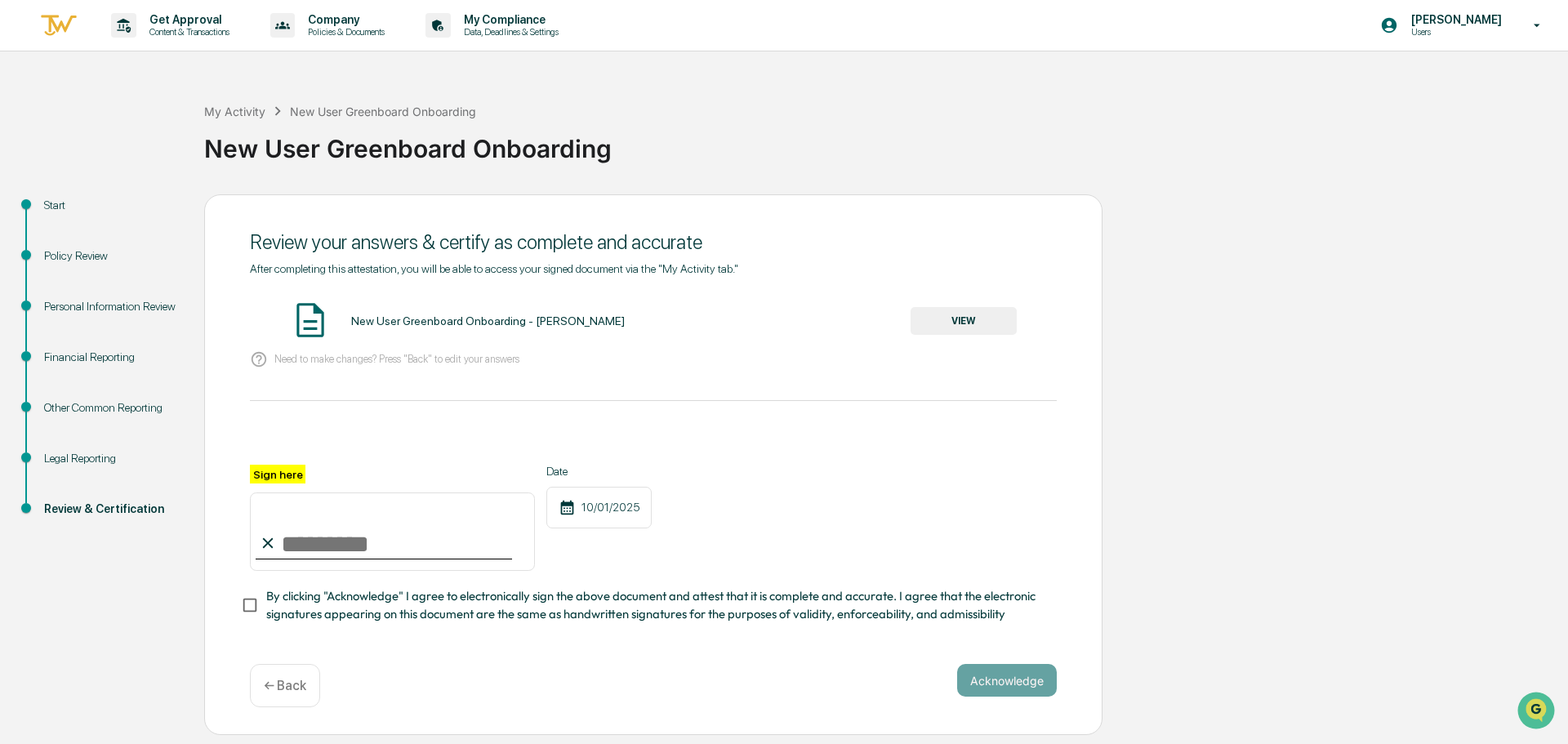
click at [290, 542] on input "Sign here" at bounding box center [392, 531] width 285 height 78
type input "**********"
click at [1027, 690] on button "Acknowledge" at bounding box center [1007, 680] width 100 height 33
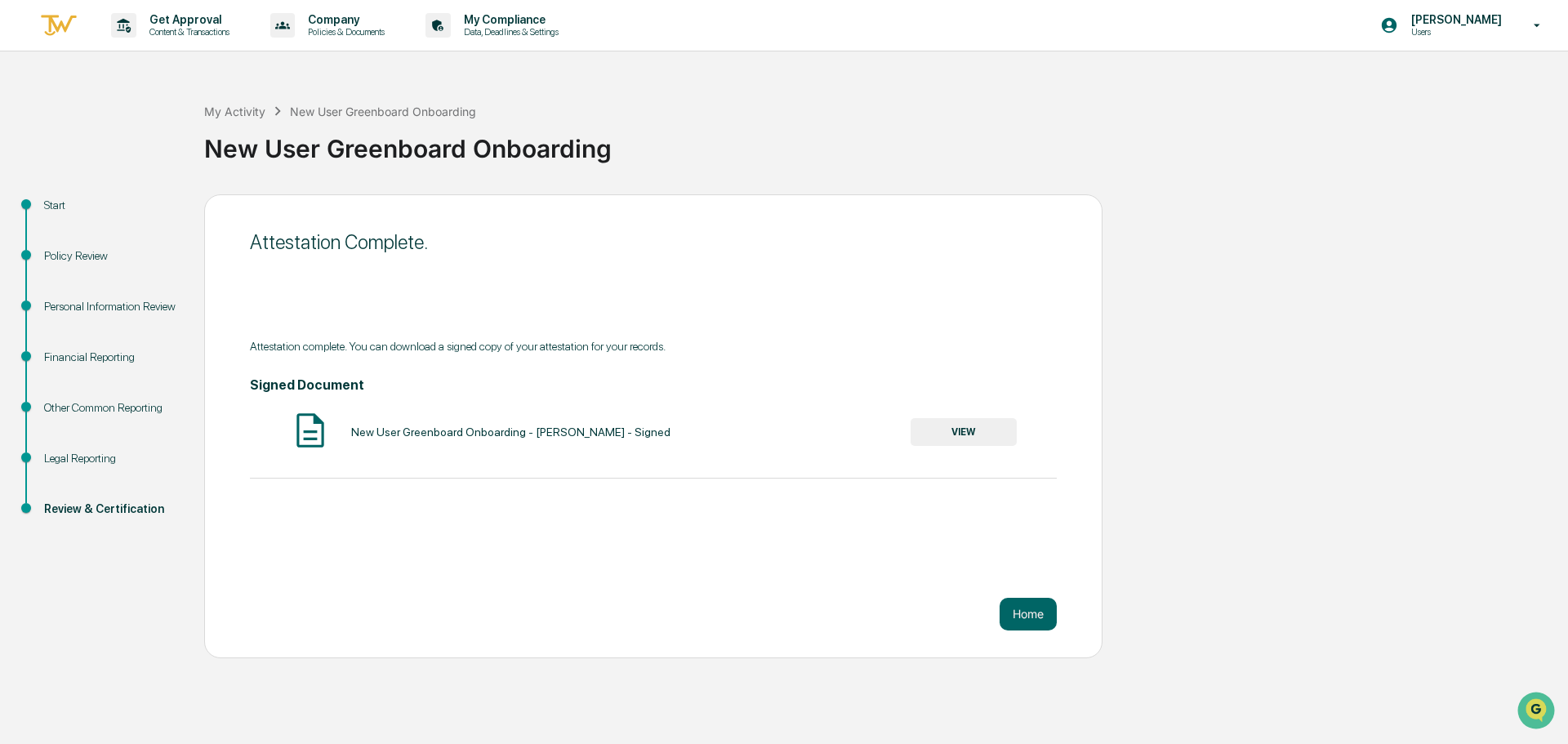
click at [969, 431] on button "VIEW" at bounding box center [963, 431] width 106 height 28
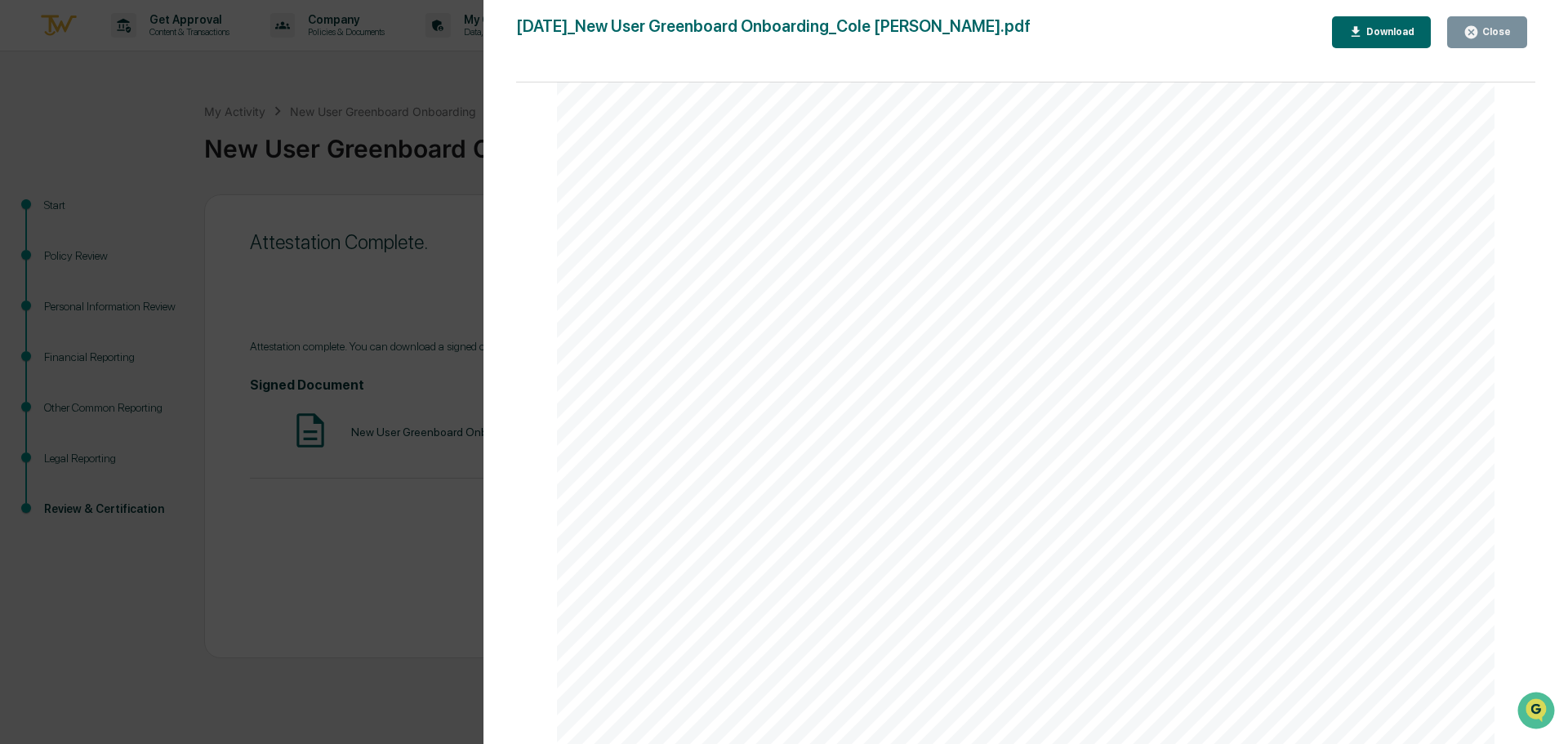
scroll to position [6104, 0]
click at [1490, 29] on div "Close" at bounding box center [1495, 31] width 32 height 11
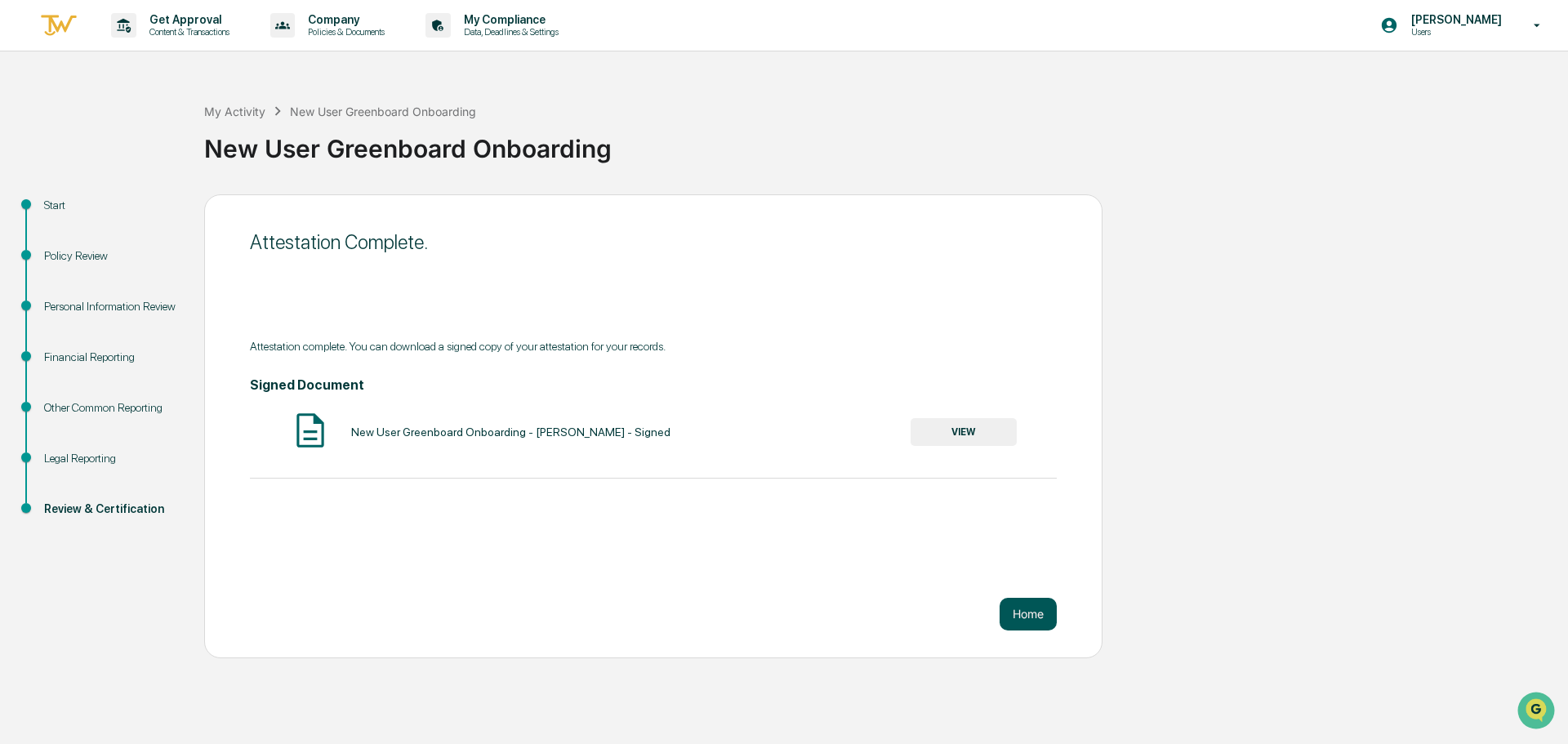
click at [1034, 614] on button "Home" at bounding box center [1028, 614] width 57 height 33
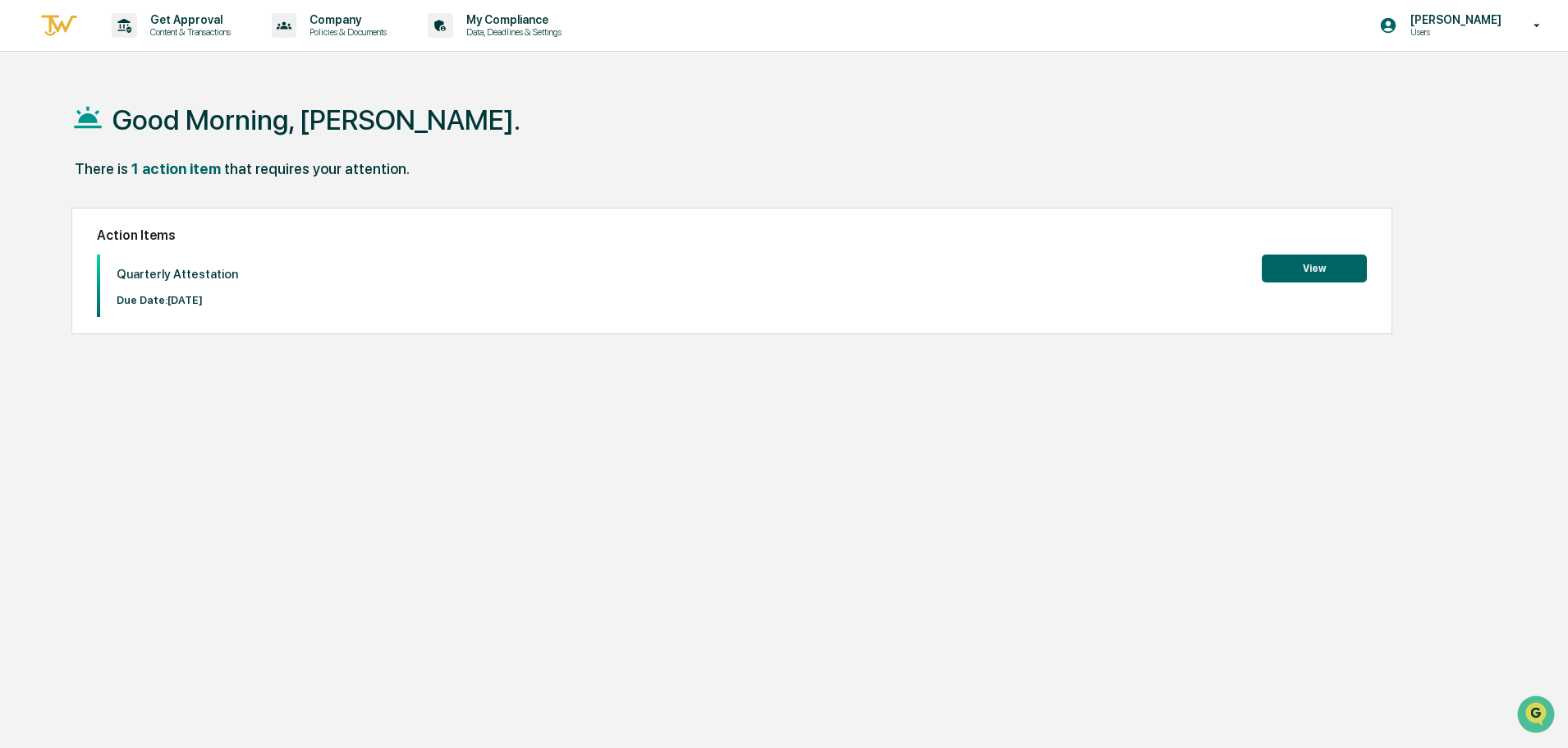
click at [1339, 268] on button "View" at bounding box center [1313, 268] width 105 height 28
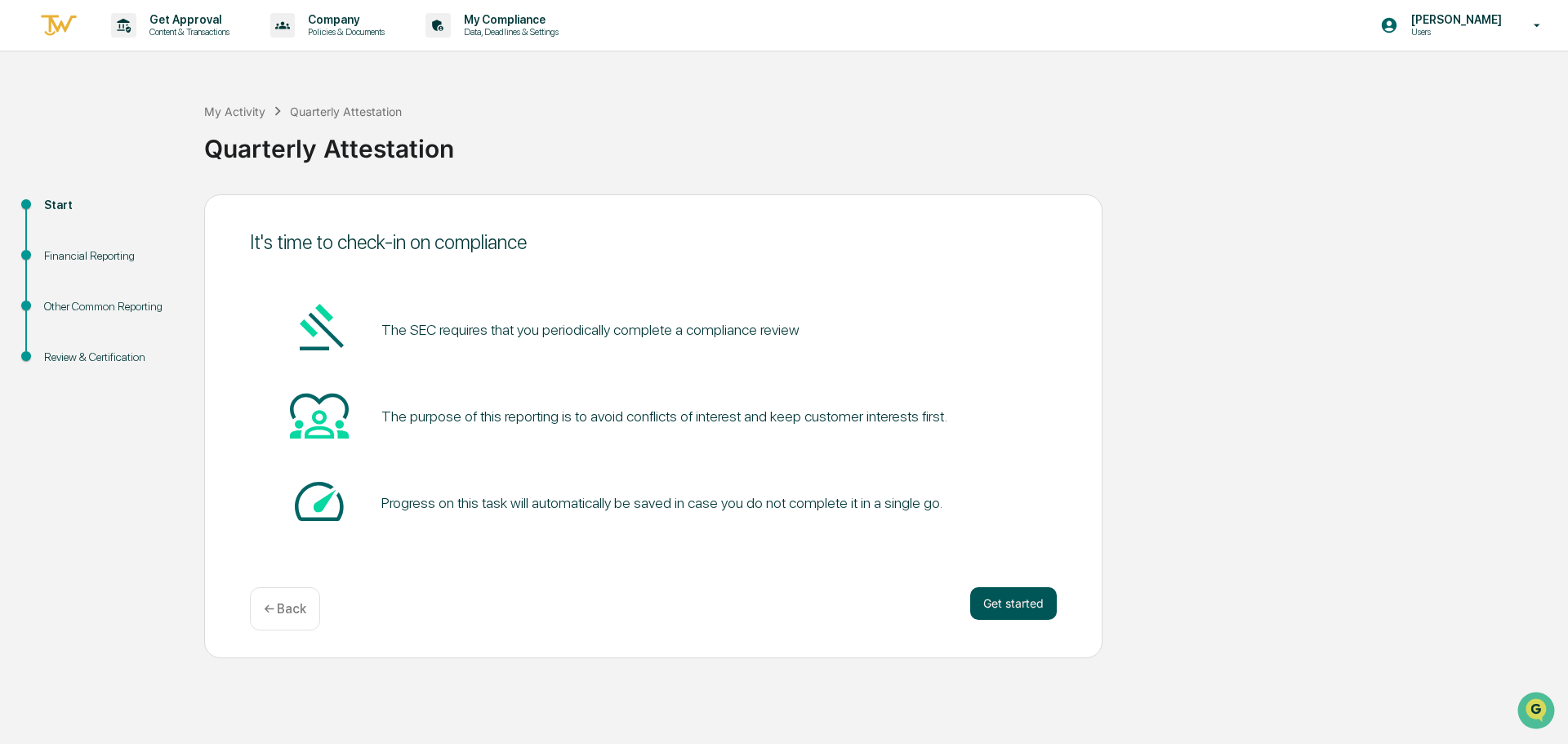
click at [1035, 603] on button "Get started" at bounding box center [1013, 604] width 86 height 33
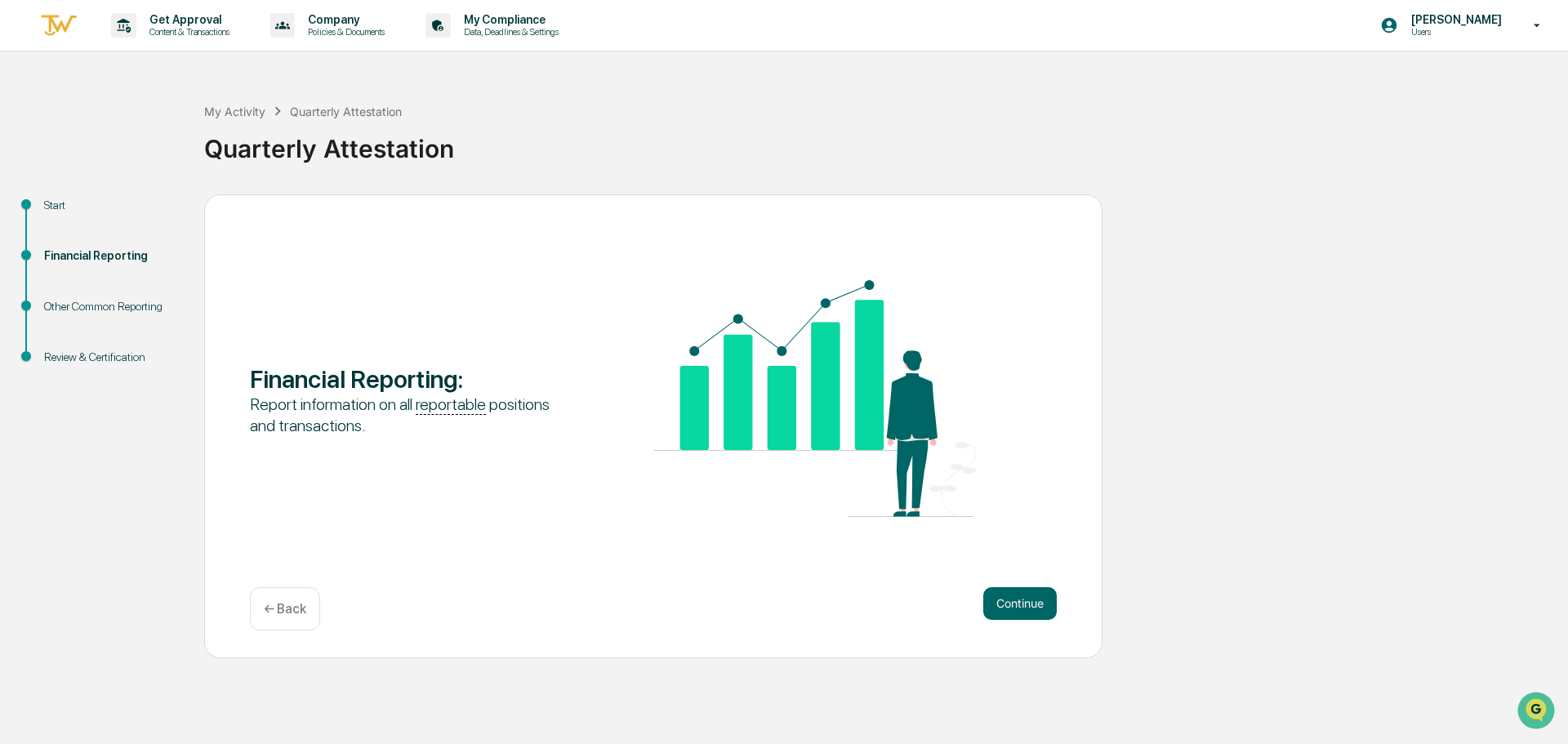
click at [1035, 603] on button "Continue" at bounding box center [1019, 604] width 73 height 33
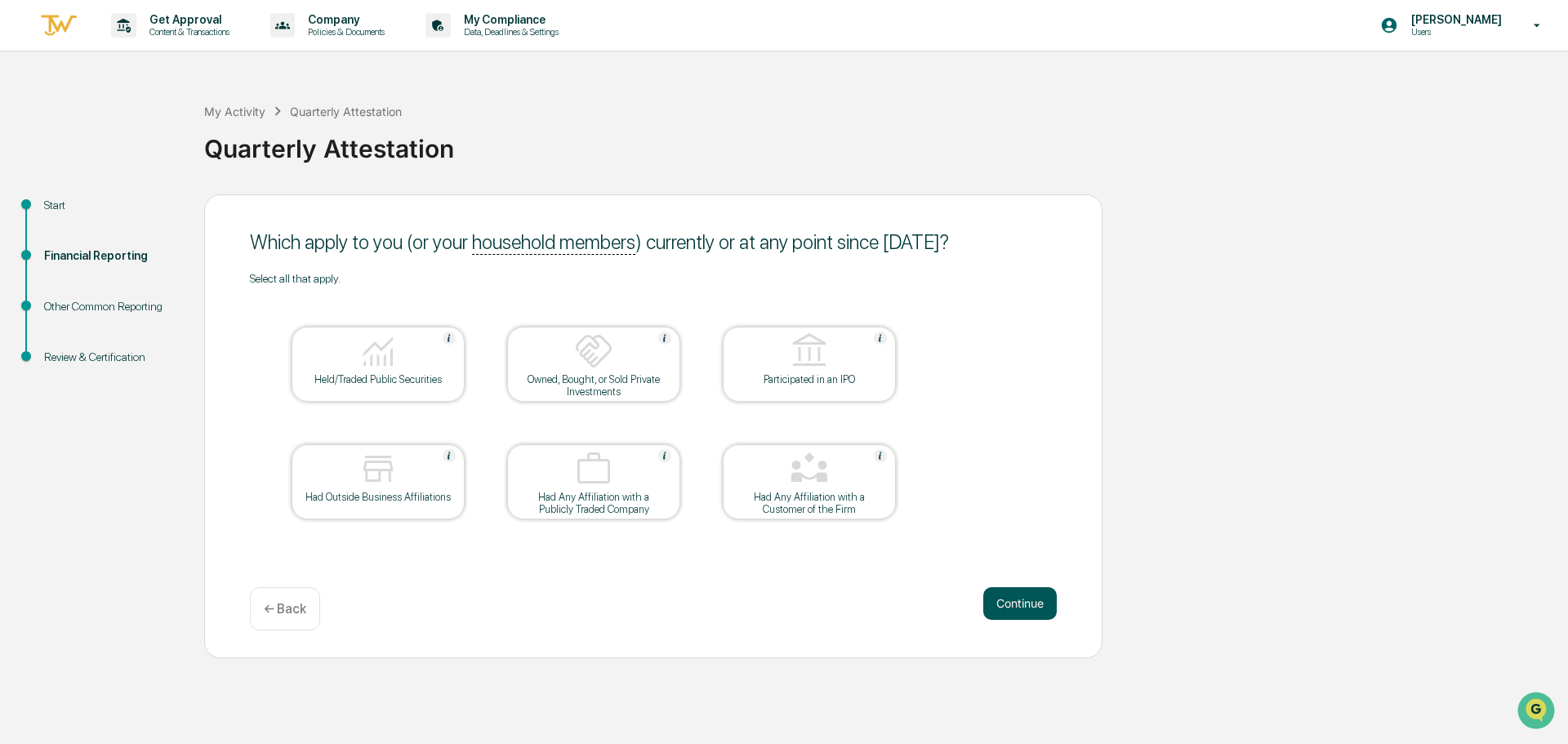
click at [1030, 608] on button "Continue" at bounding box center [1019, 604] width 73 height 33
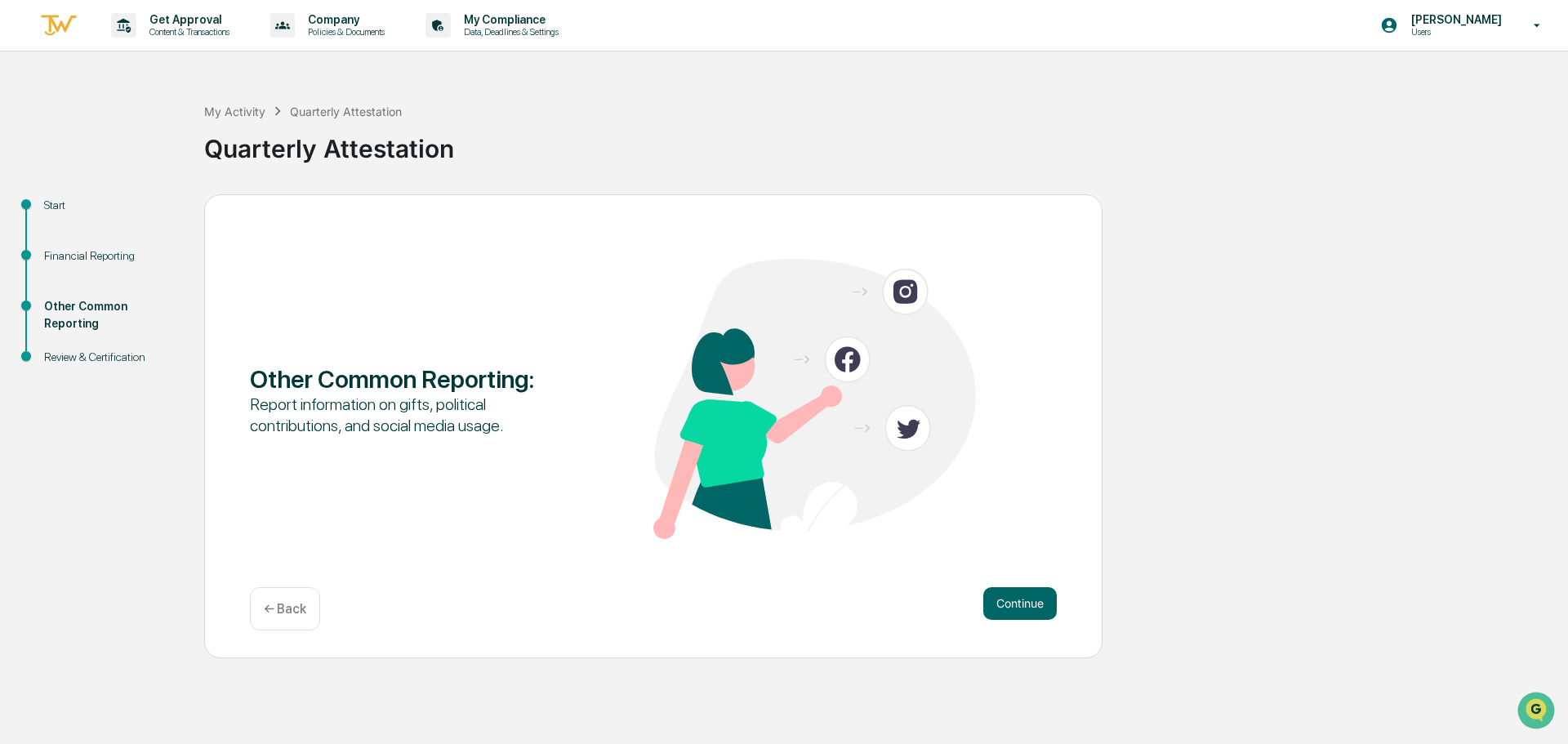
click at [1030, 608] on button "Continue" at bounding box center [1019, 604] width 73 height 33
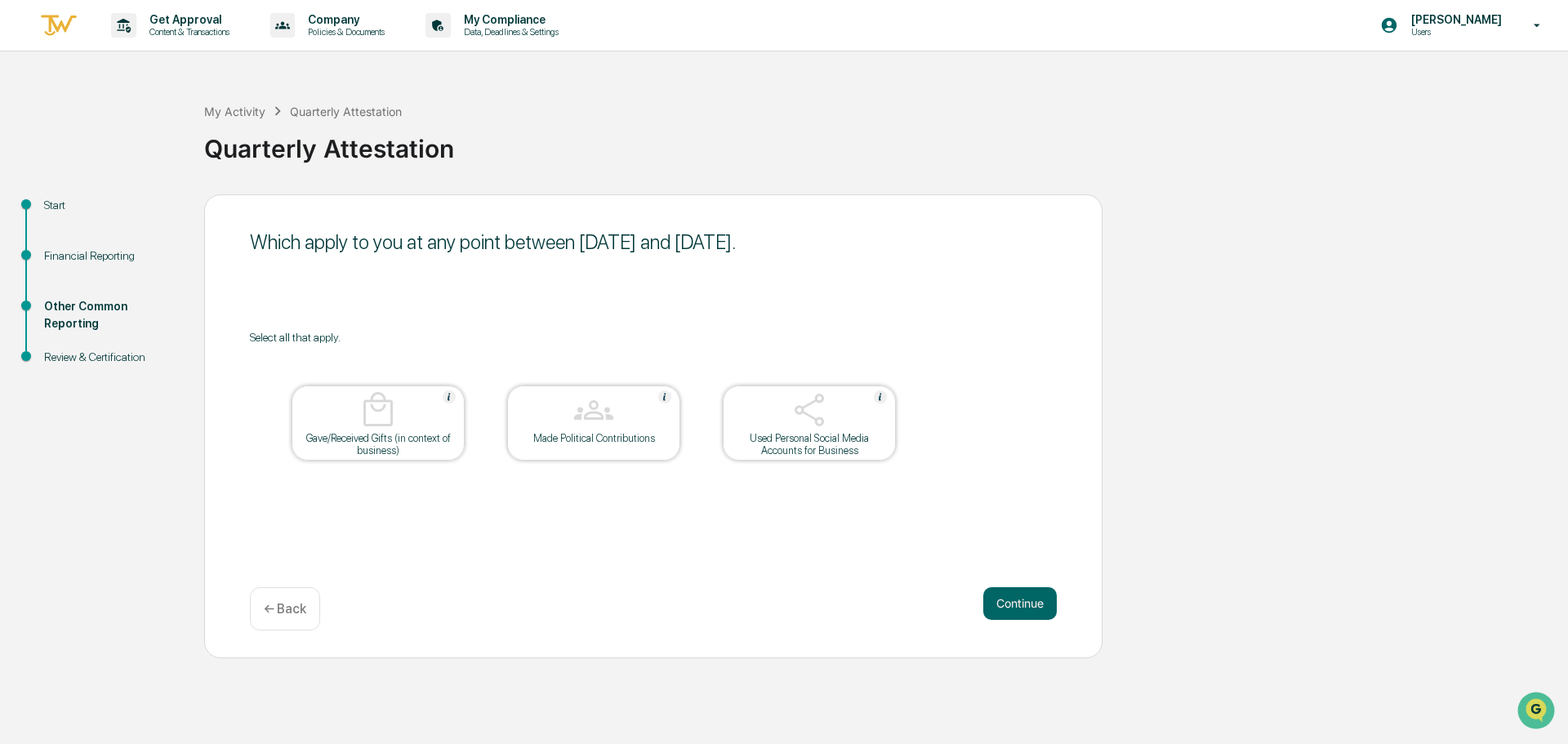
click at [797, 428] on img at bounding box center [810, 410] width 40 height 40
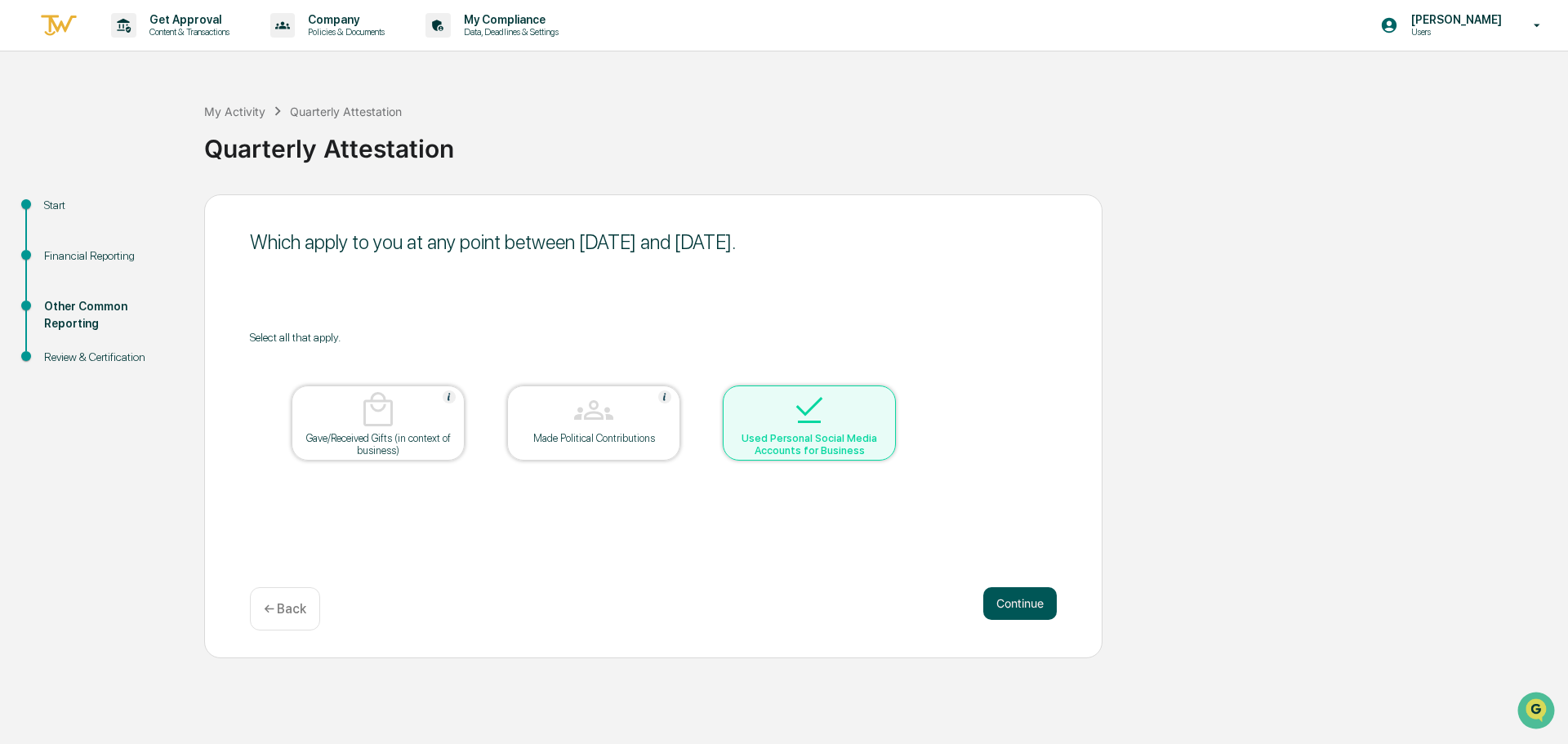
click at [1037, 601] on button "Continue" at bounding box center [1019, 604] width 73 height 33
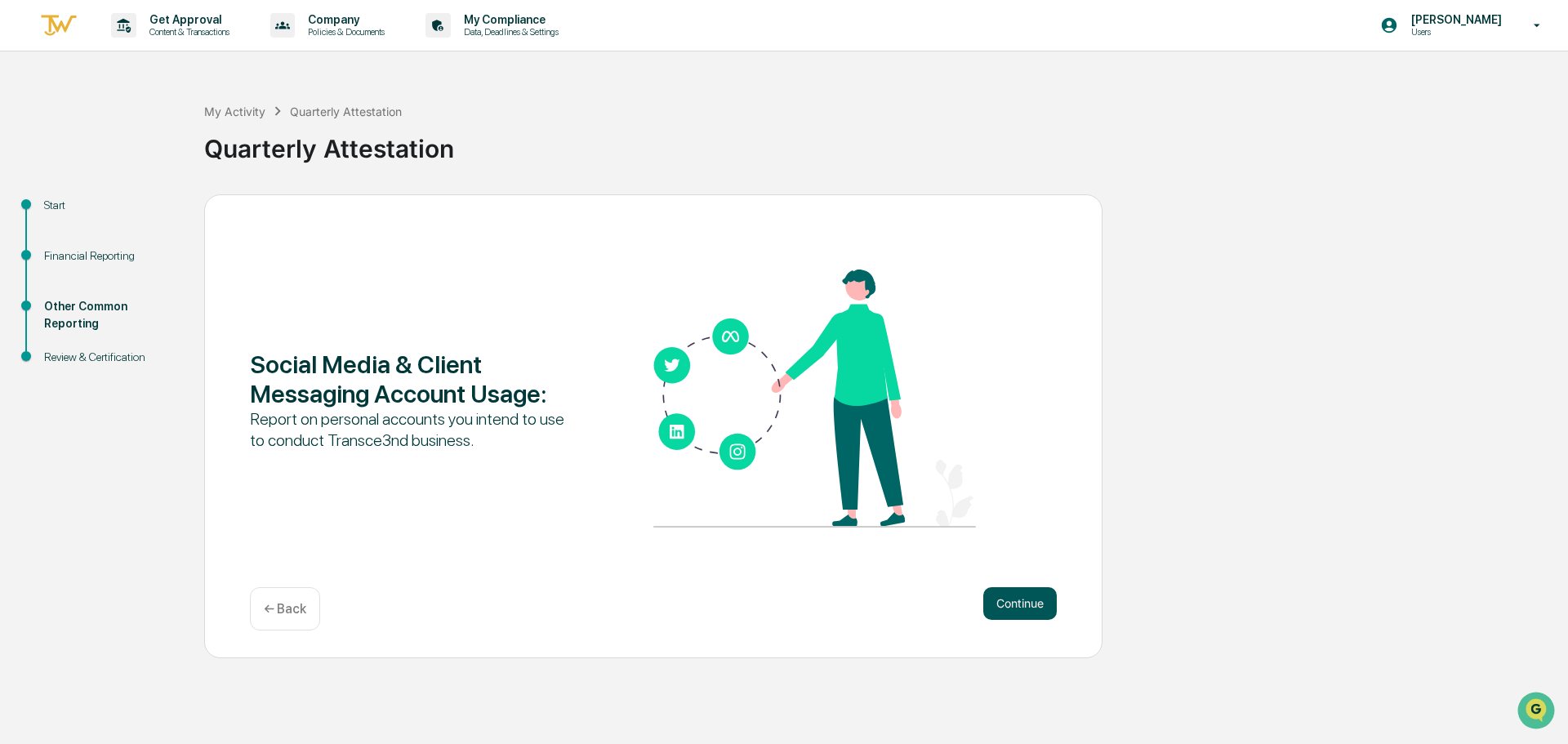
click at [1006, 591] on button "Continue" at bounding box center [1019, 604] width 73 height 33
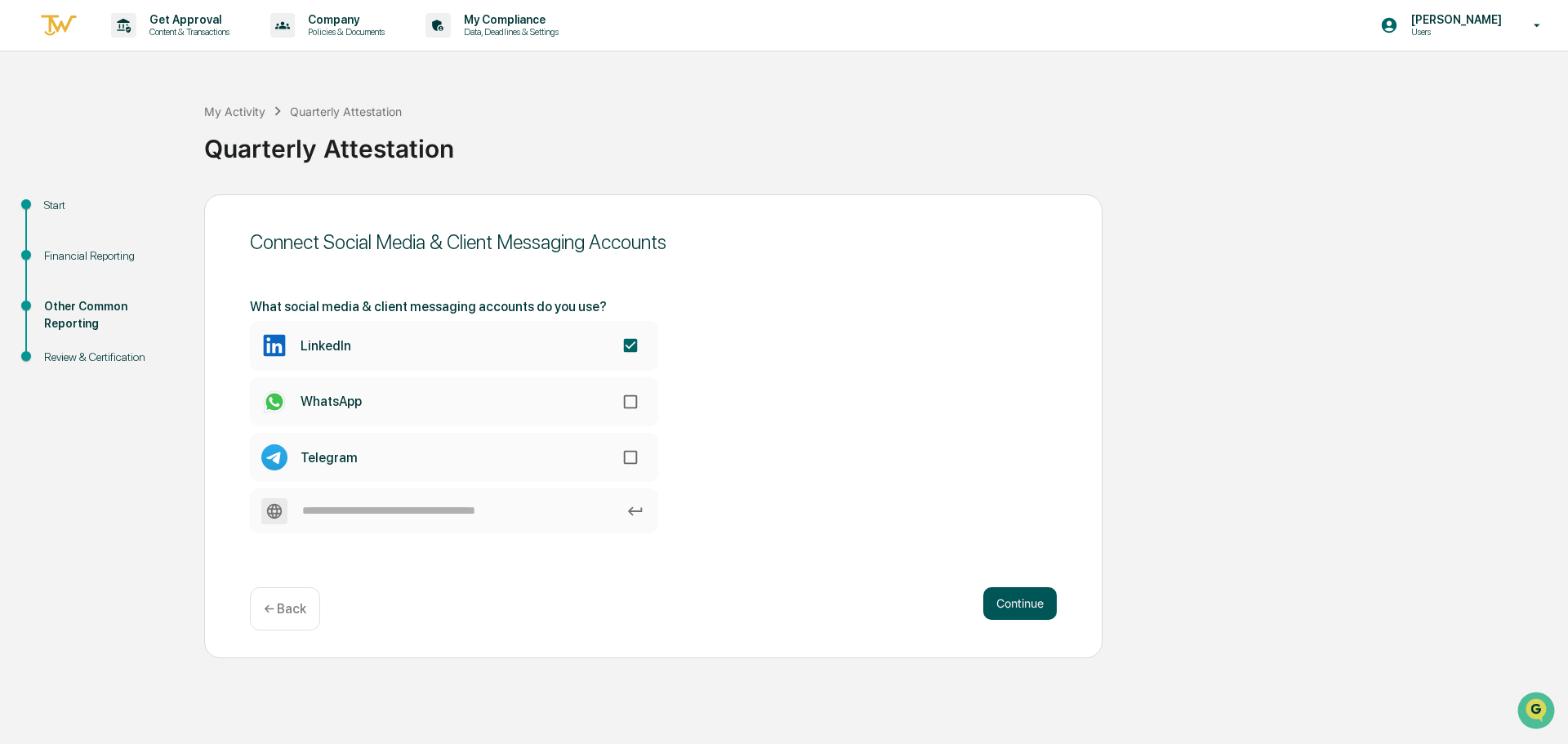
click at [1006, 604] on button "Continue" at bounding box center [1019, 604] width 73 height 33
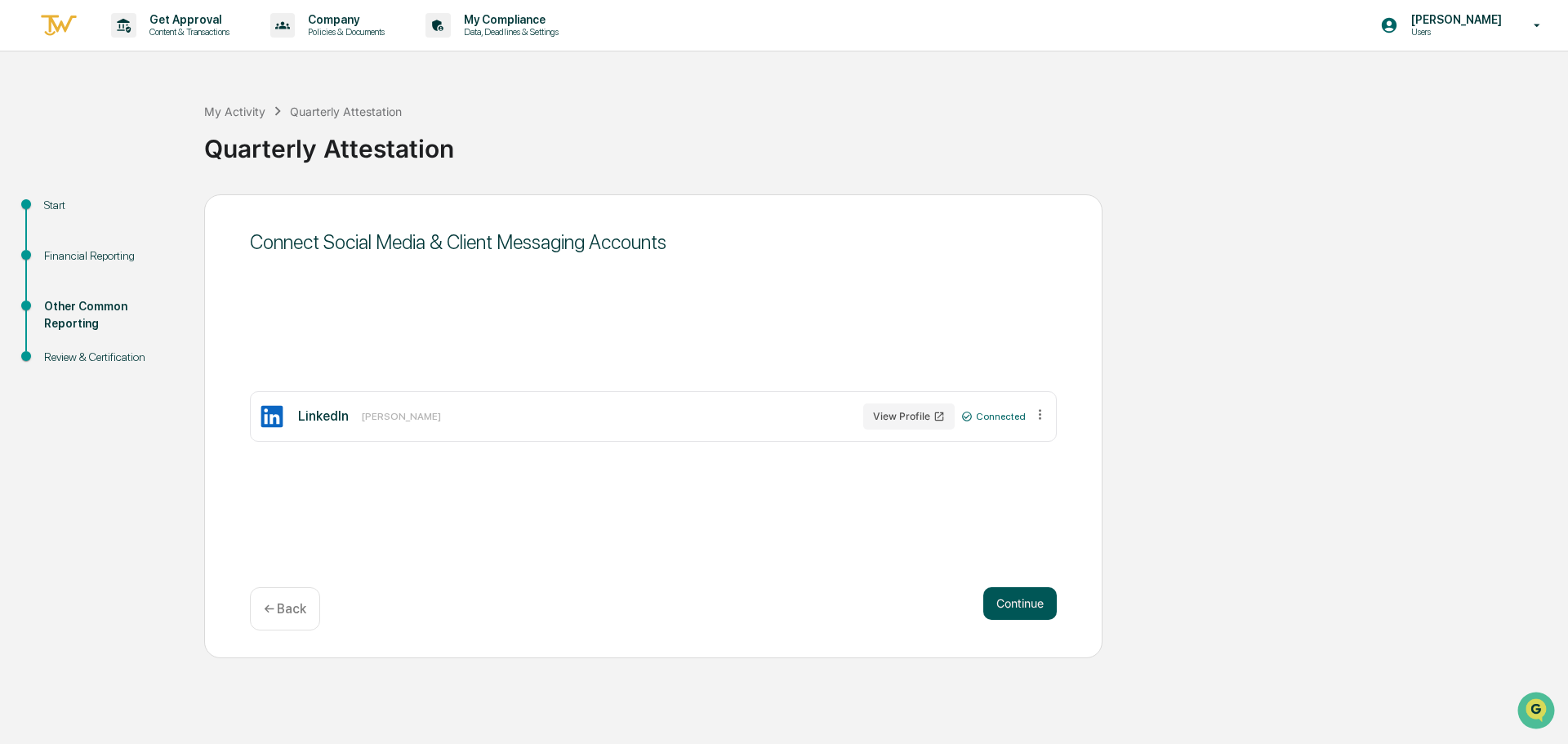
click at [1024, 604] on button "Continue" at bounding box center [1019, 604] width 73 height 33
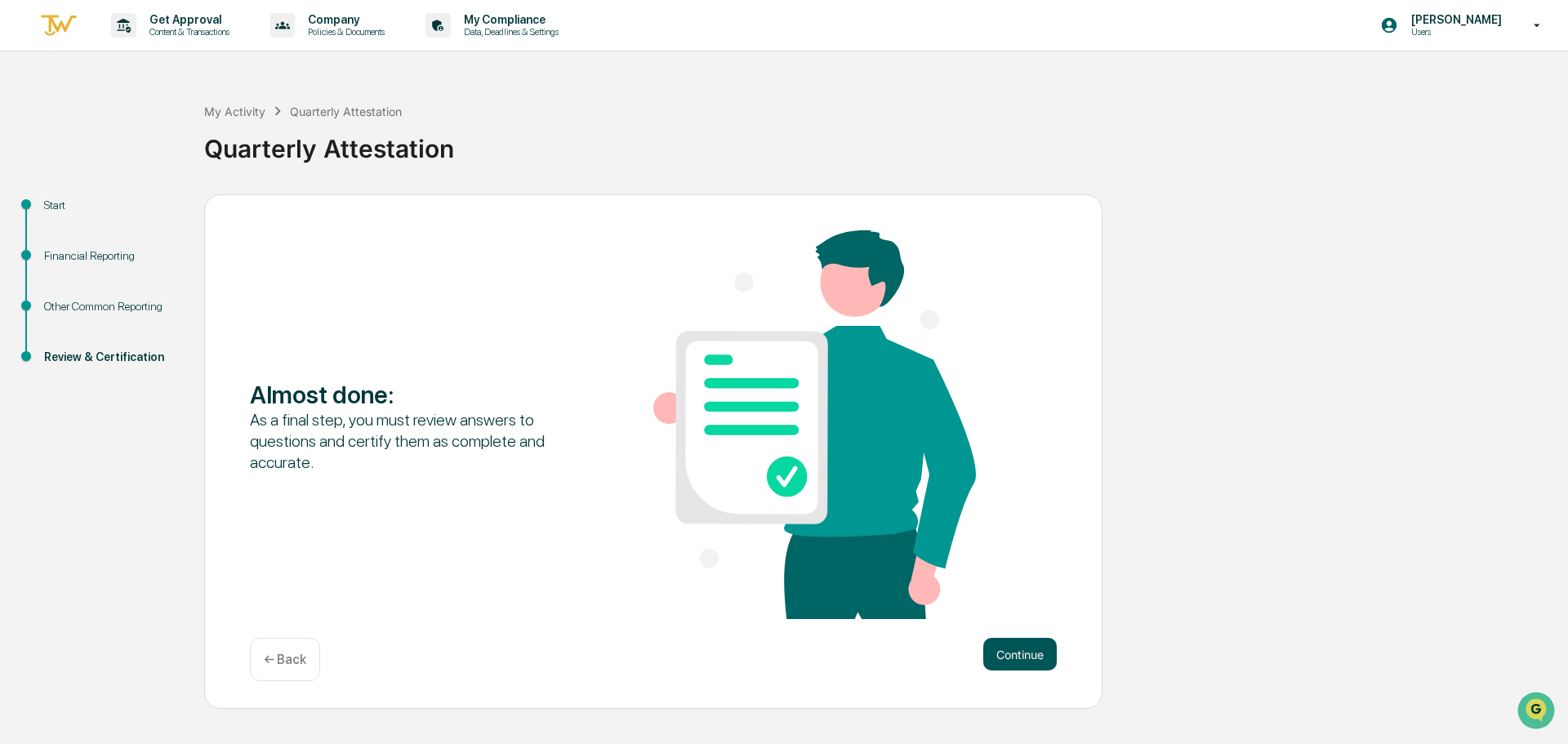
click at [1031, 648] on button "Continue" at bounding box center [1019, 654] width 73 height 33
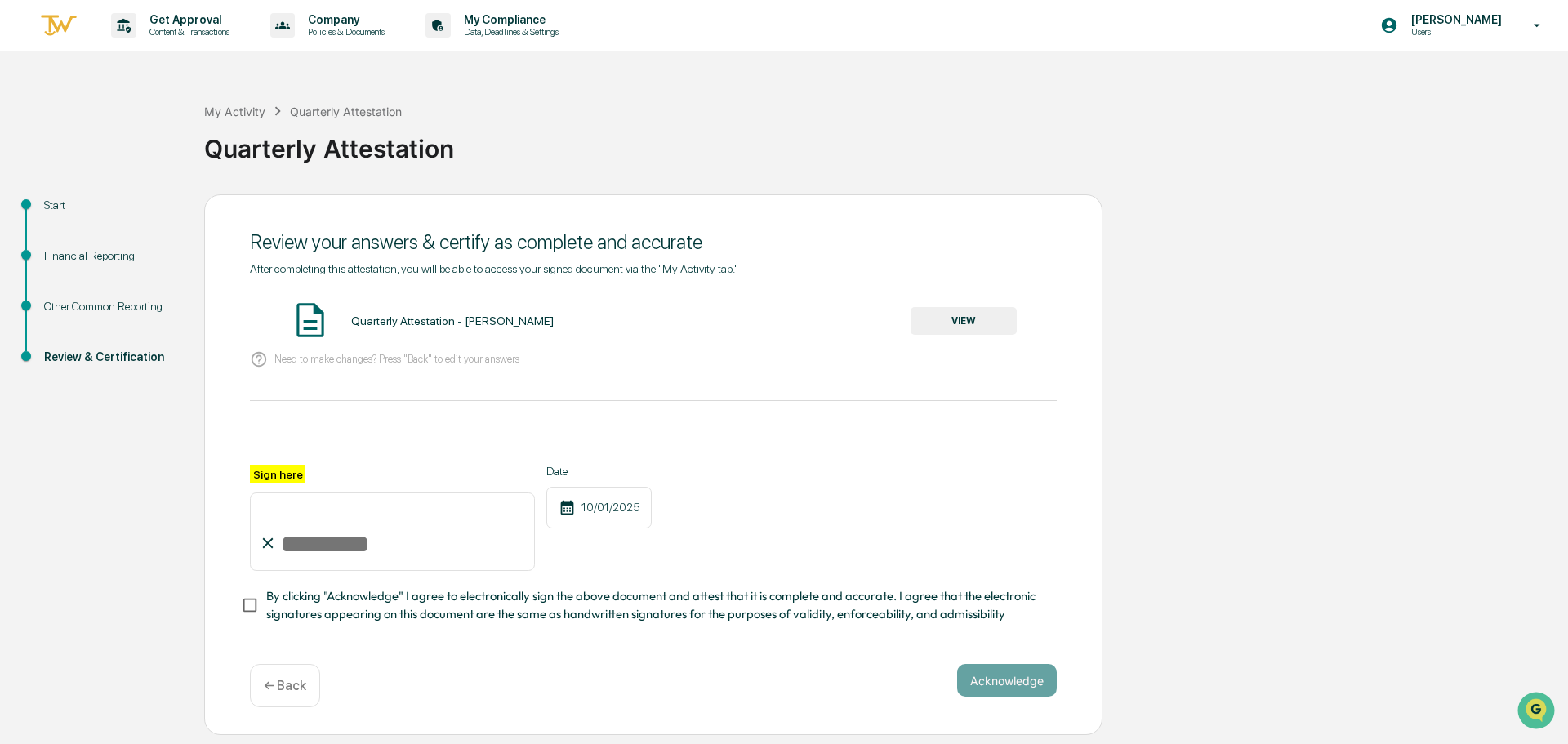
click at [958, 321] on button "VIEW" at bounding box center [963, 320] width 106 height 28
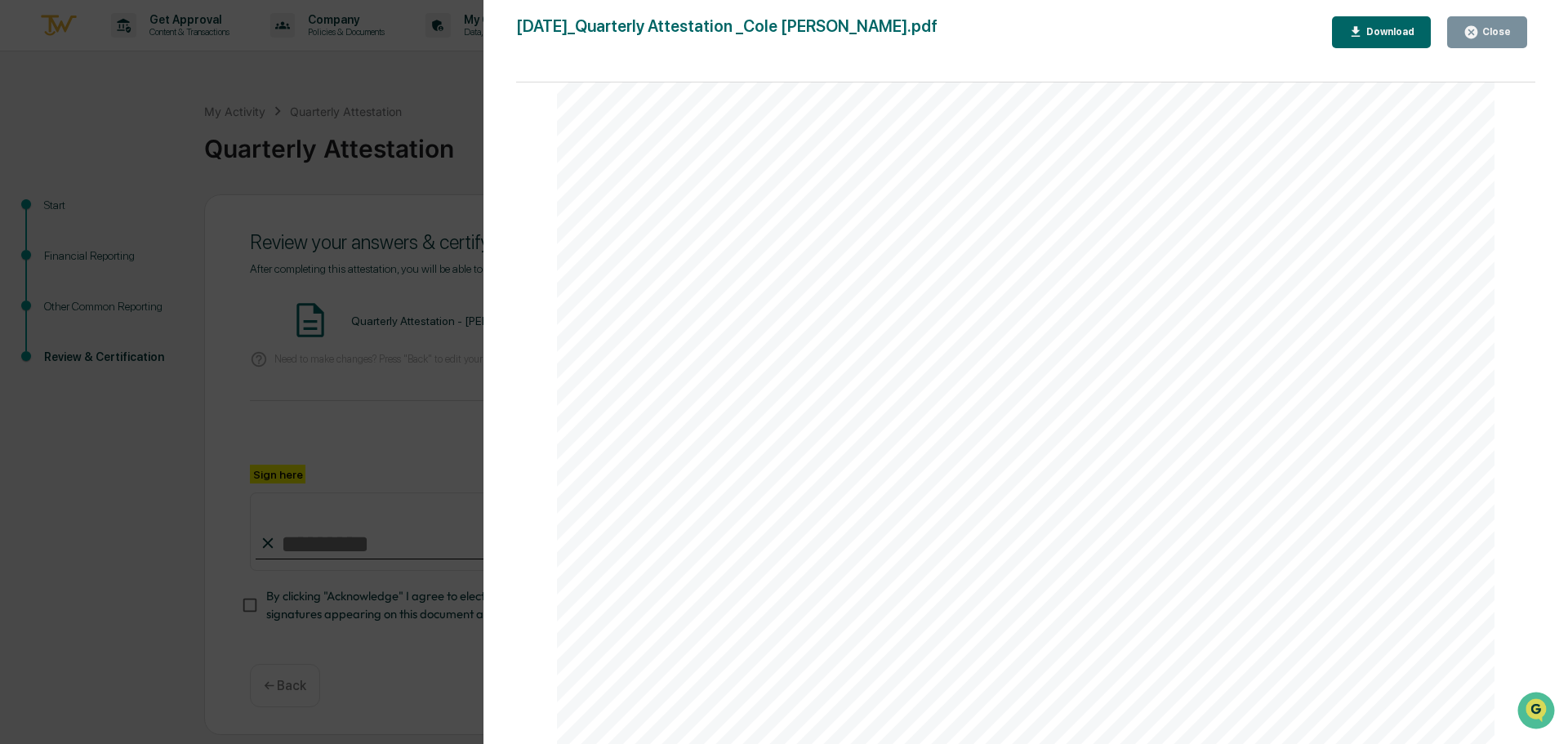
scroll to position [3459, 0]
click at [1470, 40] on button "Close" at bounding box center [1487, 32] width 80 height 32
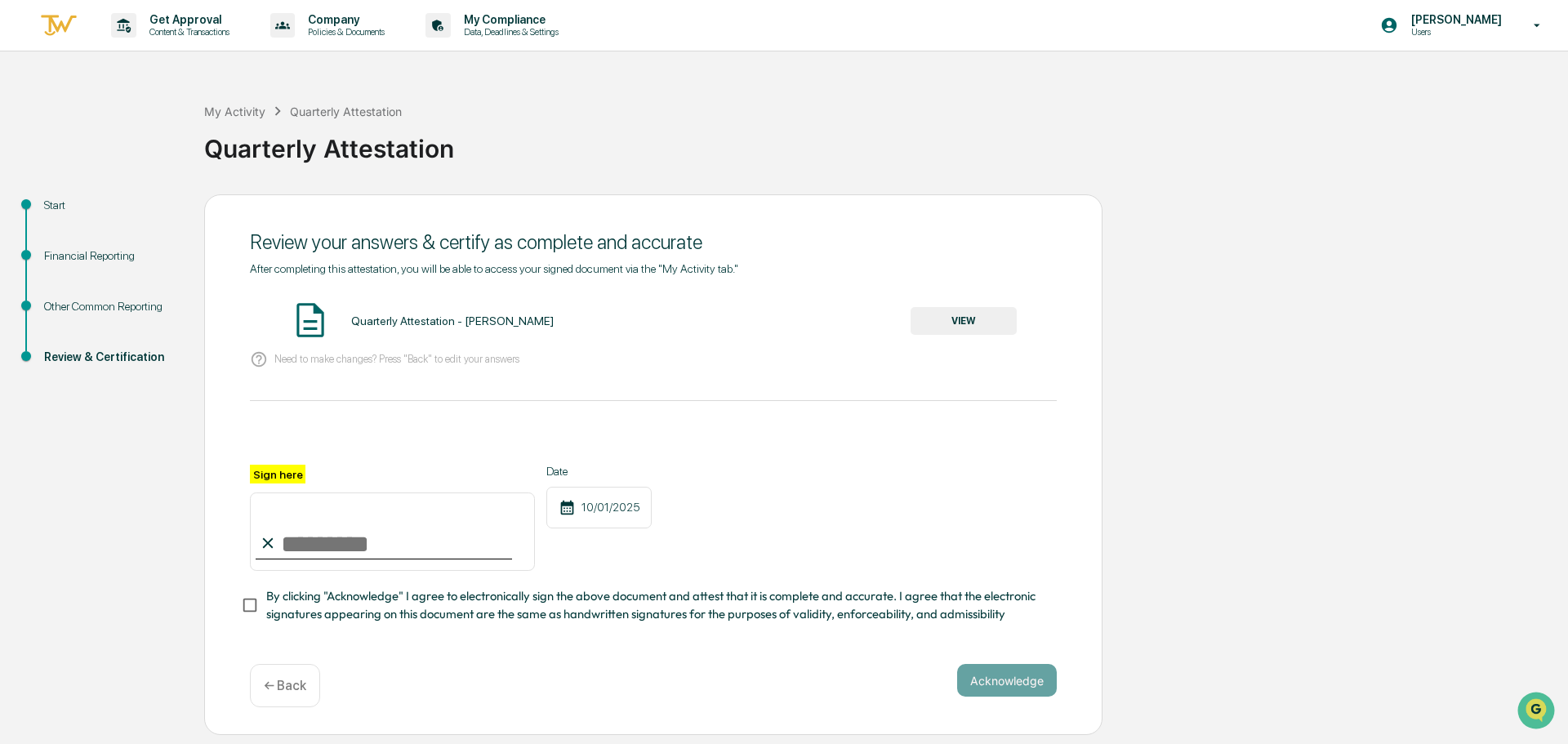
click at [334, 548] on input "Sign here" at bounding box center [392, 531] width 285 height 78
type input "**********"
click at [1013, 677] on button "Acknowledge" at bounding box center [1007, 680] width 100 height 33
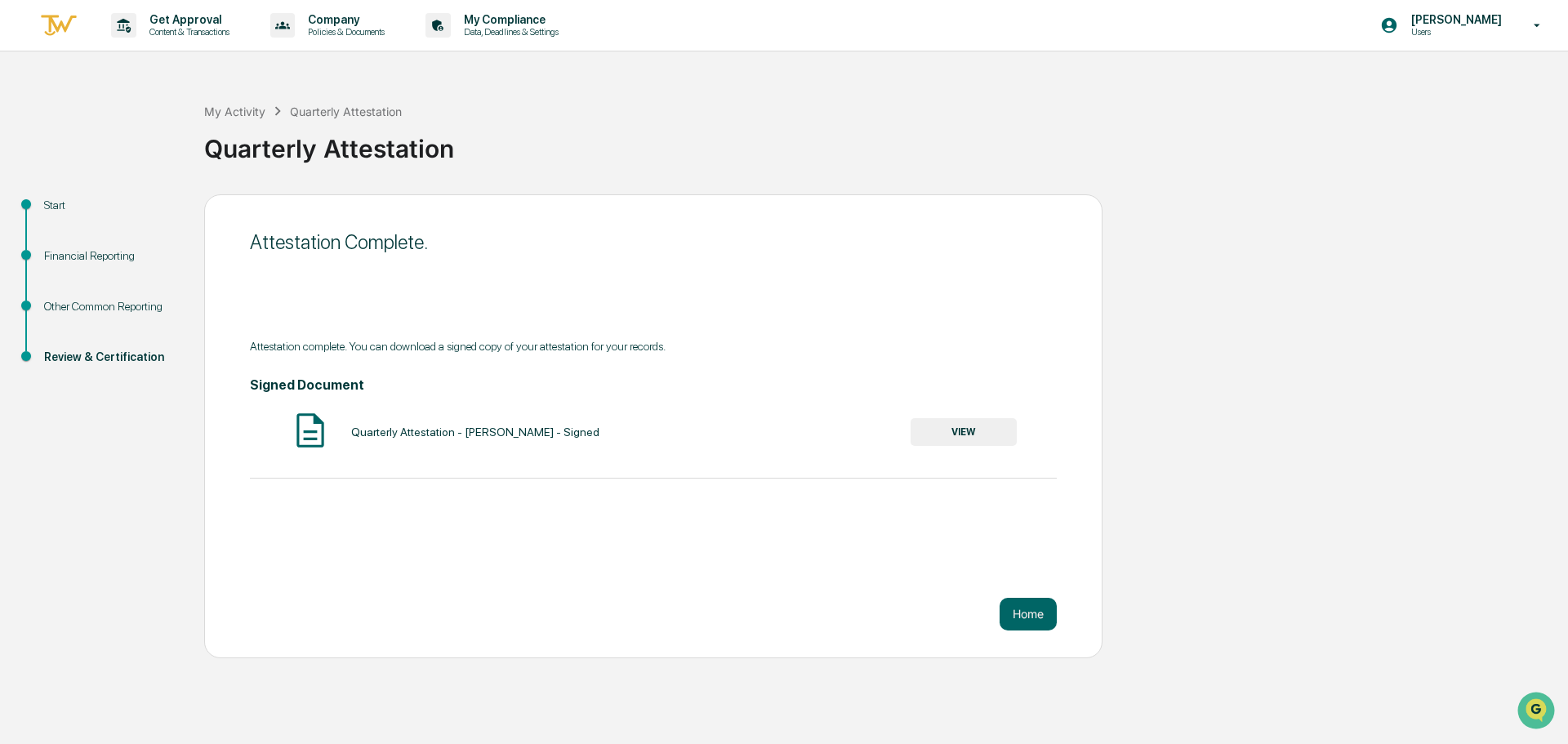
click at [952, 433] on button "VIEW" at bounding box center [963, 431] width 106 height 28
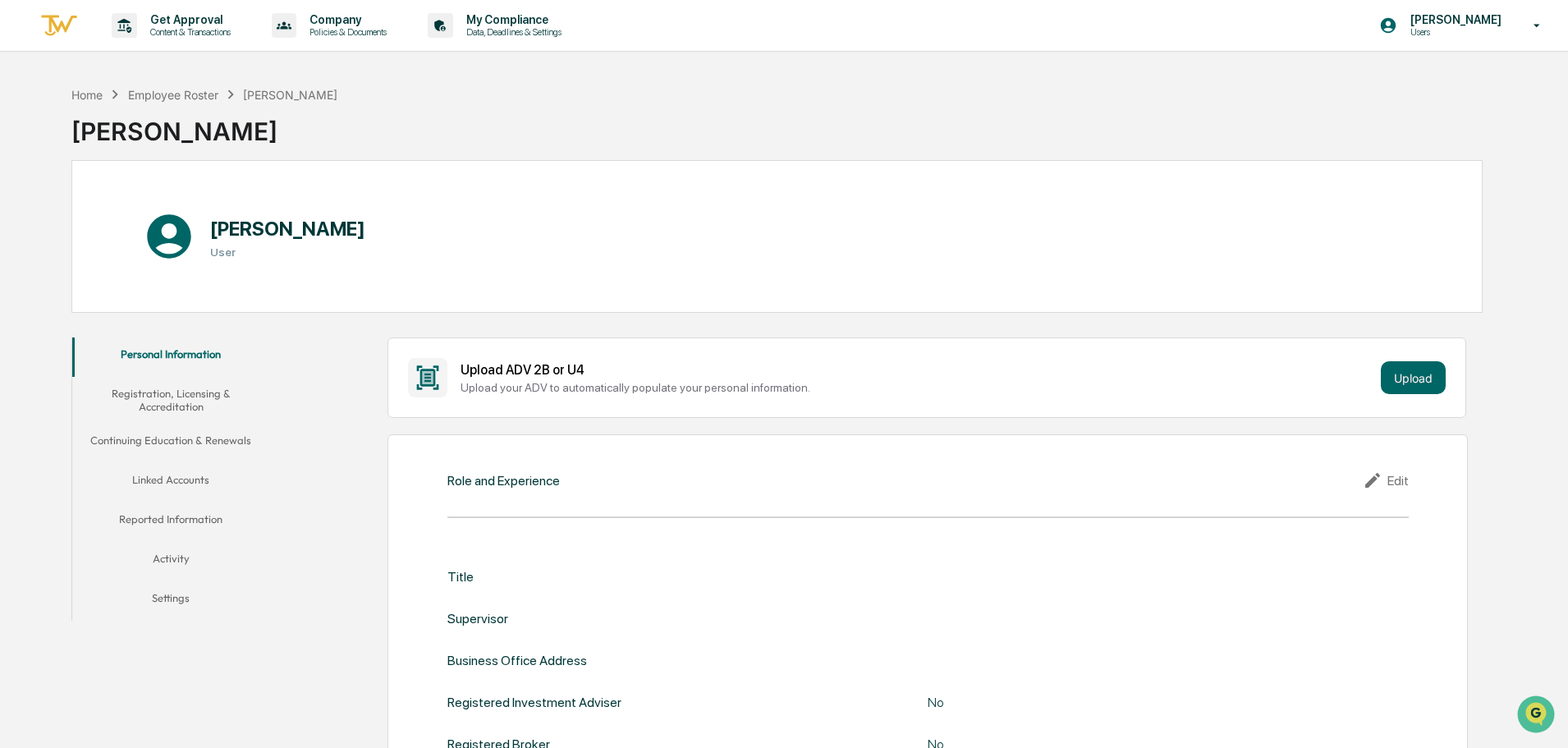
click at [199, 393] on button "Registration, Licensing & Accreditation" at bounding box center [171, 400] width 197 height 47
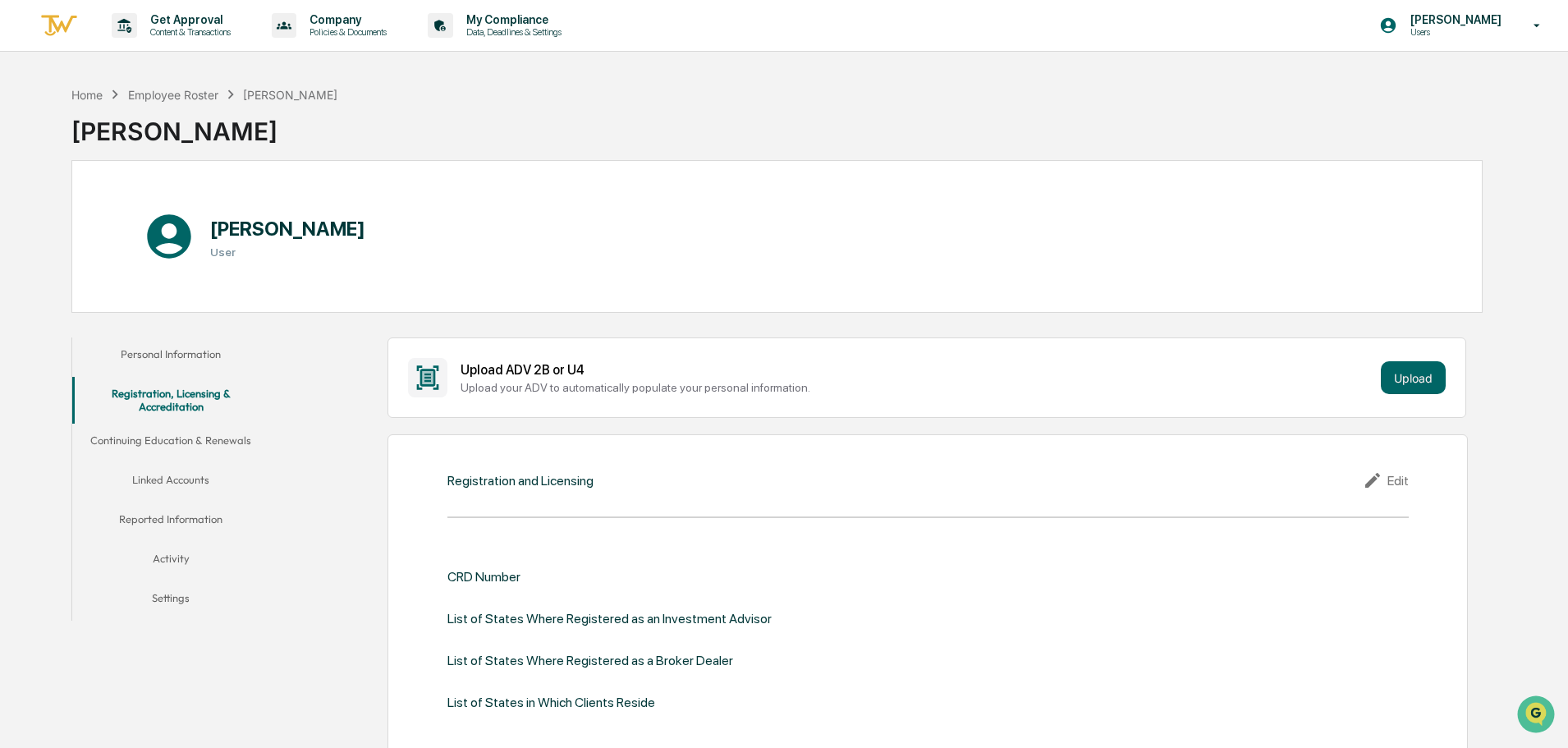
click at [196, 348] on button "Personal Information" at bounding box center [171, 358] width 197 height 40
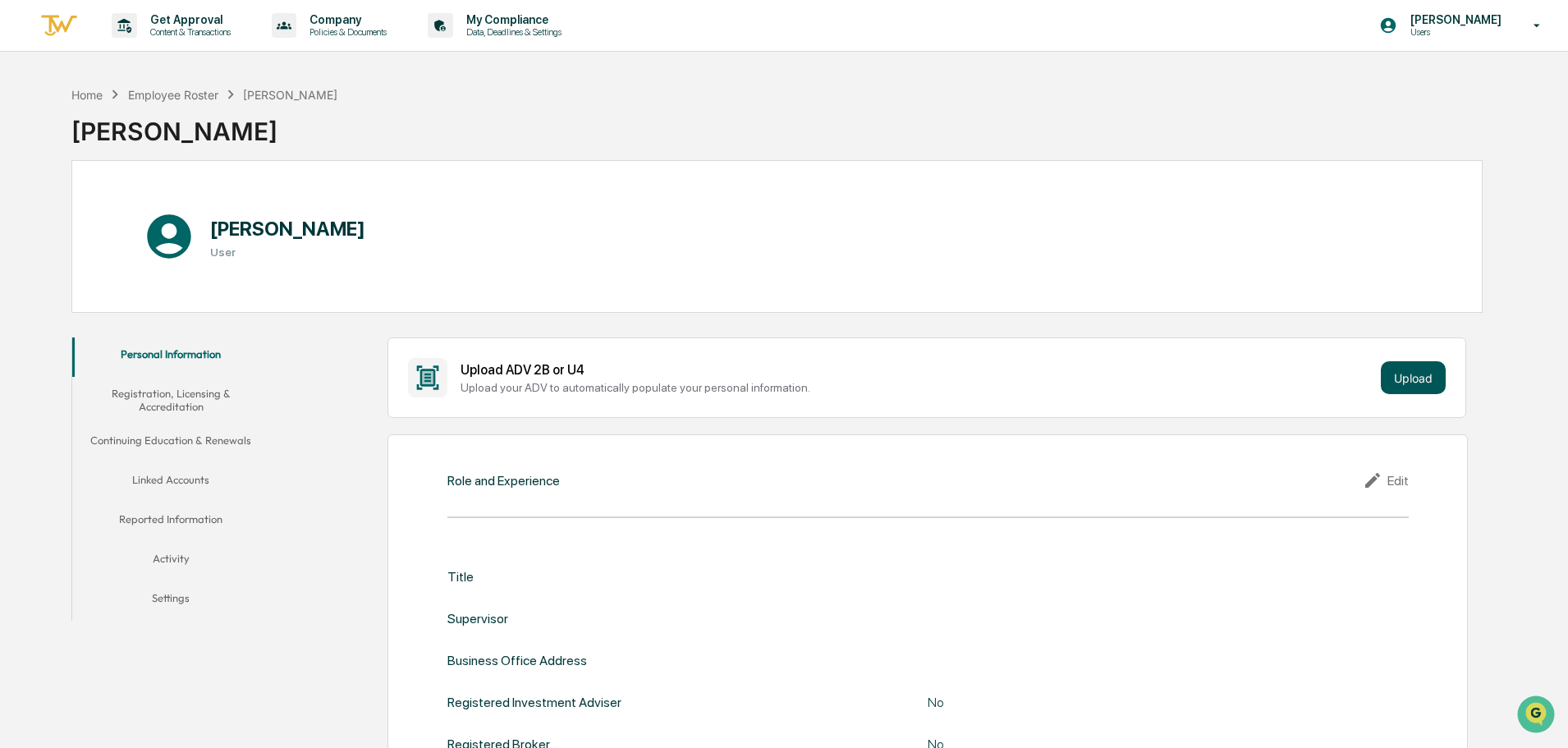
click at [1409, 376] on button "Upload" at bounding box center [1413, 377] width 65 height 33
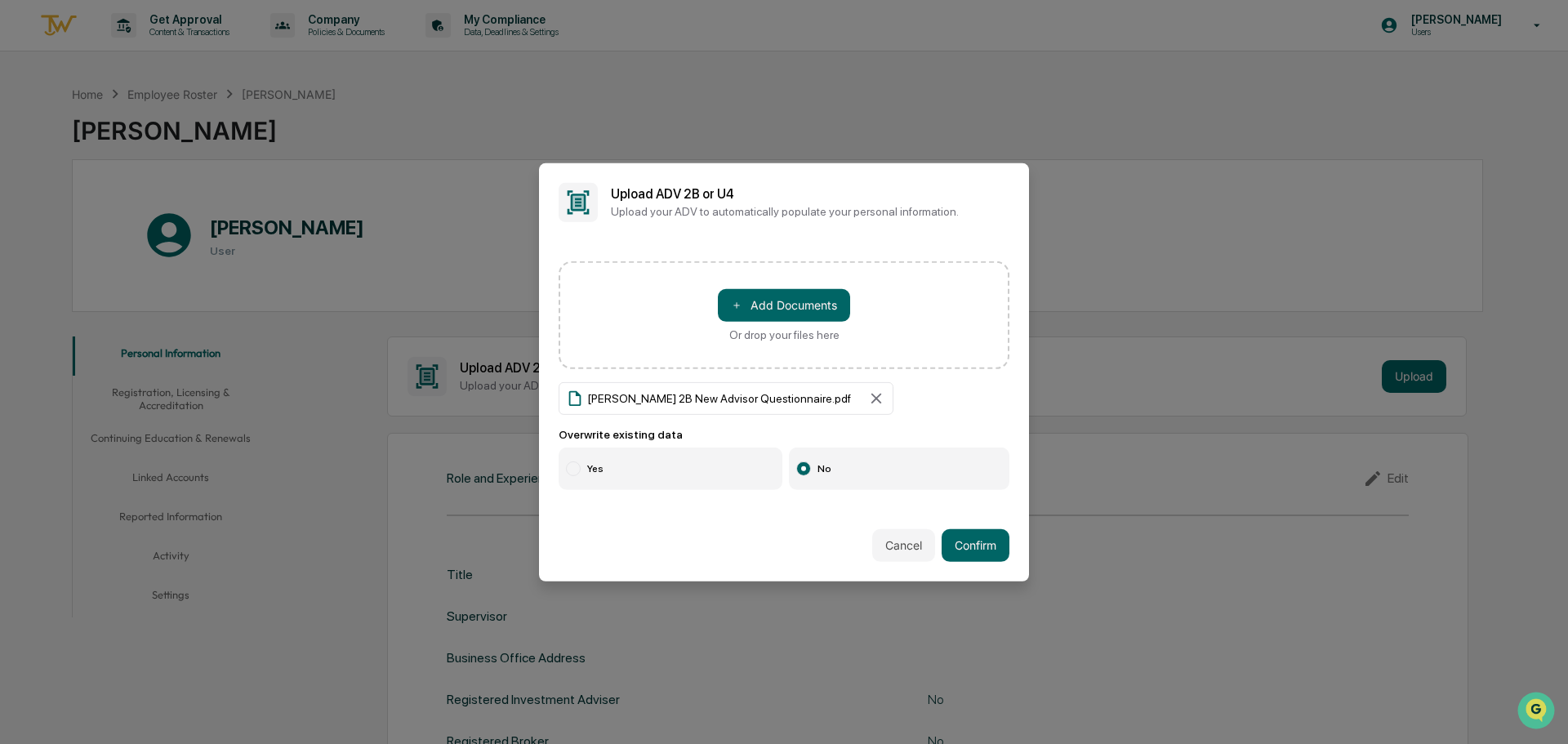
click at [644, 474] on label "Yes" at bounding box center [670, 468] width 224 height 42
click at [978, 542] on button "Confirm" at bounding box center [975, 545] width 68 height 33
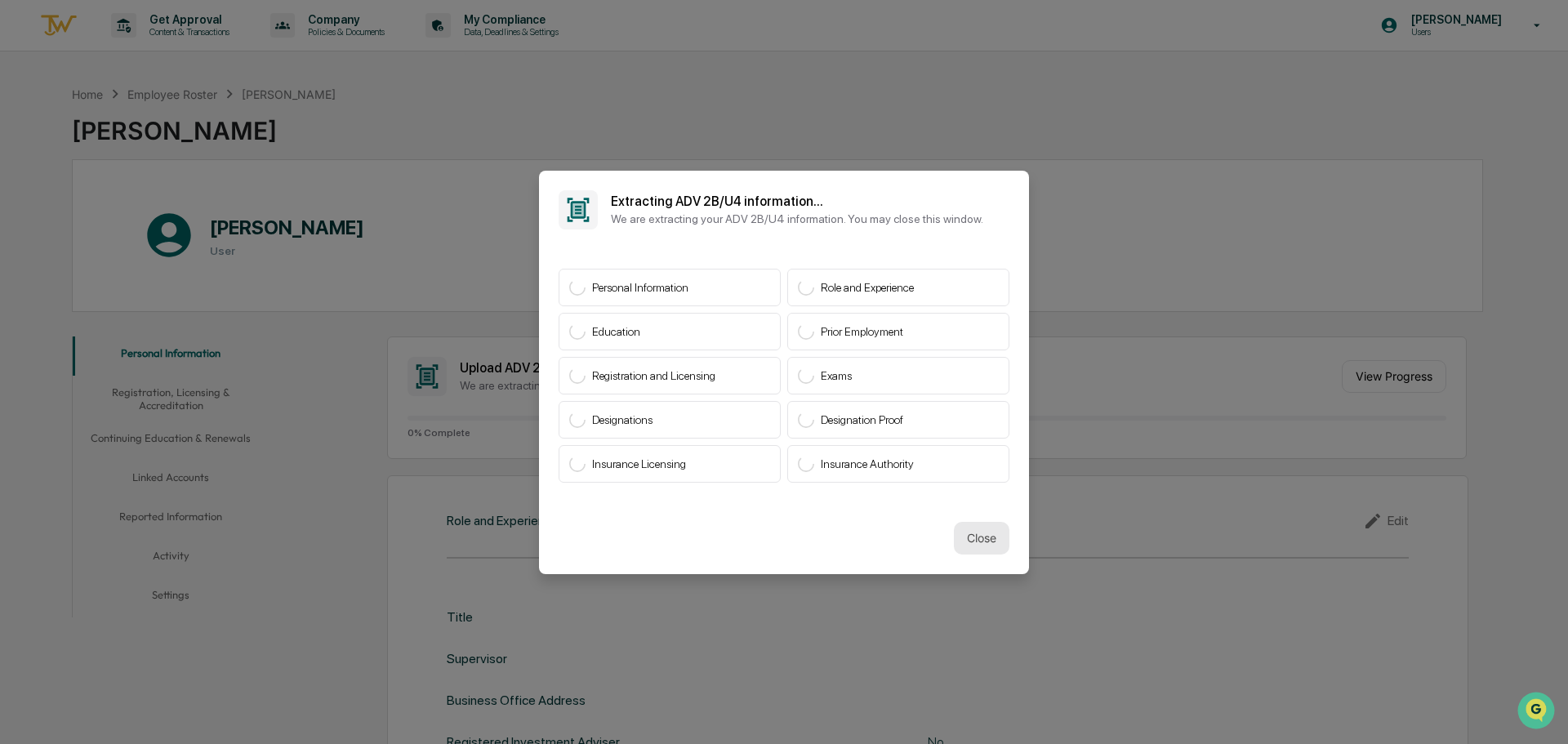
click at [966, 542] on button "Close" at bounding box center [981, 538] width 55 height 33
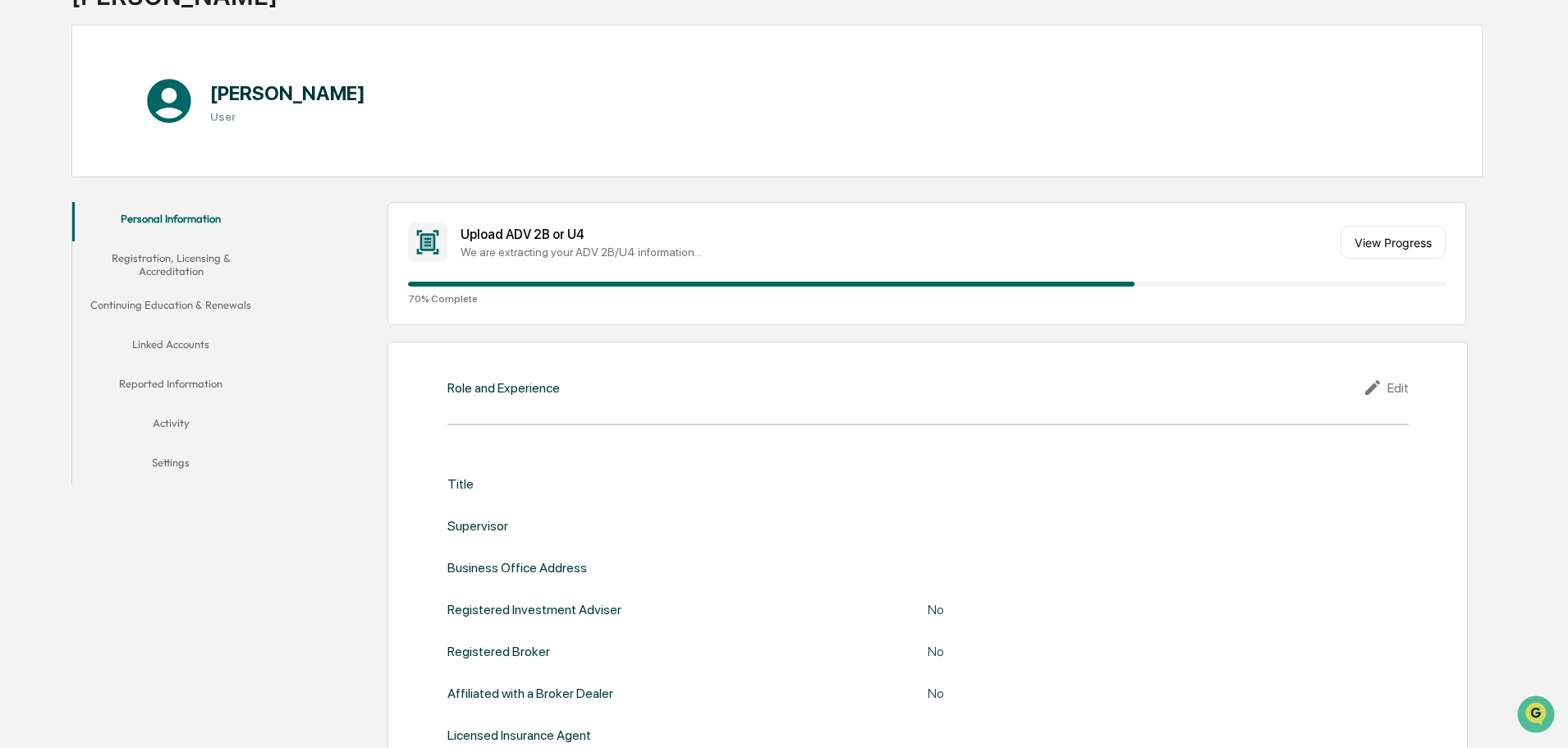
scroll to position [164, 0]
